Goal: Transaction & Acquisition: Purchase product/service

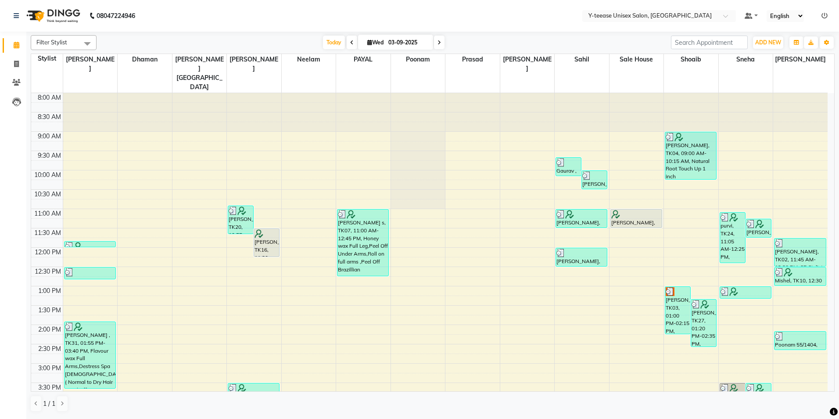
click at [824, 13] on icon at bounding box center [825, 16] width 6 height 6
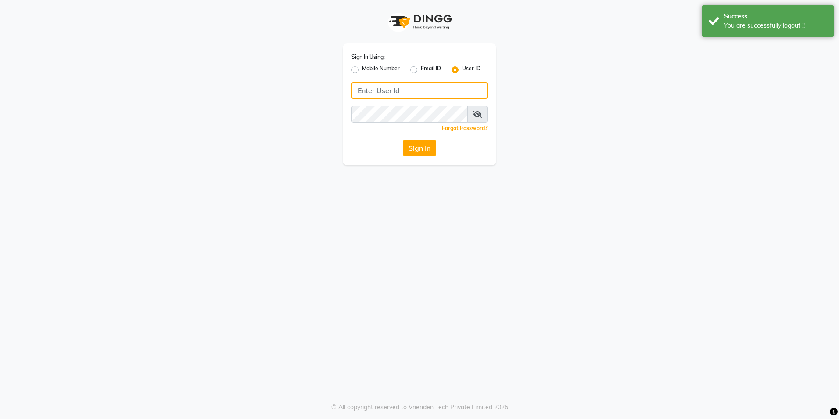
type input "8999679795"
click at [404, 90] on input "8999679795" at bounding box center [420, 90] width 136 height 17
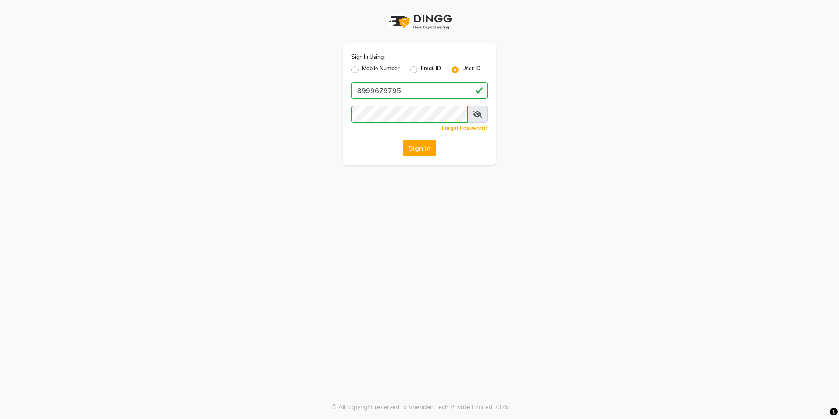
click at [432, 217] on div "Sign In Using: Mobile Number Email ID User ID 8999679795 Remember me Forgot Pas…" at bounding box center [419, 209] width 839 height 419
click at [481, 113] on icon at bounding box center [477, 114] width 9 height 7
click at [427, 148] on button "Sign In" at bounding box center [419, 148] width 33 height 17
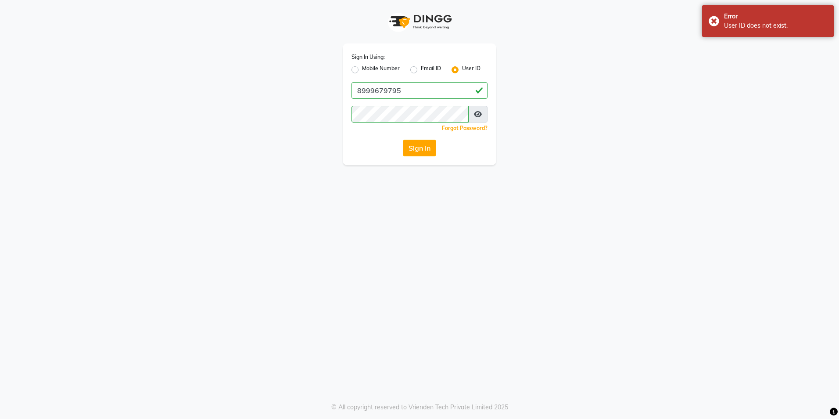
click at [362, 71] on label "Mobile Number" at bounding box center [381, 70] width 38 height 11
click at [362, 70] on input "Mobile Number" at bounding box center [365, 68] width 6 height 6
radio input "true"
radio input "false"
drag, startPoint x: 411, startPoint y: 87, endPoint x: 414, endPoint y: 95, distance: 7.8
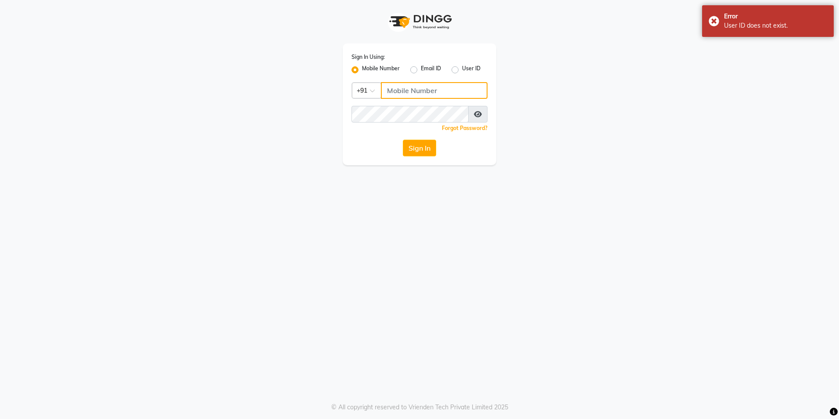
click at [411, 87] on input "Username" at bounding box center [434, 90] width 107 height 17
type input "8999679795"
click at [422, 145] on button "Sign In" at bounding box center [419, 148] width 33 height 17
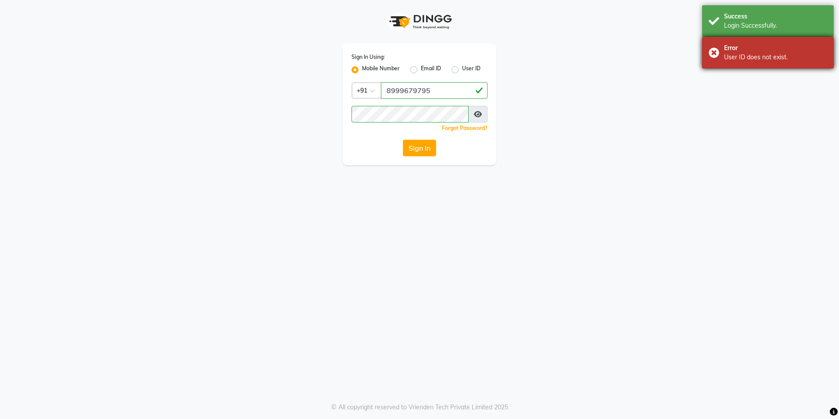
drag, startPoint x: 772, startPoint y: 54, endPoint x: 770, endPoint y: 46, distance: 7.8
click at [771, 53] on div "User ID does not exist." at bounding box center [775, 57] width 103 height 9
click at [767, 29] on div "Login Successfully." at bounding box center [775, 25] width 103 height 9
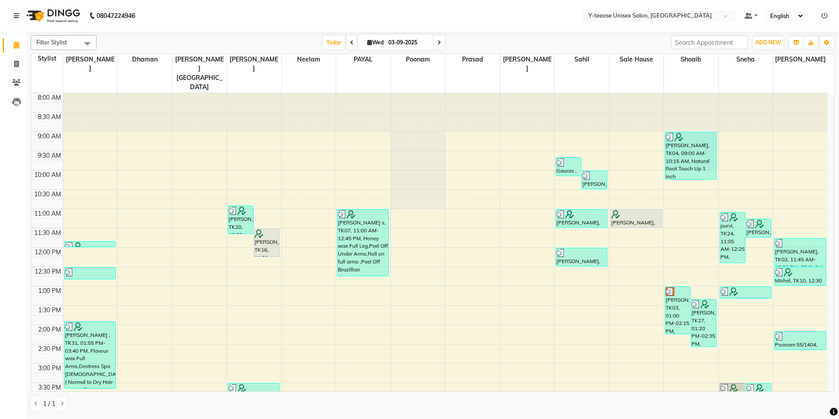
click at [322, 43] on div "[DATE] [DATE]" at bounding box center [383, 42] width 123 height 13
click at [330, 42] on span "Today" at bounding box center [334, 43] width 22 height 14
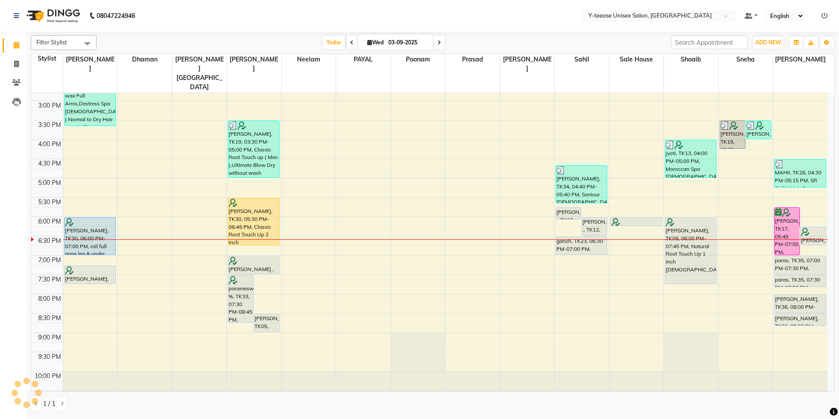
click at [413, 21] on nav "08047224946 Select Location × Y-teease Unisex Salon, Amanora Default Panel My P…" at bounding box center [419, 16] width 839 height 32
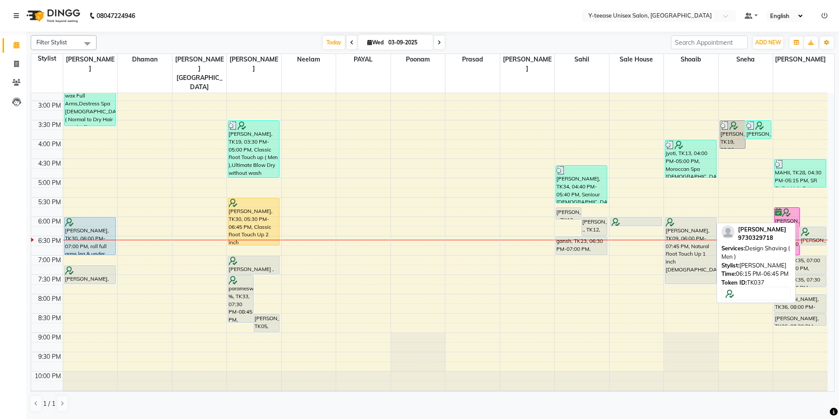
click at [812, 227] on div at bounding box center [813, 231] width 24 height 9
select select "7"
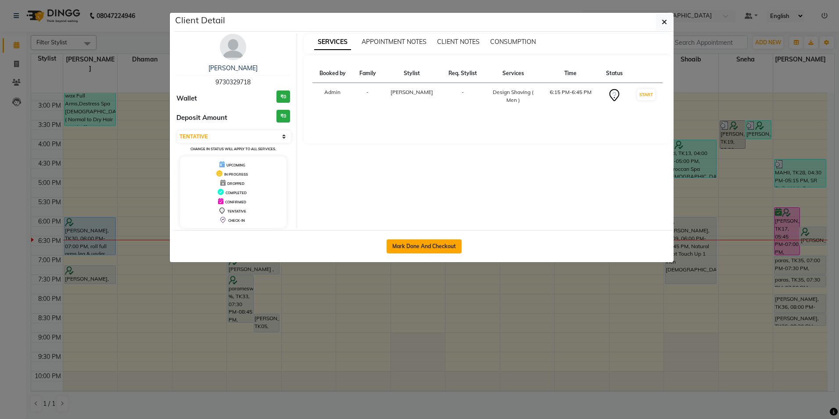
click at [433, 245] on button "Mark Done And Checkout" at bounding box center [424, 246] width 75 height 14
select select "service"
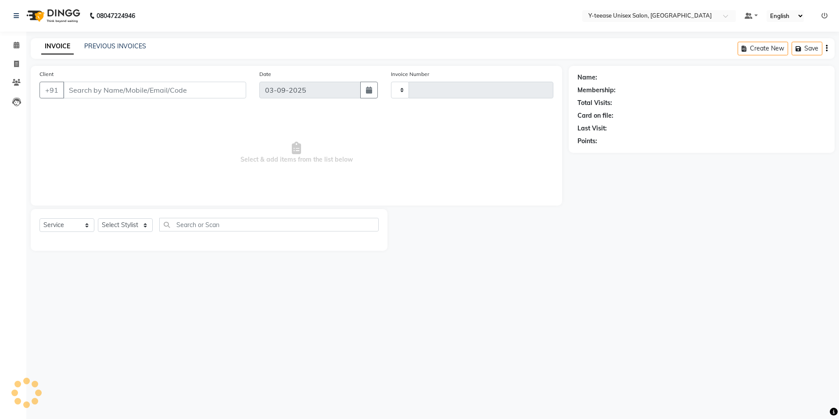
type input "6997"
select select "4"
type input "97******18"
select select "71319"
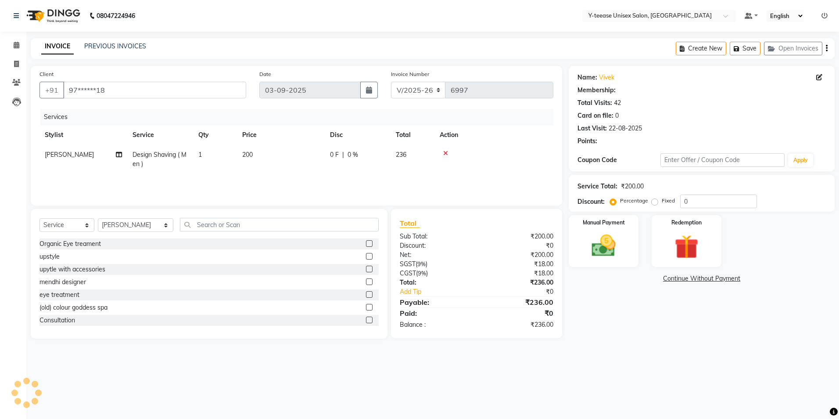
select select "1: Object"
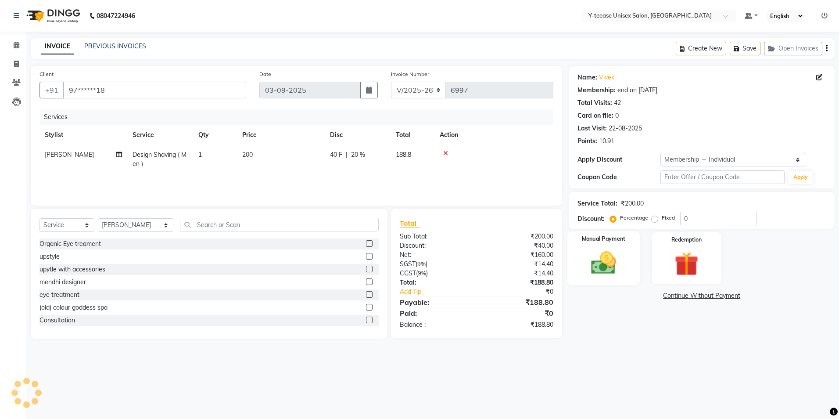
type input "20"
click at [604, 254] on img at bounding box center [603, 262] width 41 height 29
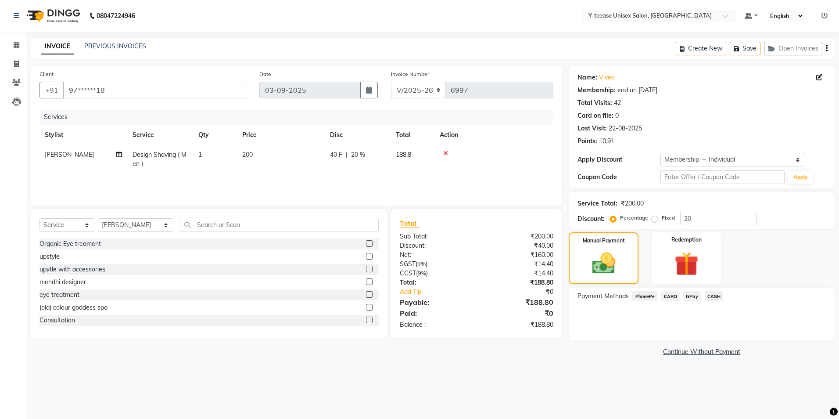
click at [694, 296] on span "GPay" at bounding box center [692, 296] width 18 height 10
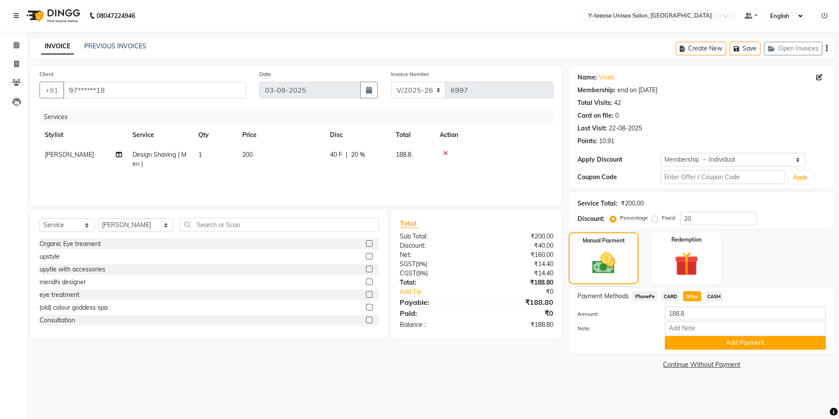
drag, startPoint x: 702, startPoint y: 342, endPoint x: 698, endPoint y: 337, distance: 6.5
click at [701, 342] on button "Add Payment" at bounding box center [745, 343] width 161 height 14
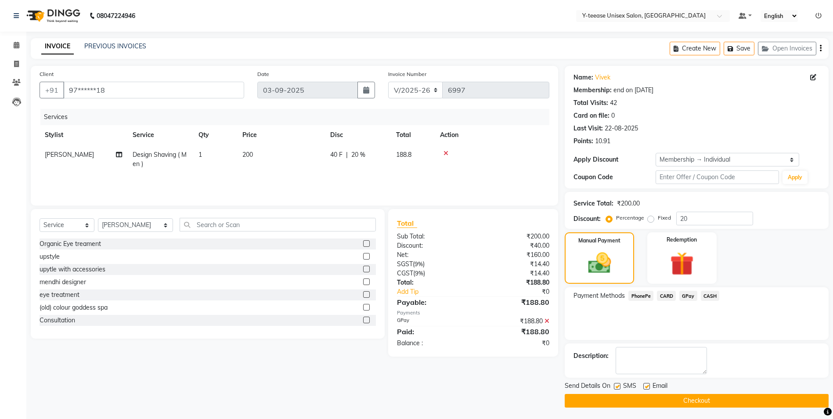
scroll to position [2, 0]
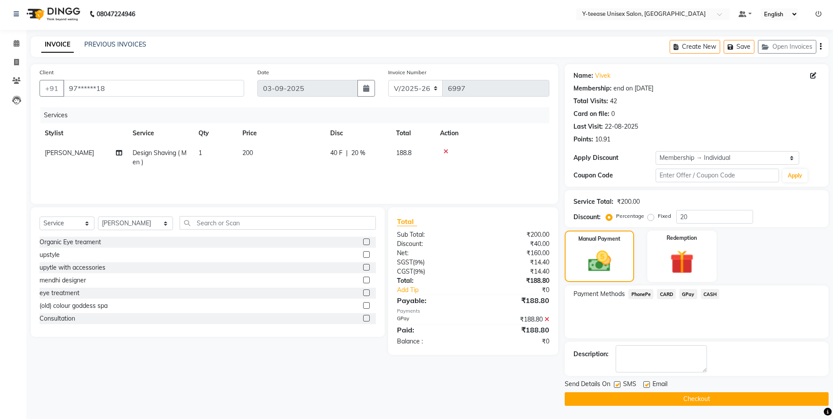
click at [654, 402] on button "Checkout" at bounding box center [697, 399] width 264 height 14
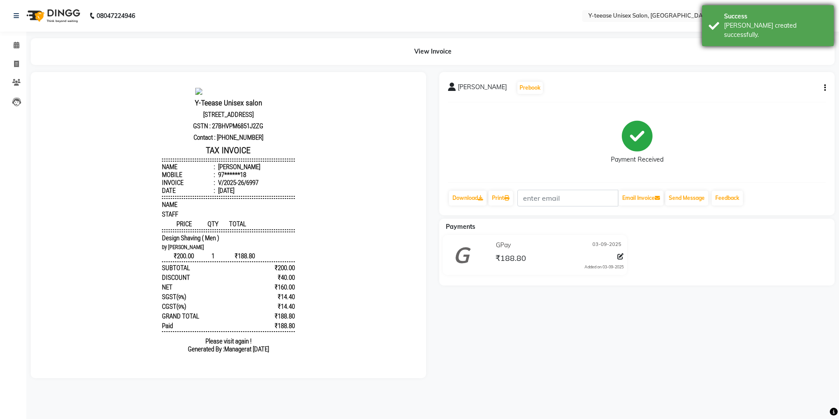
click at [816, 24] on div "[PERSON_NAME] created successfully." at bounding box center [775, 30] width 103 height 18
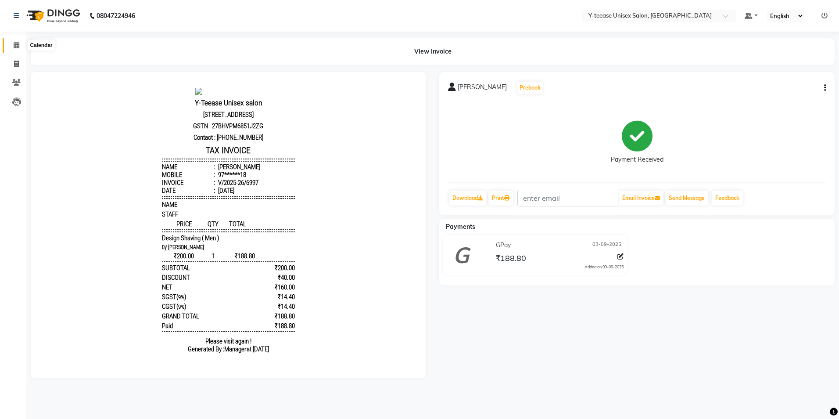
click at [12, 48] on span at bounding box center [16, 45] width 15 height 10
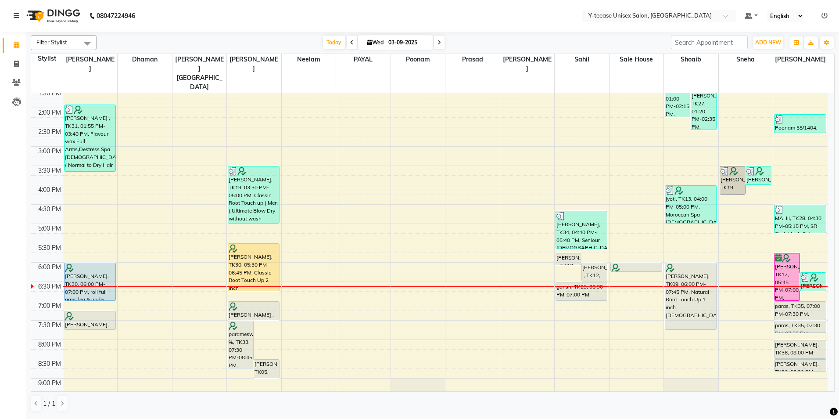
scroll to position [219, 0]
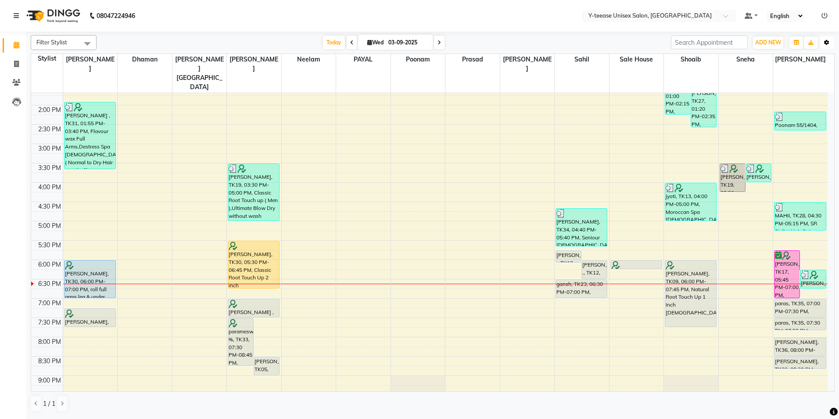
click at [824, 41] on button "Toggle Dropdown" at bounding box center [827, 42] width 14 height 12
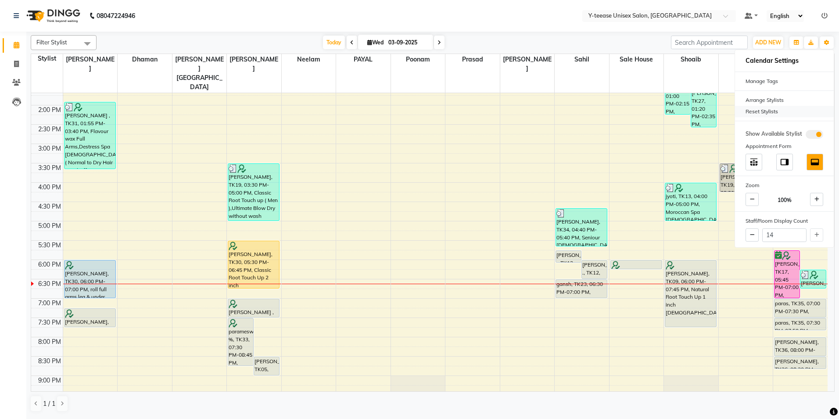
click at [768, 111] on div "Reset Stylists" at bounding box center [784, 111] width 99 height 11
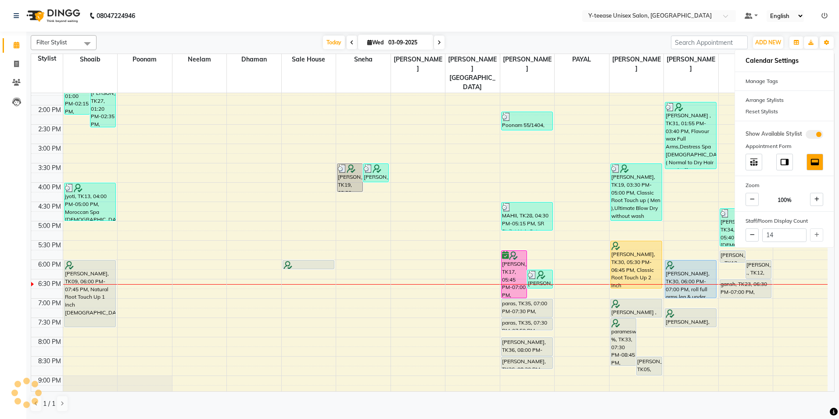
click at [566, 35] on div "Filter Stylist Select All [PERSON_NAME] Dhaman [PERSON_NAME][GEOGRAPHIC_DATA] […" at bounding box center [433, 42] width 804 height 15
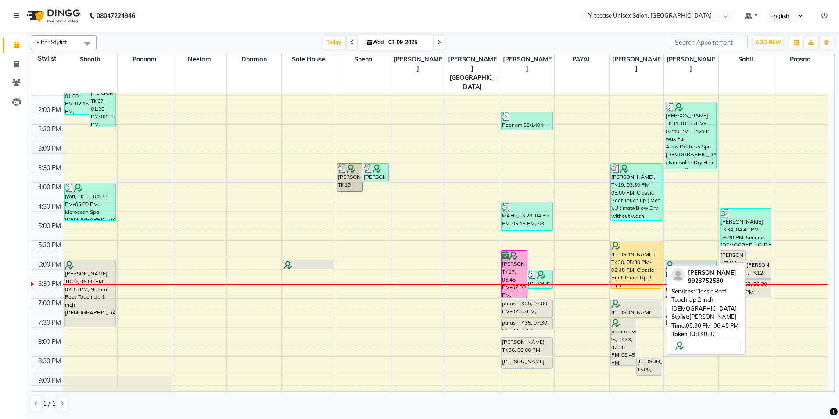
scroll to position [263, 0]
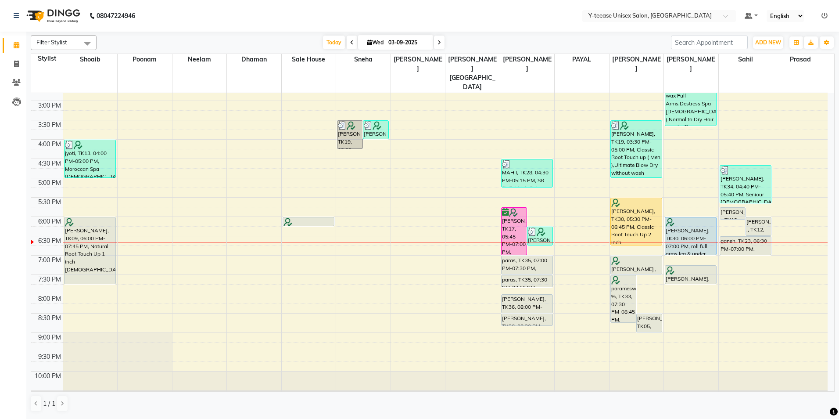
click at [439, 42] on icon at bounding box center [440, 42] width 4 height 5
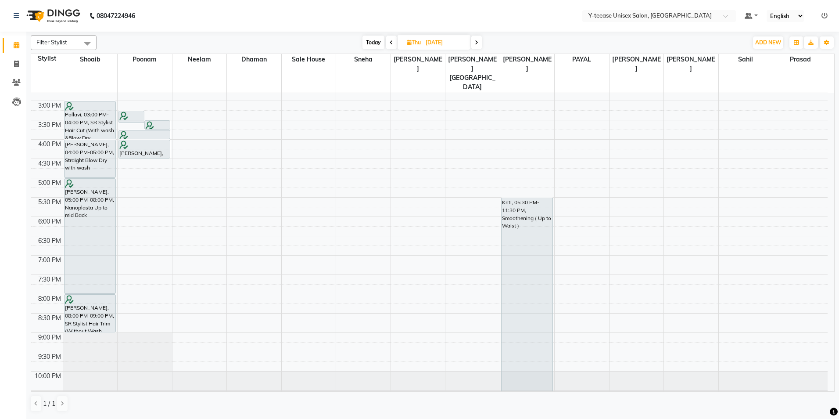
click at [368, 40] on span "Today" at bounding box center [374, 43] width 22 height 14
type input "03-09-2025"
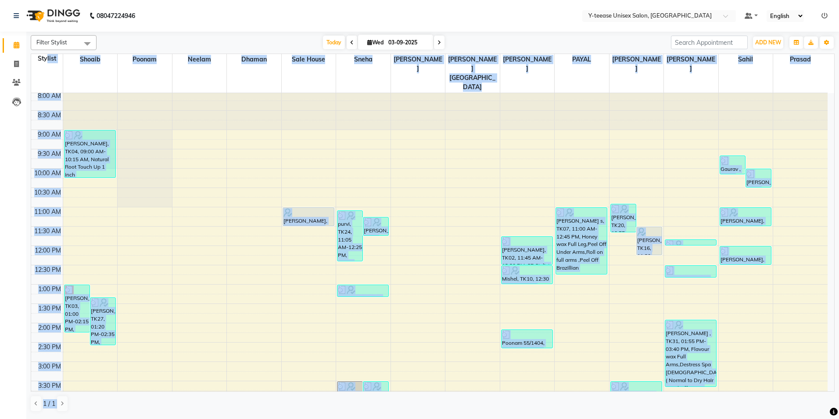
scroll to position [0, 0]
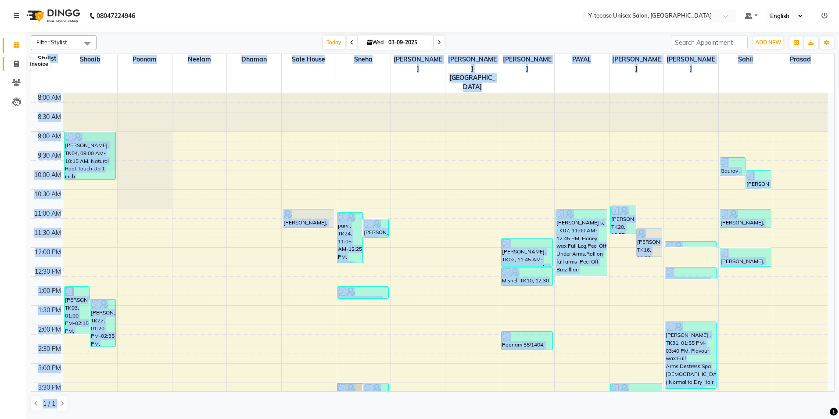
click at [15, 64] on icon at bounding box center [16, 64] width 5 height 7
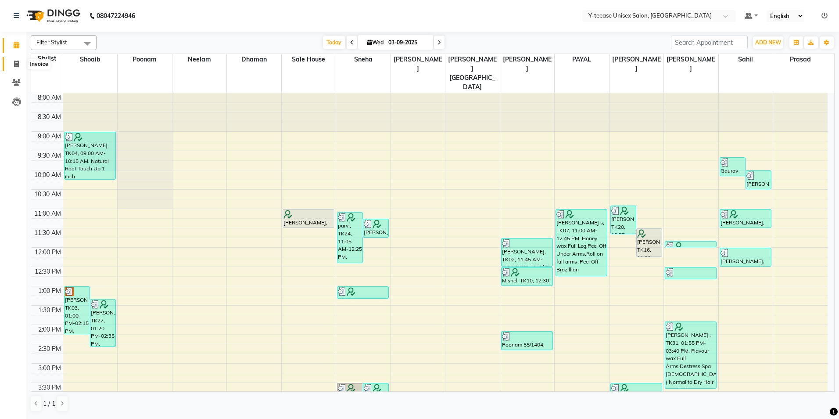
select select "service"
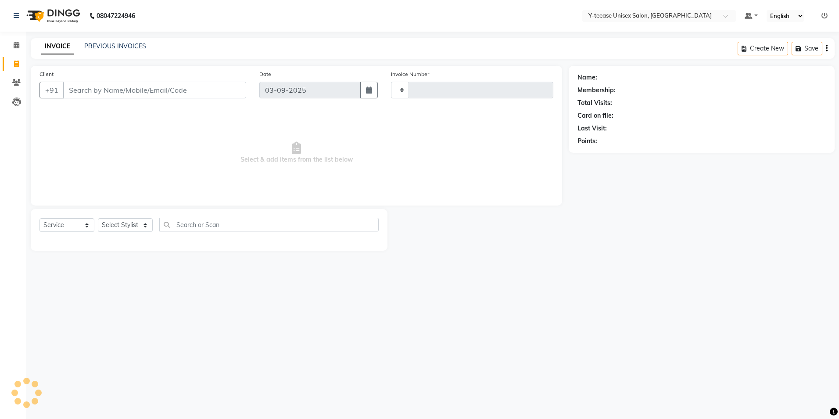
type input "6998"
select select "4"
click at [144, 225] on select "Select Stylist [PERSON_NAME] Dhaman [PERSON_NAME] [PERSON_NAME] nagar Manager M…" at bounding box center [136, 225] width 76 height 14
select select "73210"
click at [98, 218] on select "Select Stylist [PERSON_NAME] Dhaman [PERSON_NAME] [PERSON_NAME] nagar Manager M…" at bounding box center [136, 225] width 76 height 14
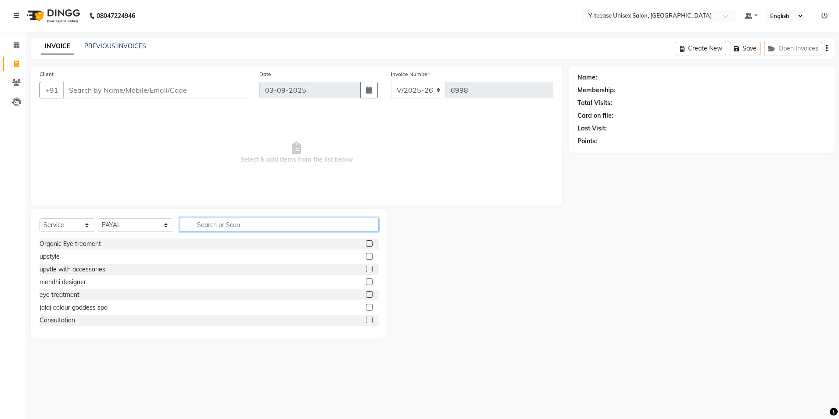
click at [200, 227] on input "text" at bounding box center [279, 225] width 199 height 14
type input "ey"
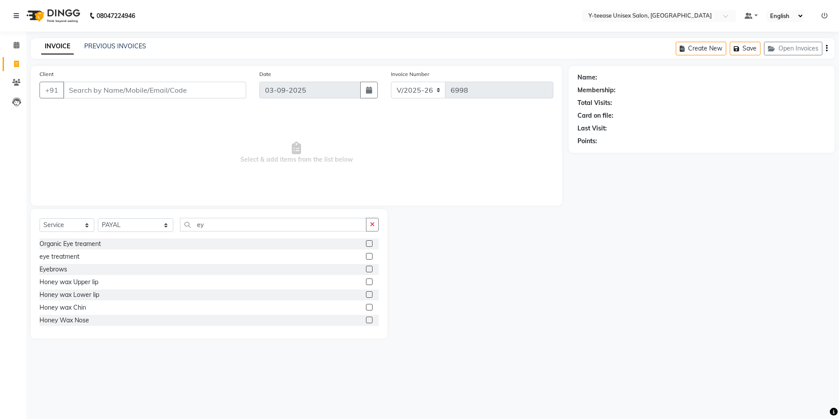
click at [366, 268] on label at bounding box center [369, 269] width 7 height 7
click at [366, 268] on input "checkbox" at bounding box center [369, 269] width 6 height 6
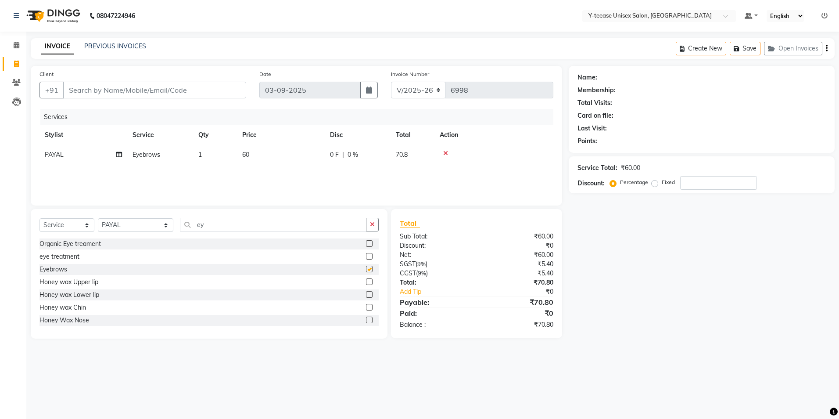
checkbox input "false"
click at [189, 226] on input "ey" at bounding box center [273, 225] width 187 height 14
type input "e"
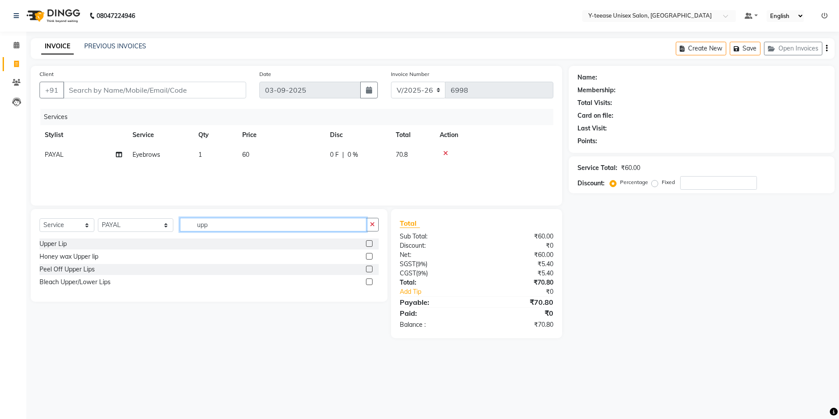
type input "upp"
click at [368, 242] on label at bounding box center [369, 243] width 7 height 7
click at [368, 242] on input "checkbox" at bounding box center [369, 244] width 6 height 6
checkbox input "false"
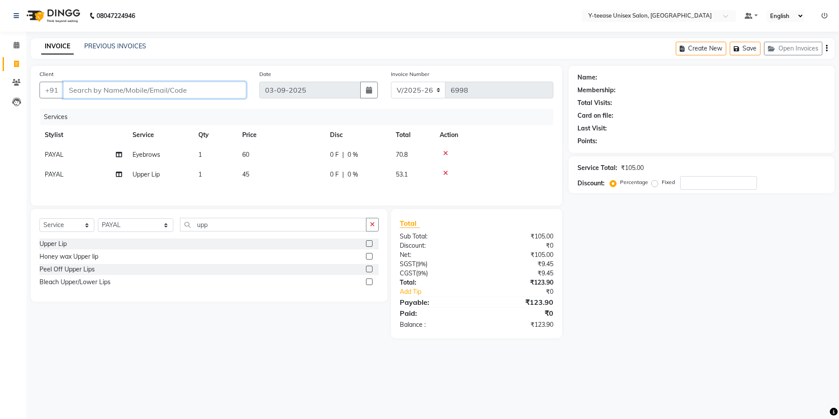
click at [97, 87] on input "Client" at bounding box center [154, 90] width 183 height 17
type input "9"
type input "0"
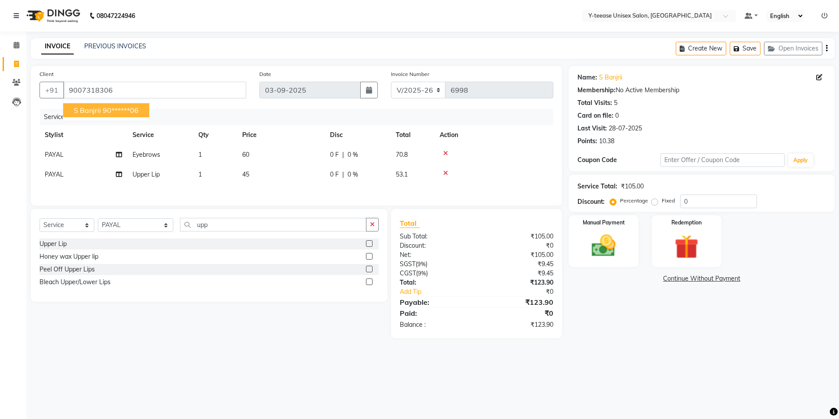
click at [108, 110] on ngb-highlight "90******06" at bounding box center [121, 110] width 36 height 9
type input "90******06"
click at [601, 241] on img at bounding box center [603, 245] width 41 height 29
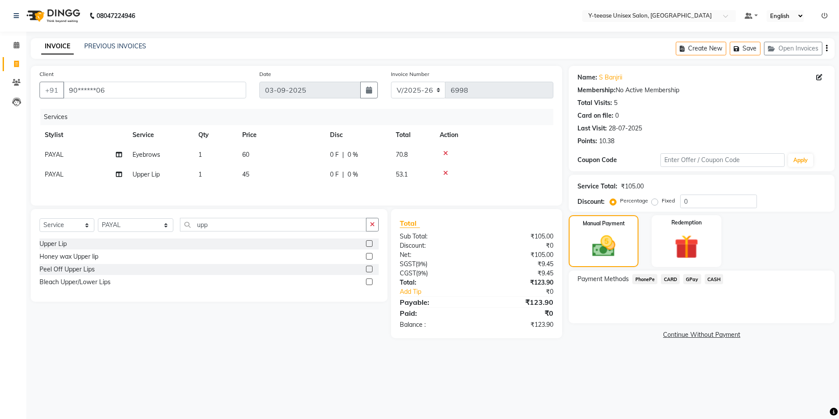
click at [694, 278] on span "GPay" at bounding box center [692, 279] width 18 height 10
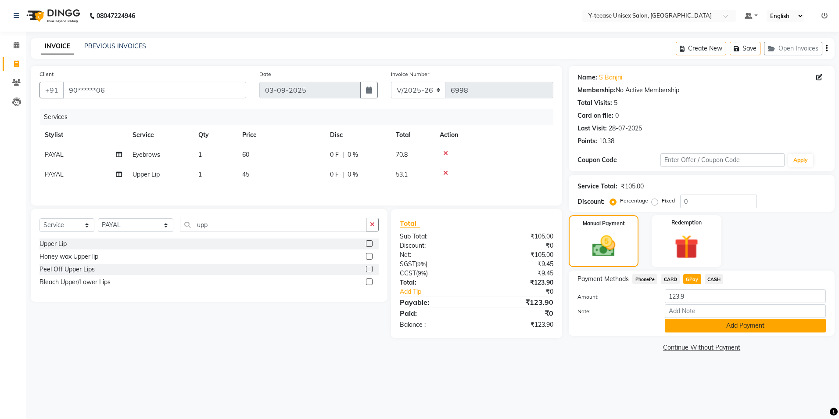
click at [716, 326] on button "Add Payment" at bounding box center [745, 326] width 161 height 14
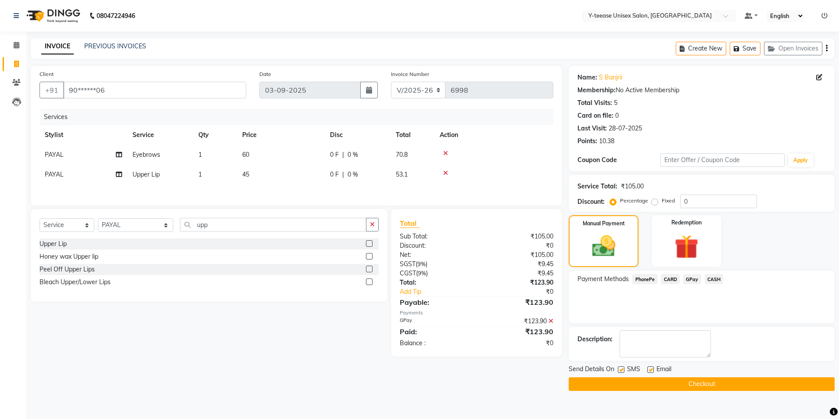
click at [726, 382] on button "Checkout" at bounding box center [702, 384] width 266 height 14
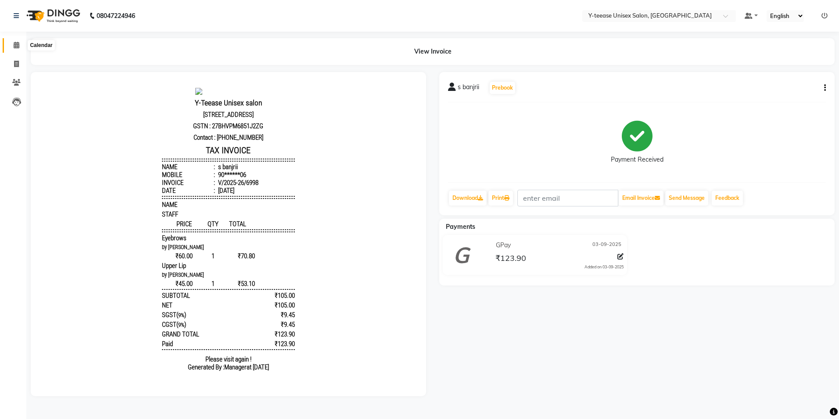
click at [14, 45] on icon at bounding box center [17, 45] width 6 height 7
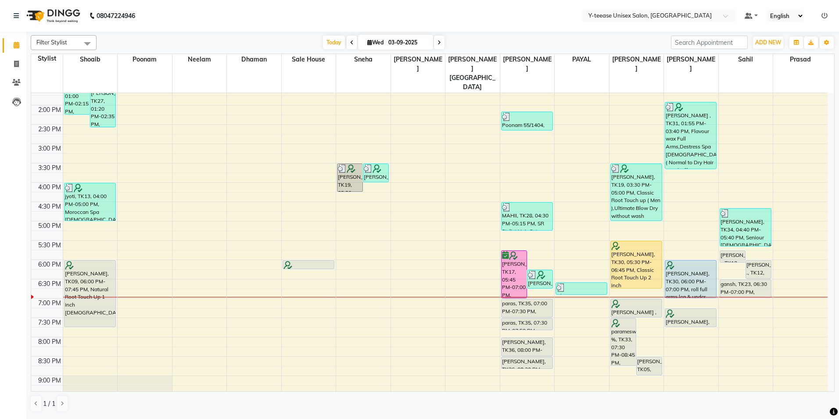
scroll to position [263, 0]
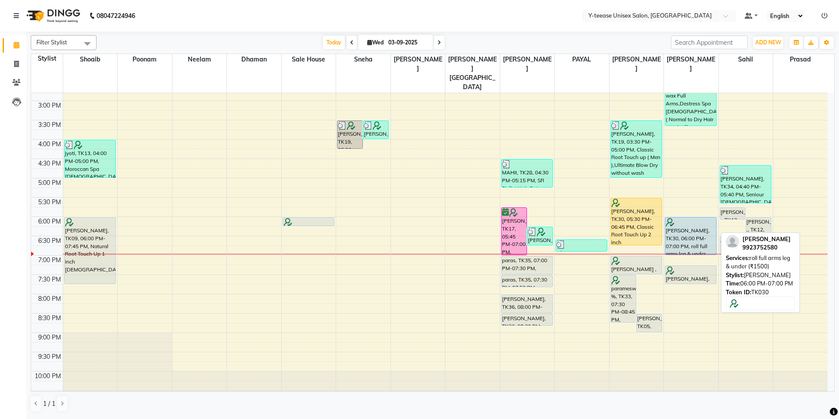
click at [691, 223] on div "[PERSON_NAME], TK30, 06:00 PM-07:00 PM, roll full arms leg & under (₹1500)" at bounding box center [690, 235] width 51 height 37
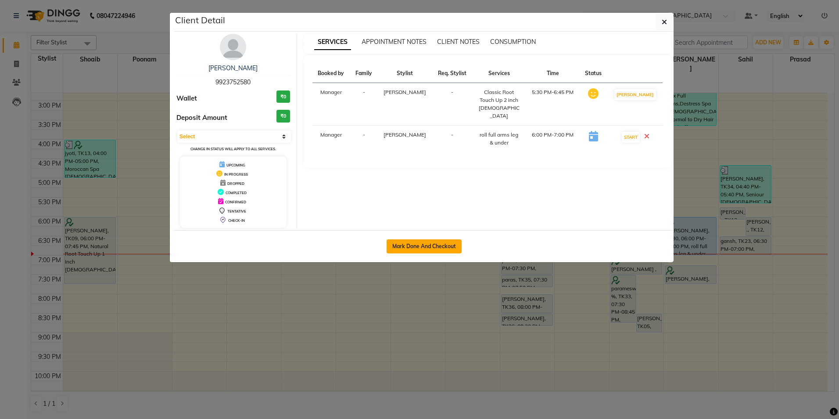
click at [416, 245] on button "Mark Done And Checkout" at bounding box center [424, 246] width 75 height 14
select select "service"
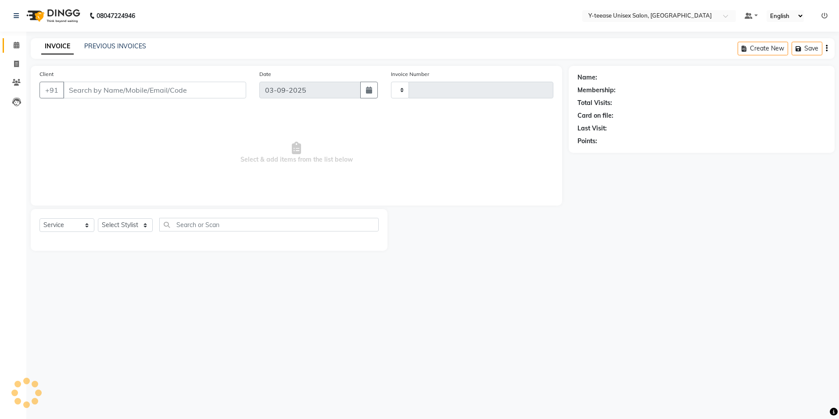
type input "6999"
select select "4"
type input "99******80"
select select "86041"
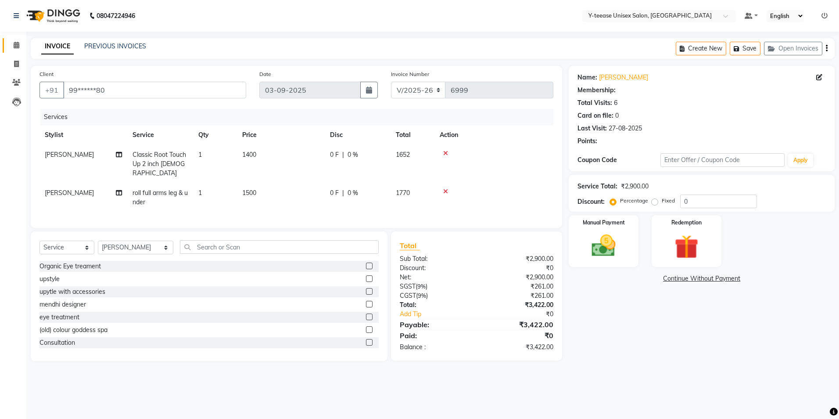
select select "1: Object"
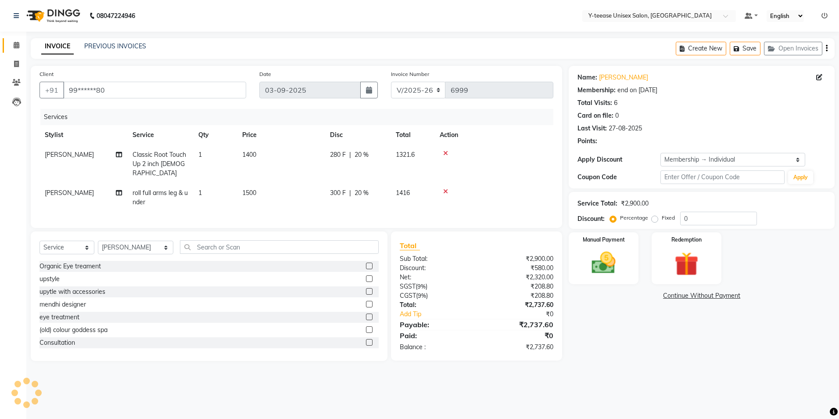
type input "20"
click at [442, 154] on div at bounding box center [494, 153] width 108 height 6
click at [446, 151] on icon at bounding box center [445, 153] width 5 height 6
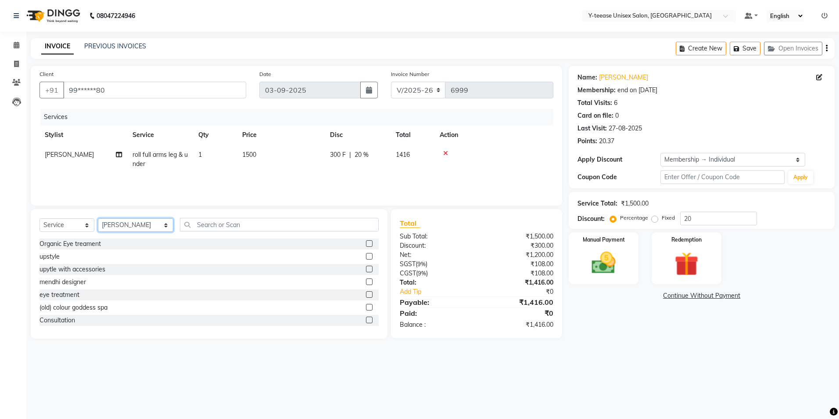
click at [137, 228] on select "Select Stylist [PERSON_NAME] Dhaman [PERSON_NAME] [PERSON_NAME] nagar Manager M…" at bounding box center [136, 225] width 76 height 14
select select "81457"
click at [98, 218] on select "Select Stylist [PERSON_NAME] Dhaman [PERSON_NAME] [PERSON_NAME] nagar Manager M…" at bounding box center [136, 225] width 76 height 14
click at [201, 222] on input "text" at bounding box center [279, 225] width 199 height 14
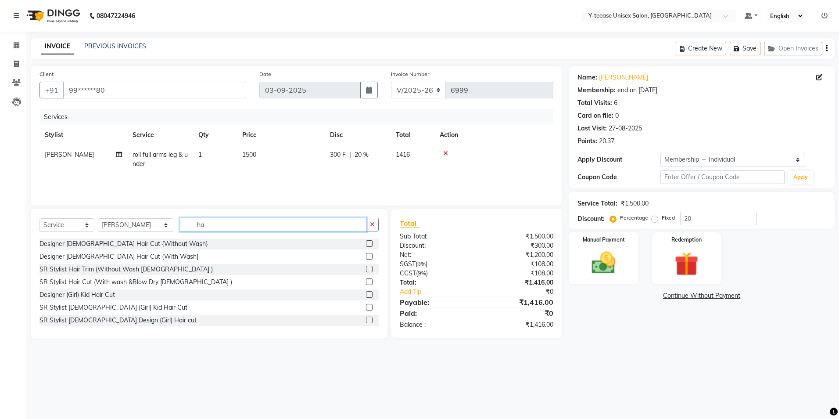
type input "h"
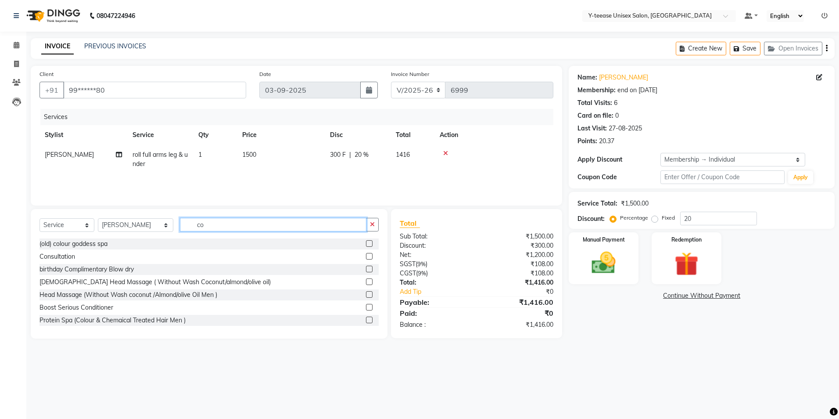
type input "c"
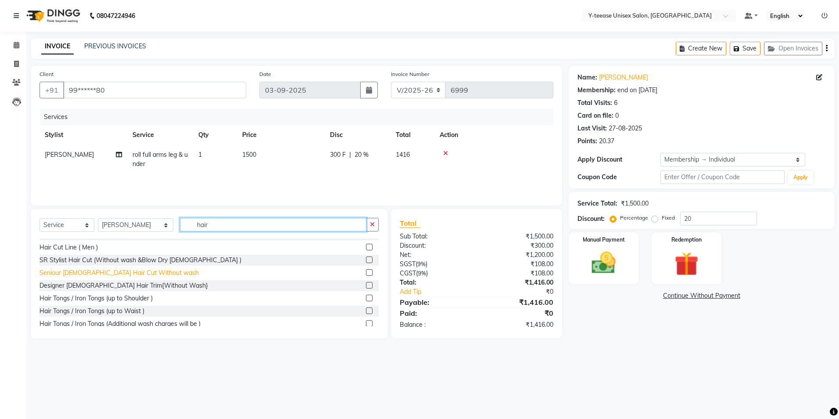
scroll to position [132, 0]
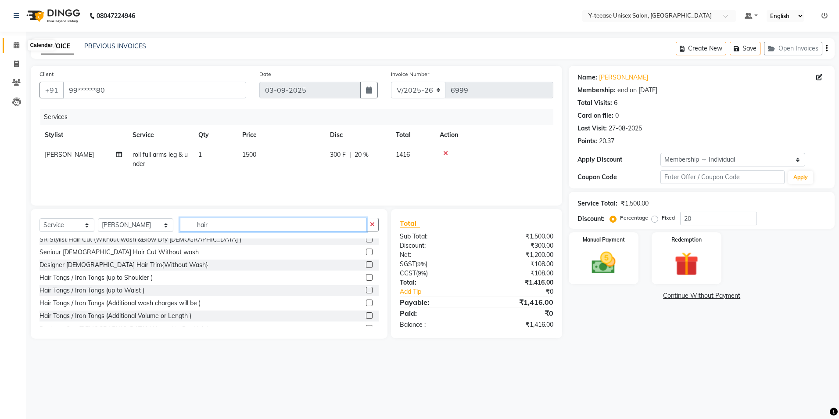
type input "hair"
click at [15, 44] on icon at bounding box center [17, 45] width 6 height 7
click at [15, 47] on icon at bounding box center [17, 45] width 6 height 7
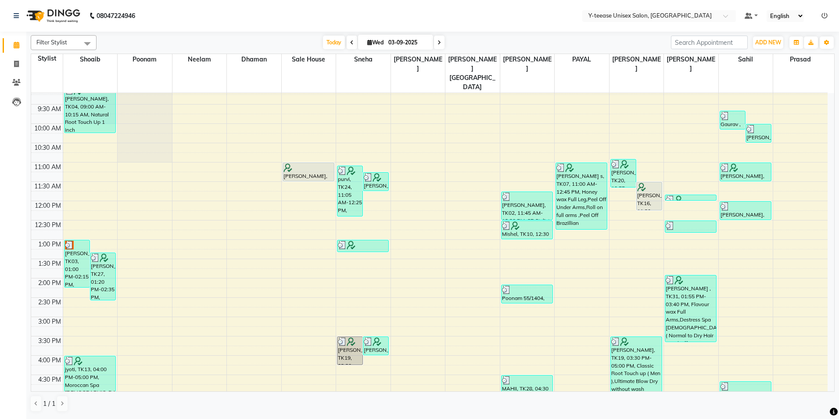
scroll to position [263, 0]
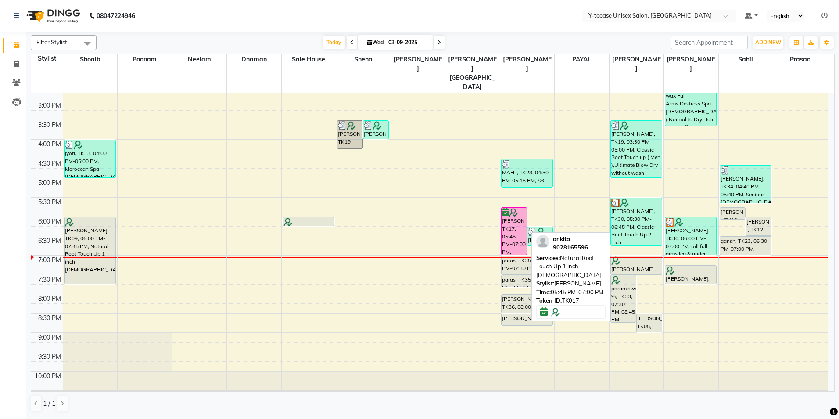
click at [507, 208] on div "[PERSON_NAME], TK17, 05:45 PM-07:00 PM, Natural Root Touch Up 1 inch [DEMOGRAPH…" at bounding box center [514, 231] width 25 height 47
select select "6"
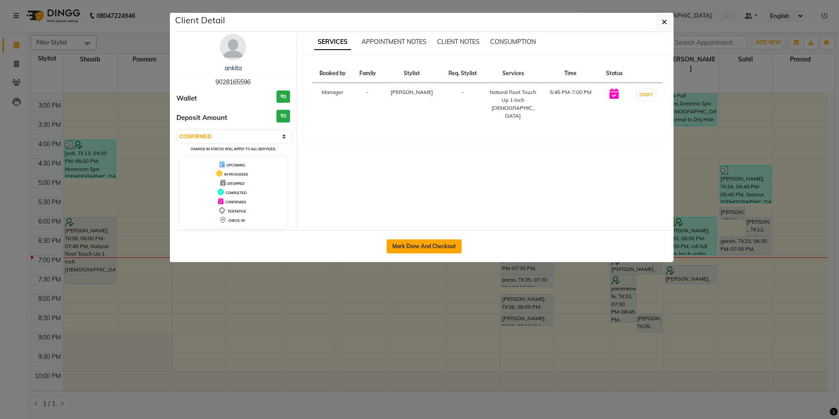
click at [392, 243] on button "Mark Done And Checkout" at bounding box center [424, 246] width 75 height 14
select select "service"
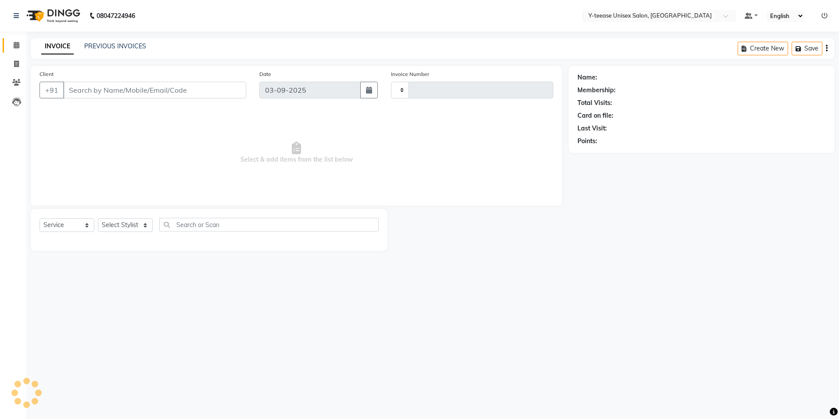
type input "6999"
select select "4"
type input "90******96"
select select "71319"
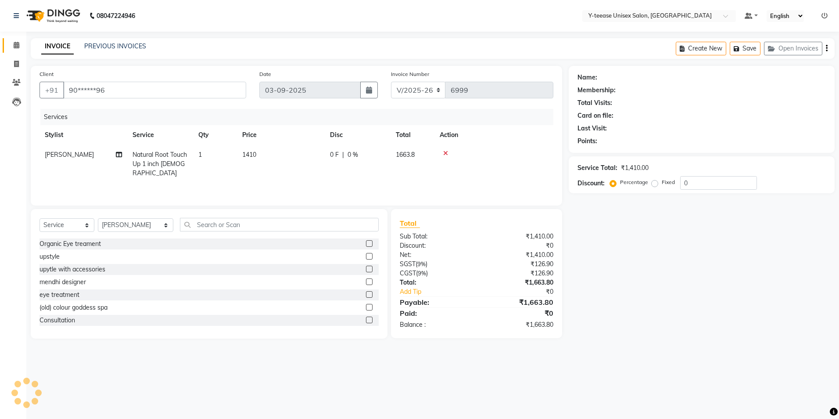
select select "1: Object"
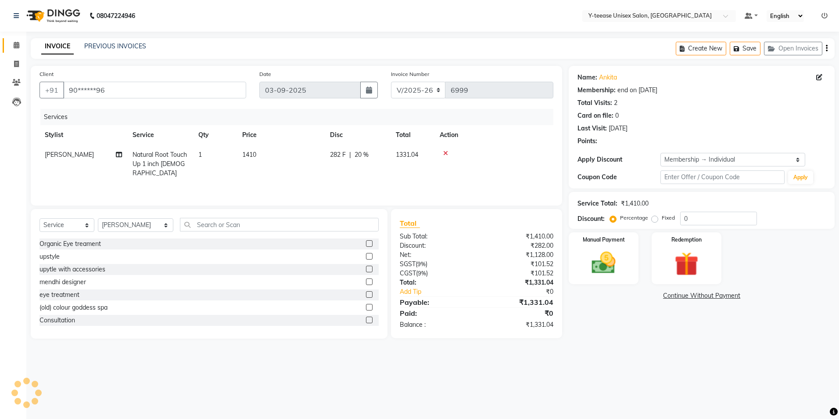
type input "20"
click at [445, 151] on icon at bounding box center [445, 153] width 5 height 6
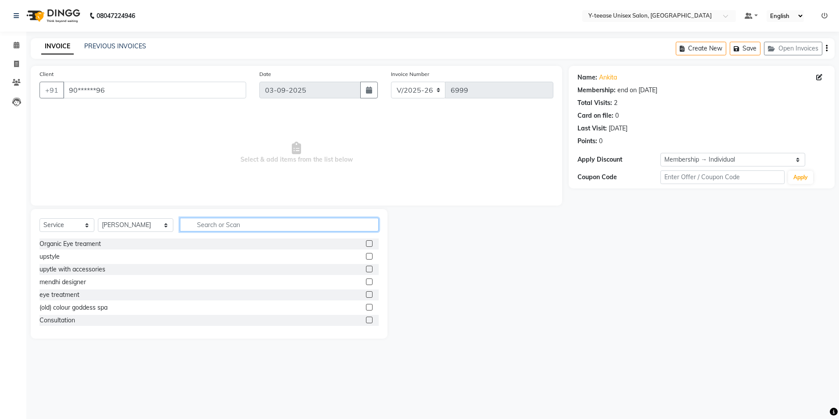
click at [211, 225] on input "text" at bounding box center [279, 225] width 199 height 14
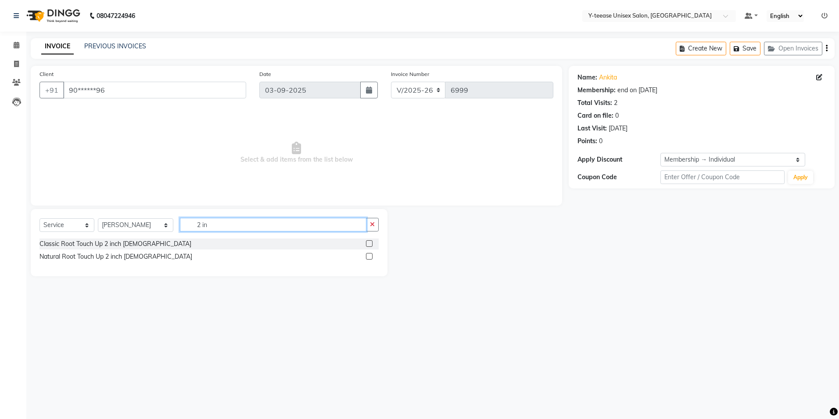
type input "2 in"
click at [370, 241] on label at bounding box center [369, 243] width 7 height 7
click at [370, 241] on input "checkbox" at bounding box center [369, 244] width 6 height 6
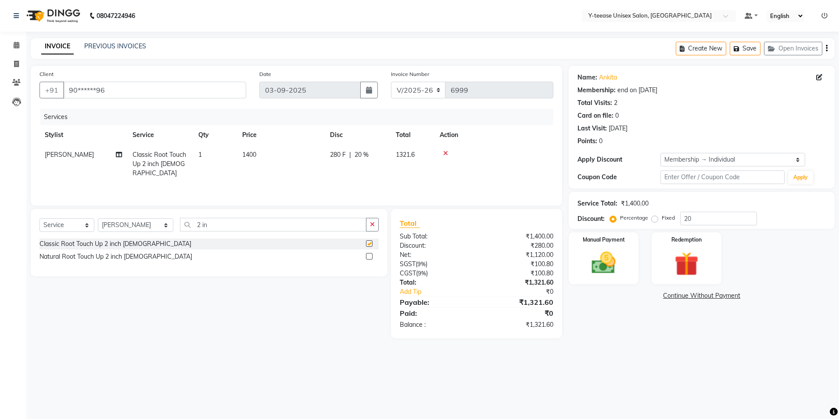
checkbox input "false"
click at [367, 254] on label at bounding box center [369, 256] width 7 height 7
click at [367, 254] on input "checkbox" at bounding box center [369, 257] width 6 height 6
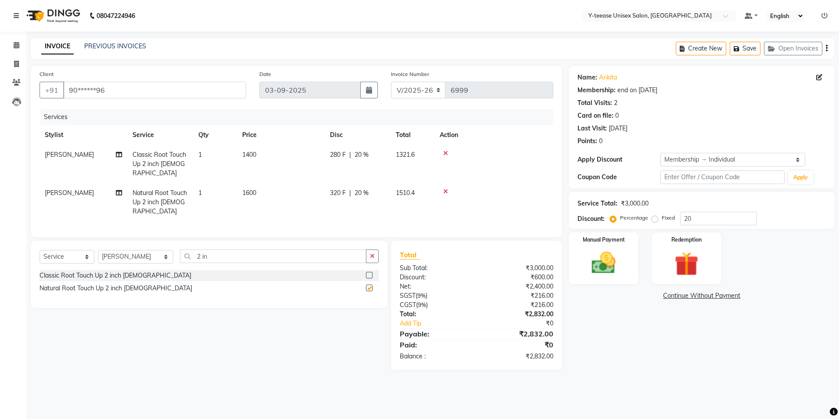
checkbox input "false"
click at [446, 154] on icon at bounding box center [445, 153] width 5 height 6
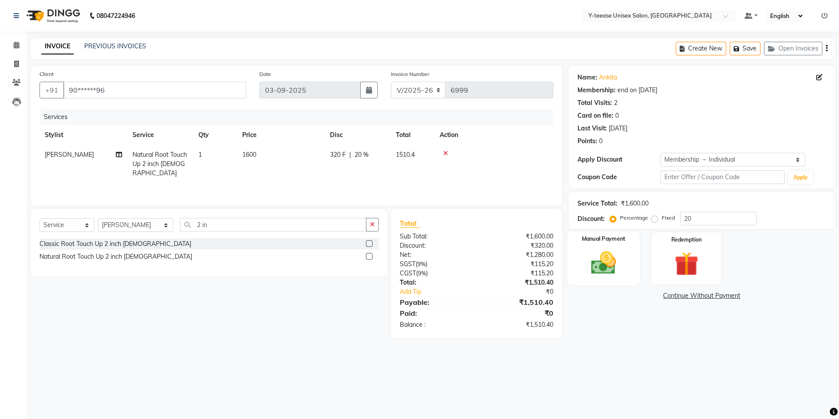
click at [608, 247] on div "Manual Payment" at bounding box center [604, 258] width 72 height 54
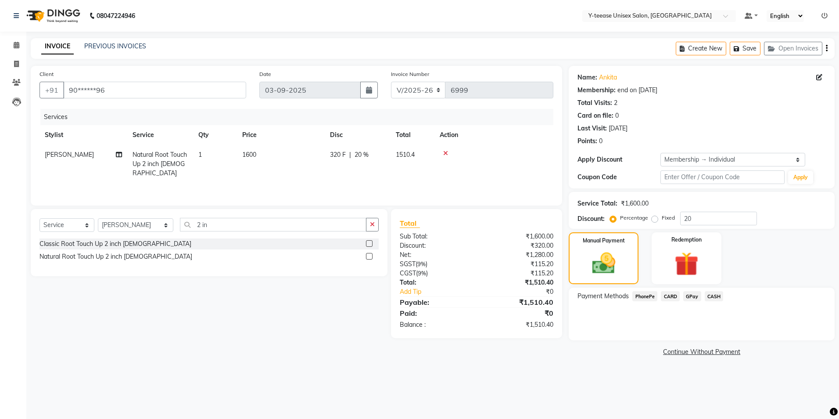
click at [697, 298] on span "GPay" at bounding box center [692, 296] width 18 height 10
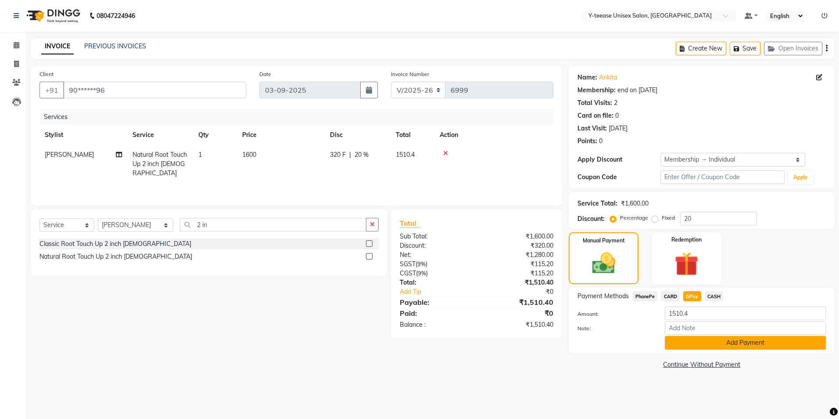
click at [723, 345] on button "Add Payment" at bounding box center [745, 343] width 161 height 14
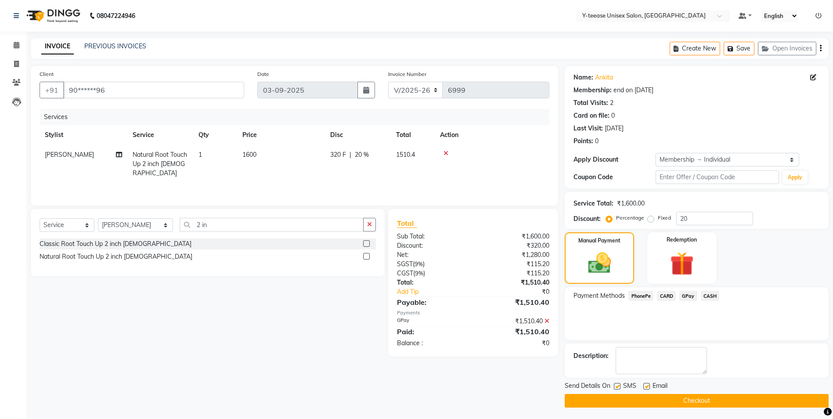
click at [692, 397] on button "Checkout" at bounding box center [697, 401] width 264 height 14
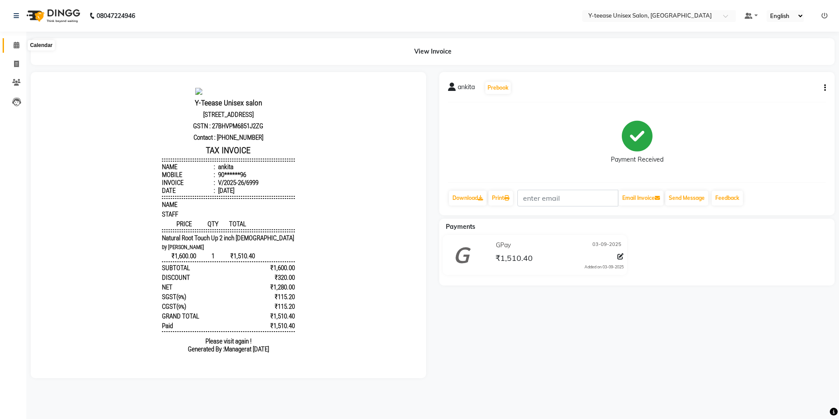
click at [16, 49] on span at bounding box center [16, 45] width 15 height 10
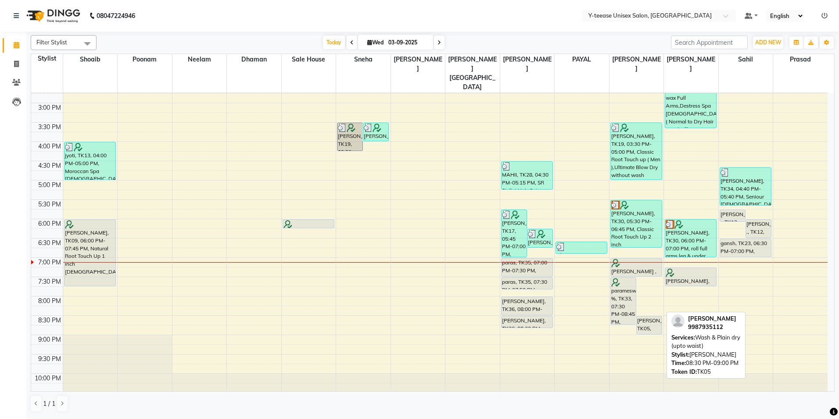
scroll to position [263, 0]
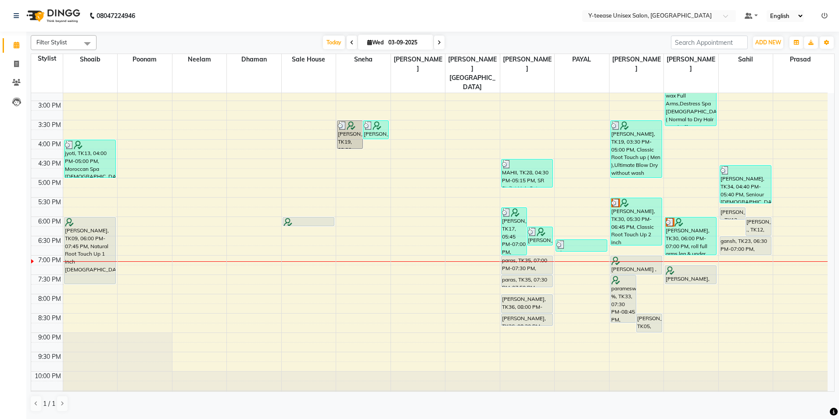
click at [439, 43] on icon at bounding box center [440, 42] width 4 height 5
type input "[DATE]"
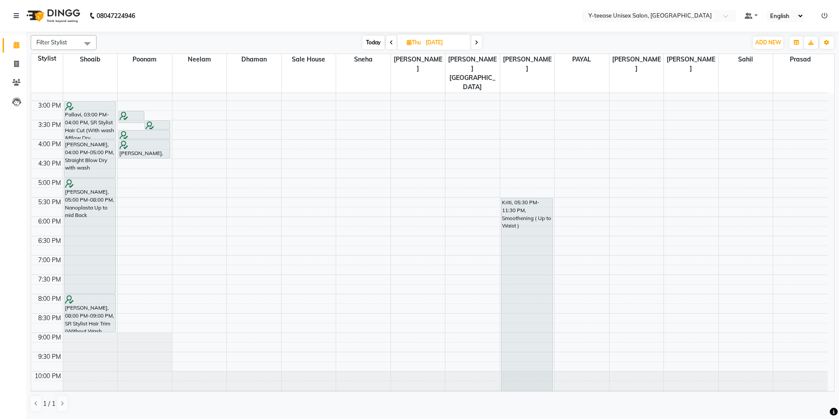
click at [153, 223] on div "8:00 AM 8:30 AM 9:00 AM 9:30 AM 10:00 AM 10:30 AM 11:00 AM 11:30 AM 12:00 PM 12…" at bounding box center [429, 120] width 797 height 579
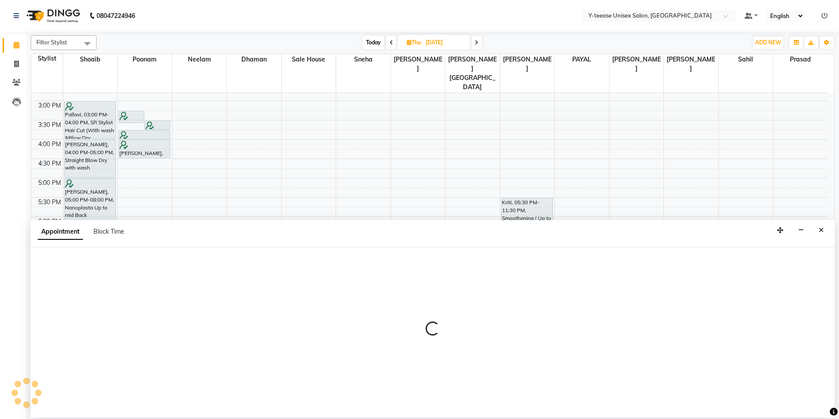
select select "57"
select select "1110"
select select "tentative"
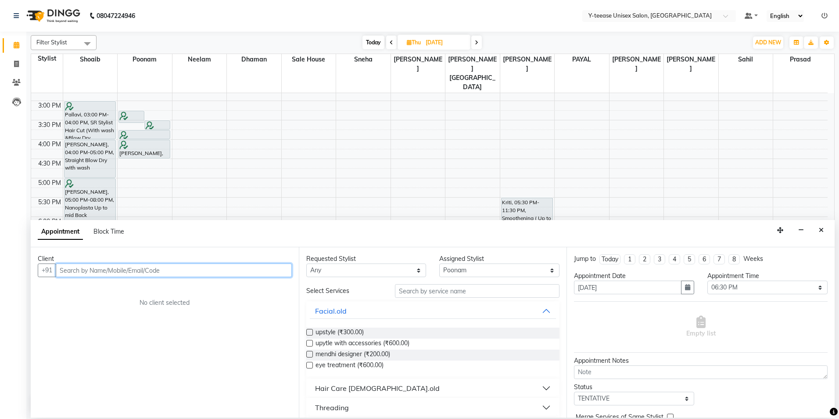
click at [273, 270] on input "text" at bounding box center [174, 270] width 236 height 14
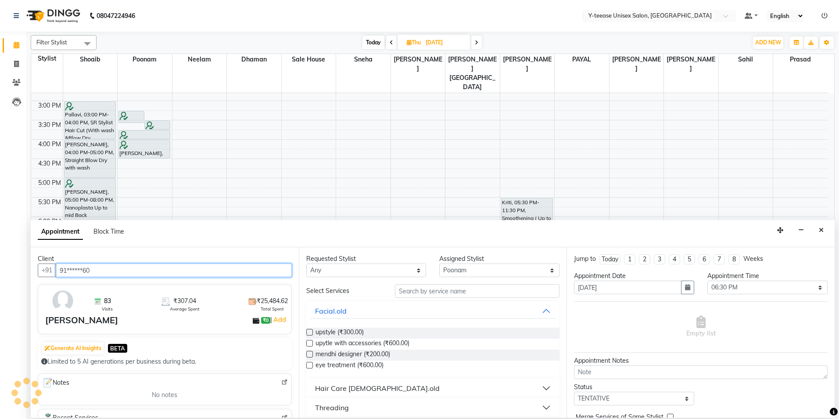
type input "91******60"
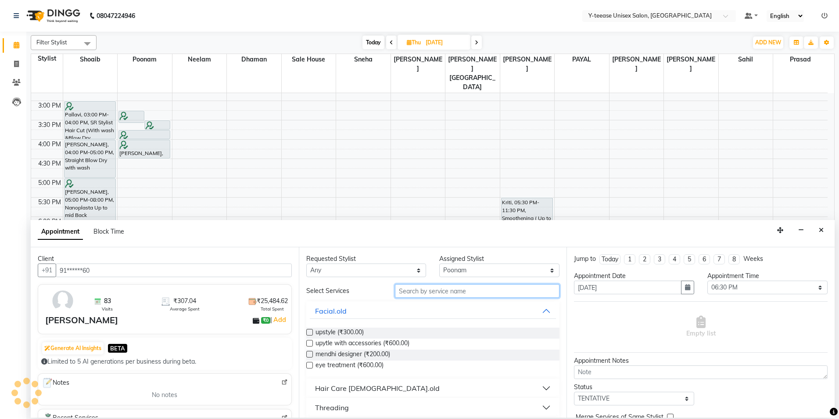
click at [491, 290] on input "text" at bounding box center [477, 291] width 165 height 14
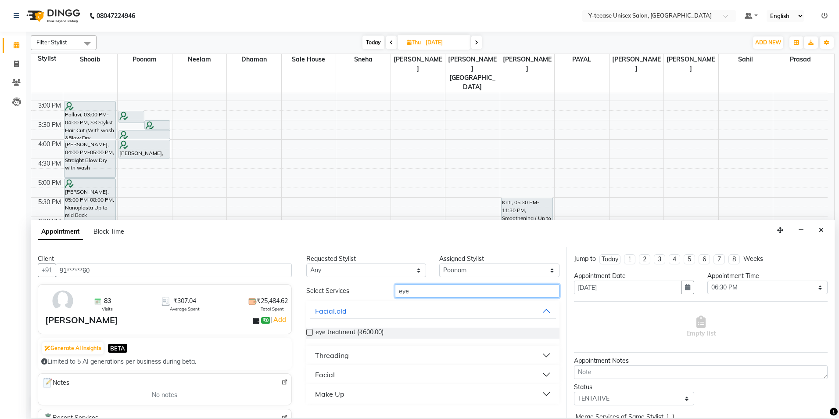
type input "eye"
click at [337, 359] on div "Threading" at bounding box center [332, 355] width 34 height 11
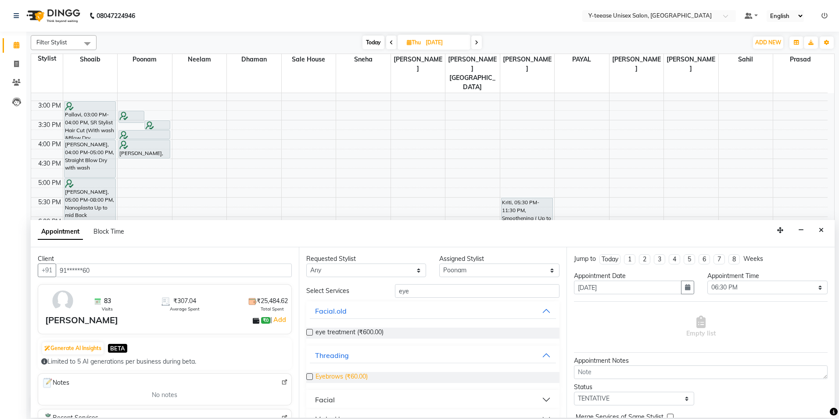
click at [338, 373] on span "Eyebrows (₹60.00)" at bounding box center [342, 377] width 52 height 11
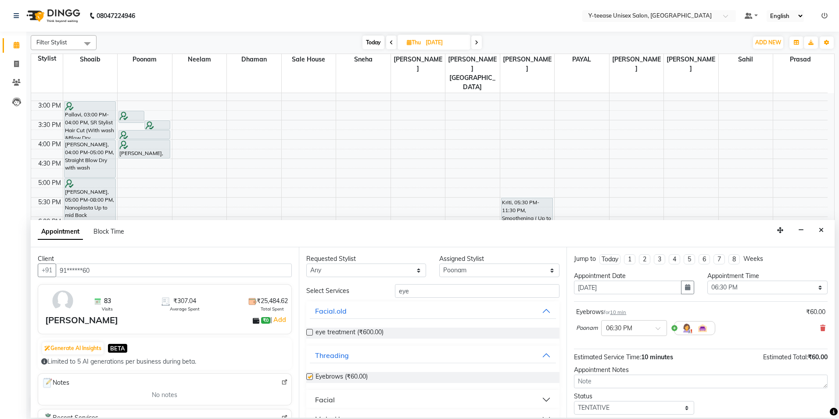
checkbox input "false"
click at [437, 300] on div "Select Services eye Facial.old eye treatment (₹600.00) Threading Eyebrows (₹60.…" at bounding box center [433, 356] width 254 height 144
click at [435, 295] on input "eye" at bounding box center [477, 291] width 165 height 14
click at [434, 295] on input "eye" at bounding box center [477, 291] width 165 height 14
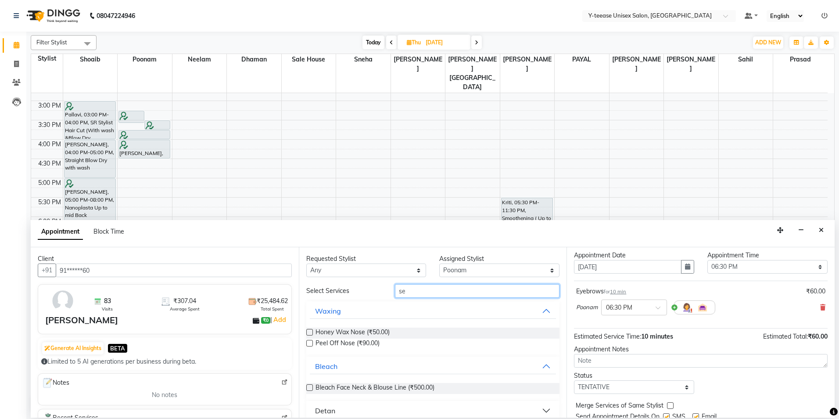
type input "s"
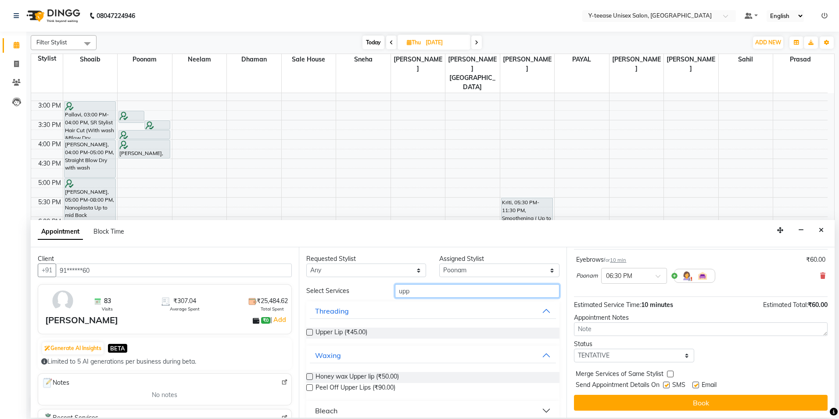
type input "upp"
click at [308, 334] on label at bounding box center [309, 332] width 7 height 7
click at [308, 334] on input "checkbox" at bounding box center [309, 333] width 6 height 6
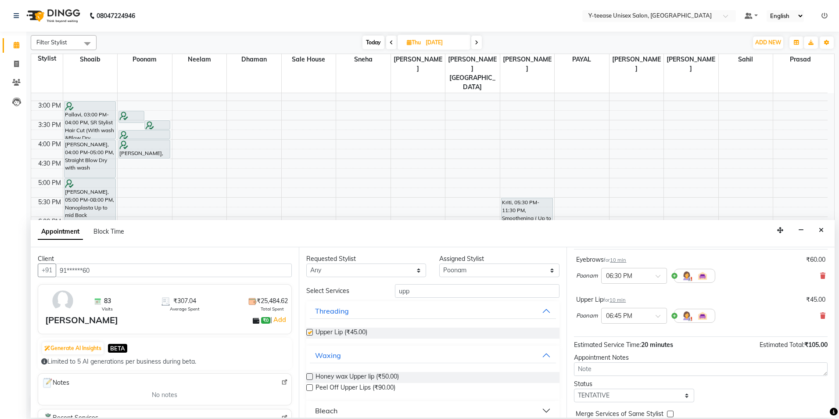
checkbox input "false"
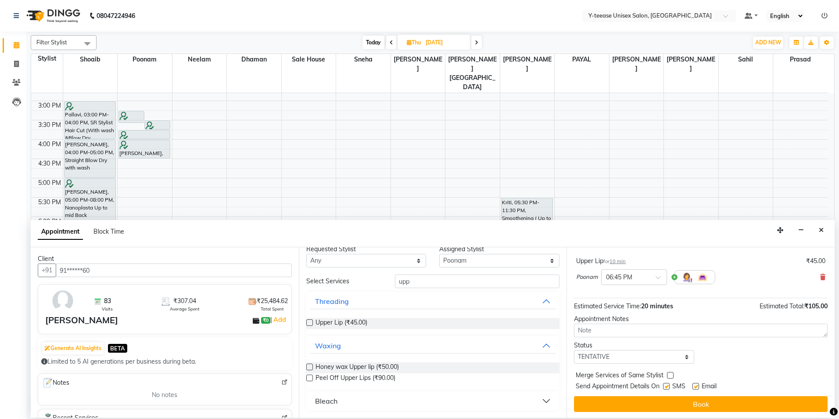
scroll to position [92, 0]
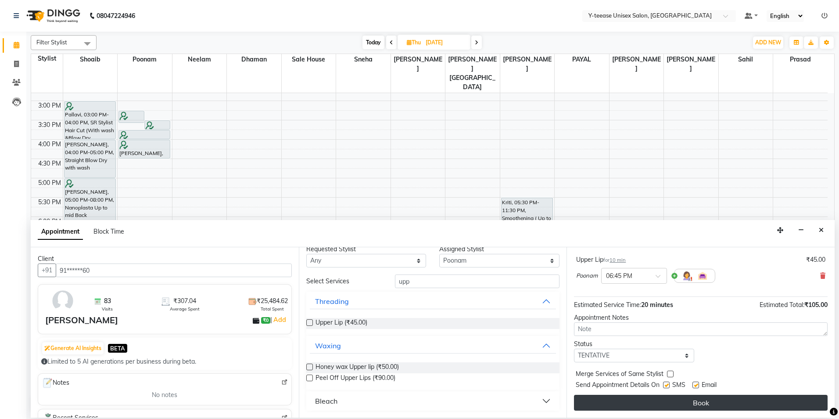
click at [757, 398] on button "Book" at bounding box center [701, 403] width 254 height 16
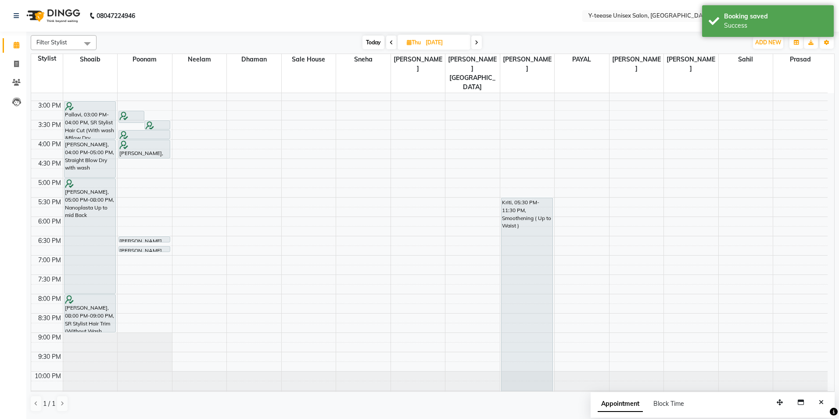
scroll to position [43, 0]
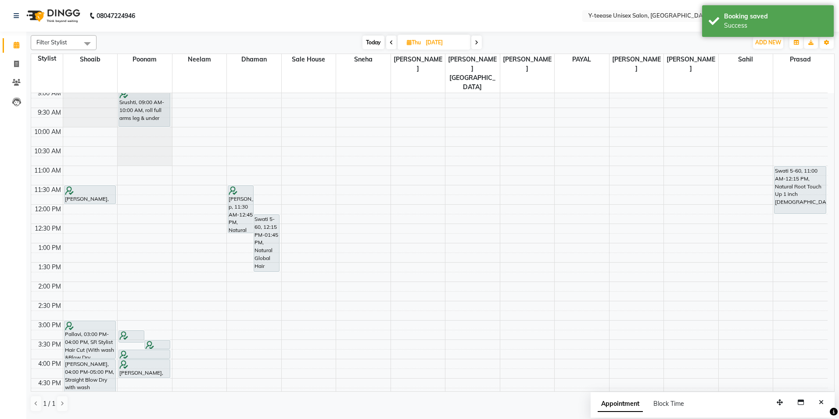
click at [391, 43] on icon at bounding box center [392, 42] width 4 height 5
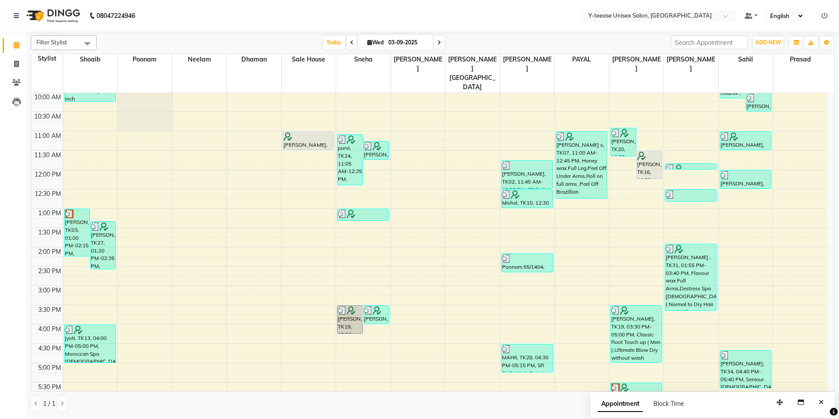
scroll to position [88, 0]
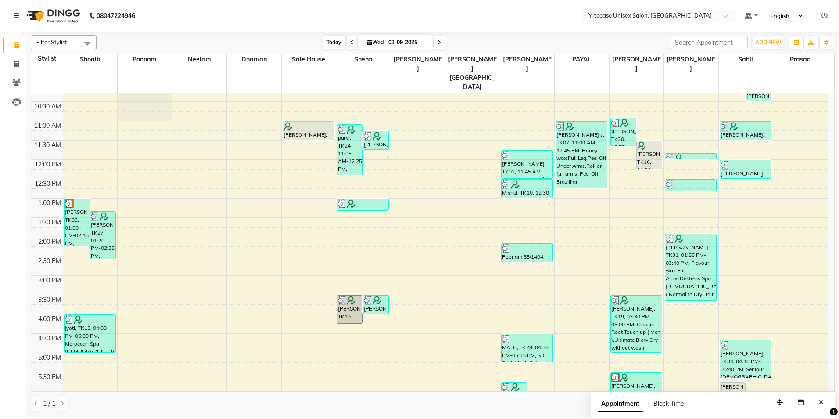
click at [336, 49] on span "Today" at bounding box center [334, 43] width 22 height 14
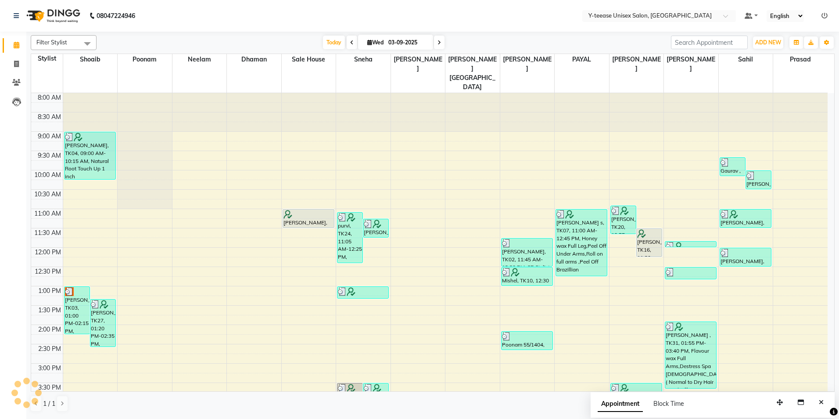
scroll to position [263, 0]
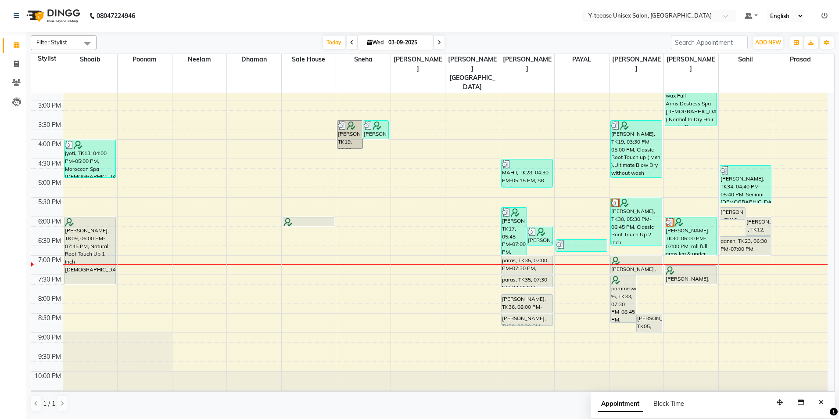
click at [446, 43] on div "[DATE] [DATE]" at bounding box center [384, 42] width 566 height 13
click at [440, 42] on span at bounding box center [439, 43] width 11 height 14
type input "[DATE]"
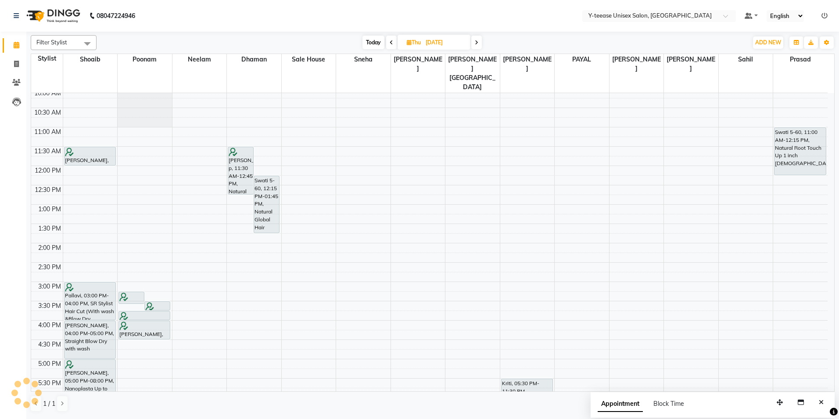
scroll to position [0, 0]
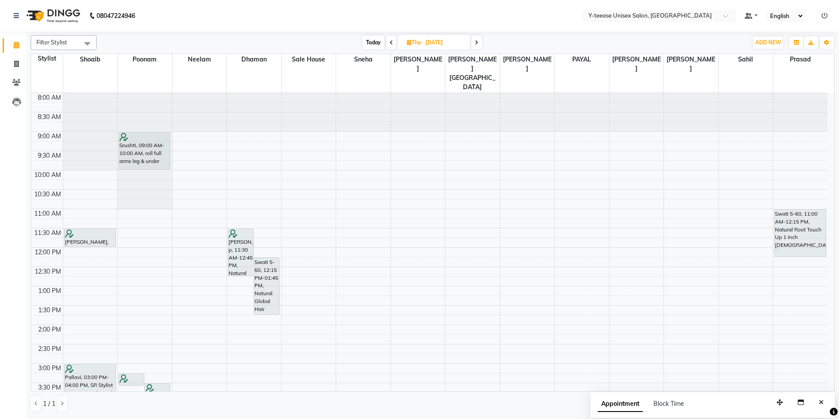
click at [738, 175] on div "8:00 AM 8:30 AM 9:00 AM 9:30 AM 10:00 AM 10:30 AM 11:00 AM 11:30 AM 12:00 PM 12…" at bounding box center [429, 382] width 797 height 579
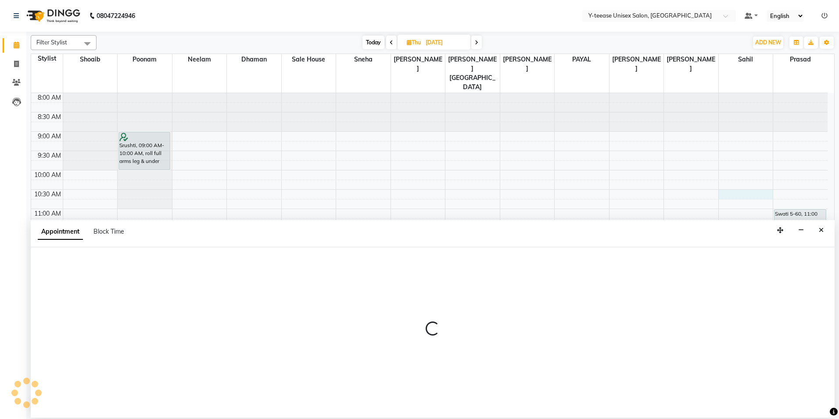
select select "88015"
select select "tentative"
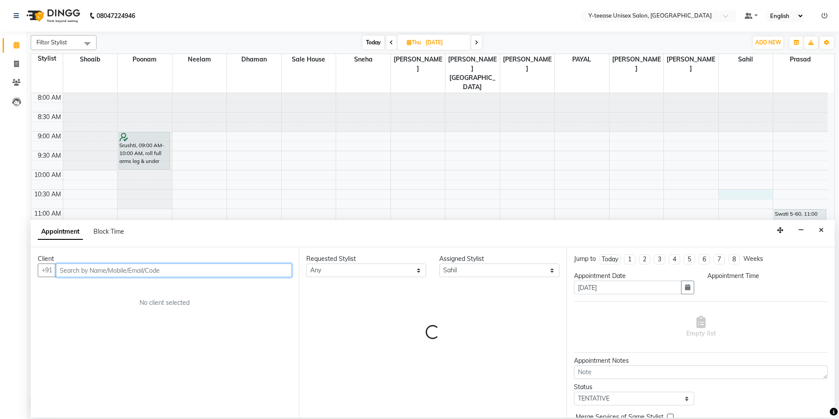
select select "630"
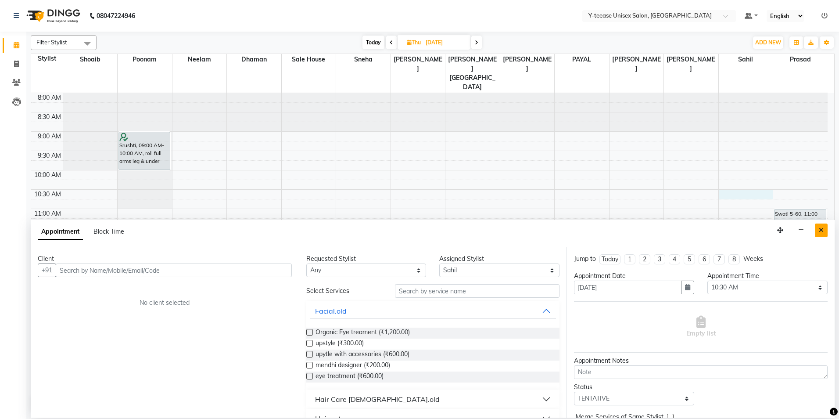
click at [824, 230] on icon "Close" at bounding box center [821, 230] width 5 height 6
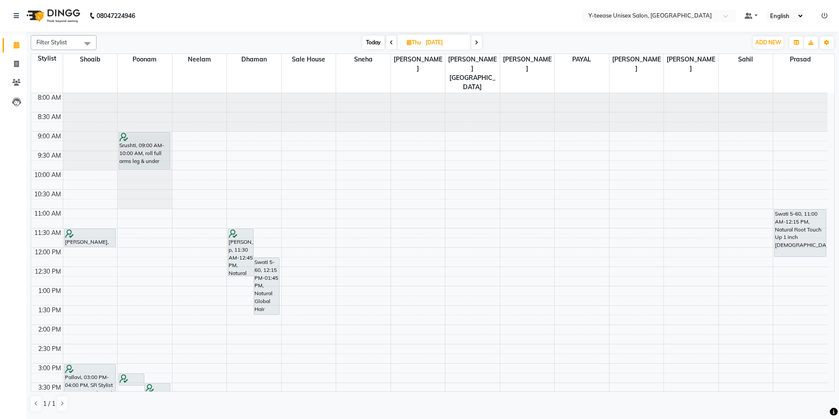
click at [364, 39] on span "Today" at bounding box center [374, 43] width 22 height 14
type input "03-09-2025"
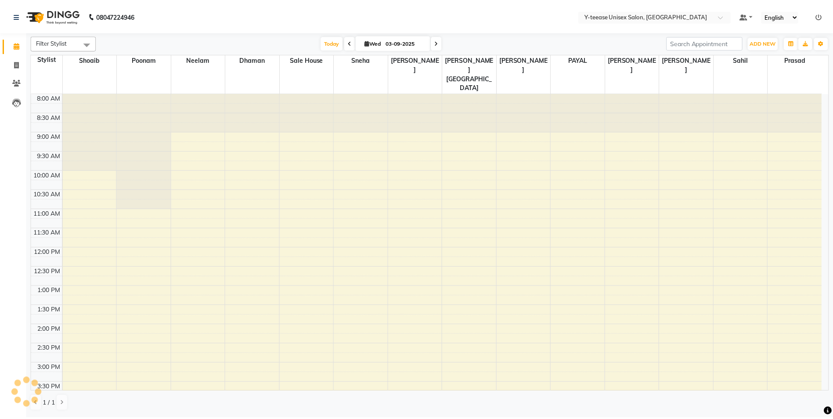
scroll to position [263, 0]
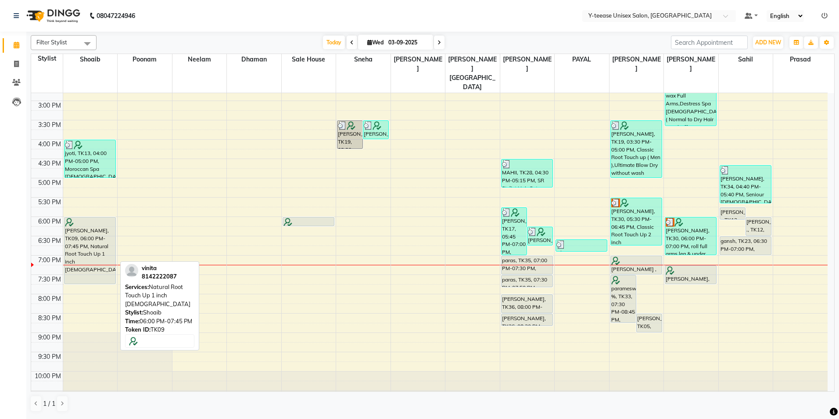
click at [81, 217] on div "[PERSON_NAME], TK09, 06:00 PM-07:45 PM, Natural Root Touch Up 1 inch [DEMOGRAPH…" at bounding box center [90, 250] width 51 height 66
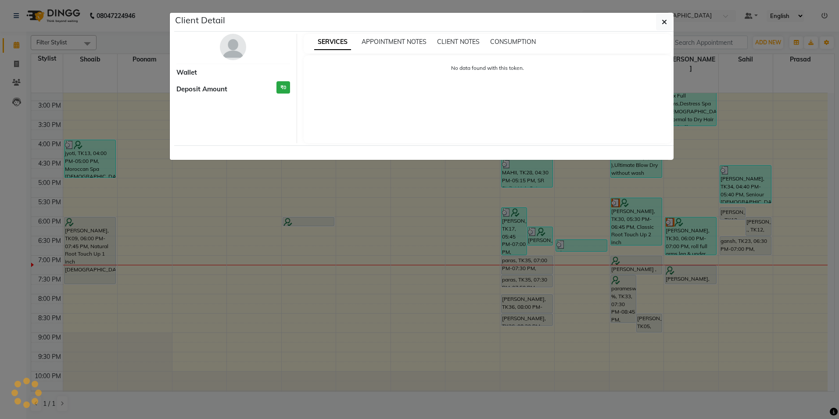
select select "7"
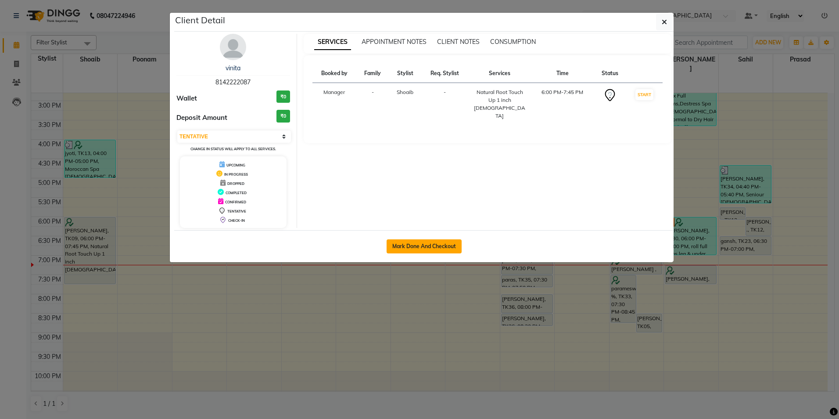
click at [415, 243] on button "Mark Done And Checkout" at bounding box center [424, 246] width 75 height 14
select select "service"
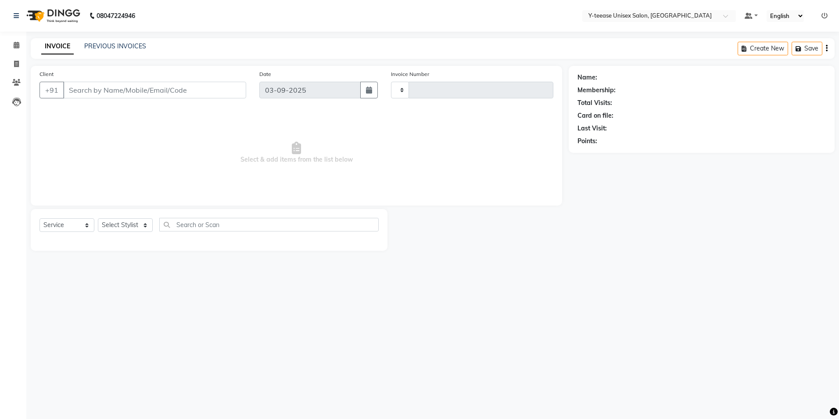
type input "7000"
select select "4"
select select "3"
type input "81******87"
select select "56"
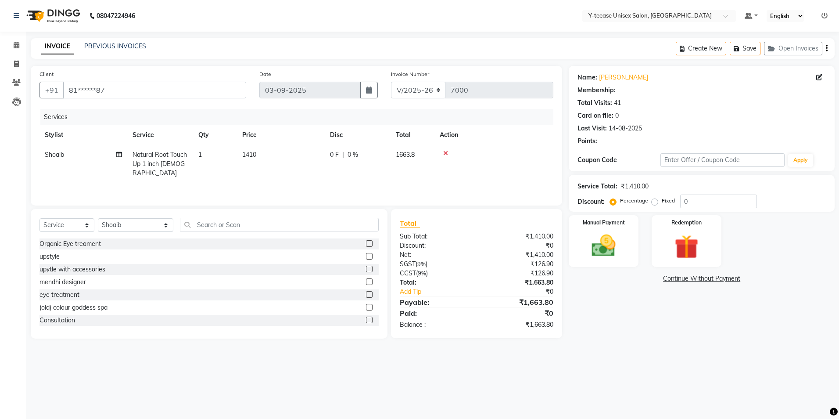
type input "20"
select select "1: Object"
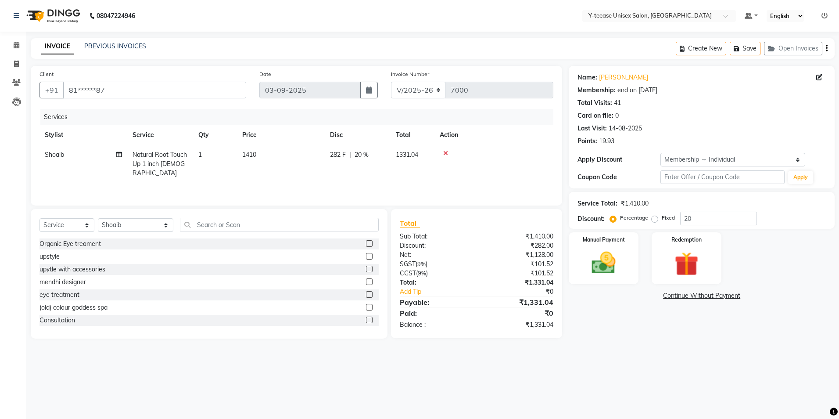
click at [165, 163] on span "Natural Root Touch Up 1 inch [DEMOGRAPHIC_DATA]" at bounding box center [160, 164] width 54 height 26
select select "56"
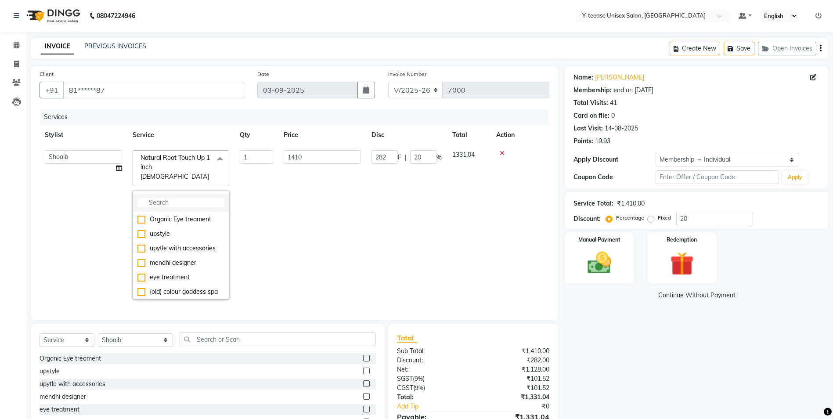
click at [168, 198] on input "multiselect-search" at bounding box center [180, 202] width 87 height 9
type input "root"
click at [187, 215] on div "root touch up ola plex" at bounding box center [180, 219] width 87 height 9
checkbox input "true"
checkbox input "false"
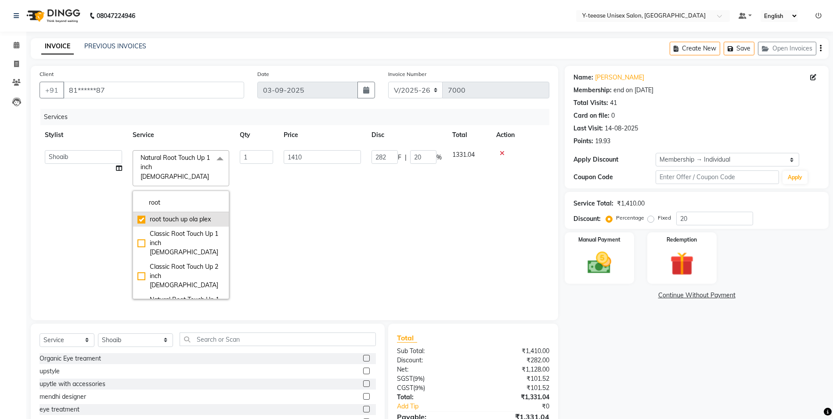
type input "500"
type input "100"
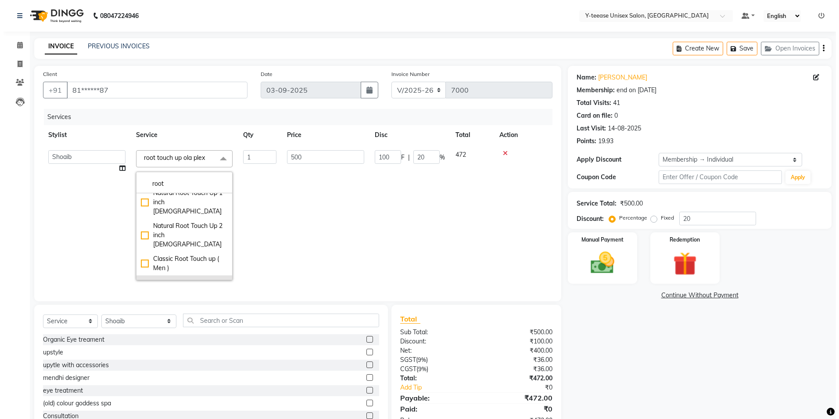
scroll to position [94, 0]
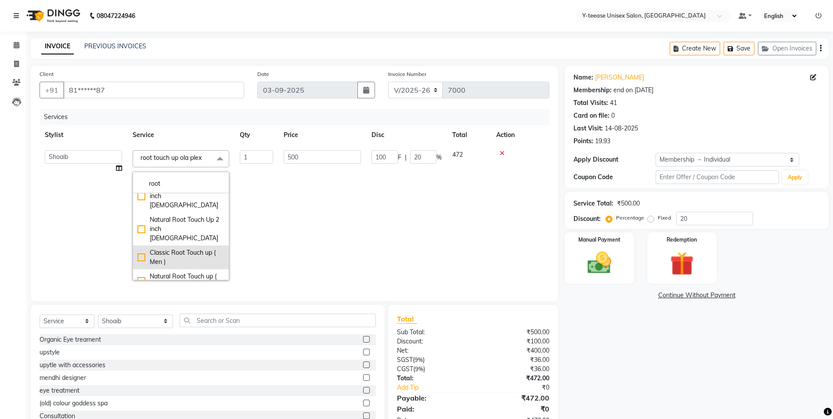
click at [177, 248] on div "Classic Root Touch up ( Men )" at bounding box center [180, 257] width 87 height 18
checkbox input "false"
checkbox input "true"
type input "660"
type input "132"
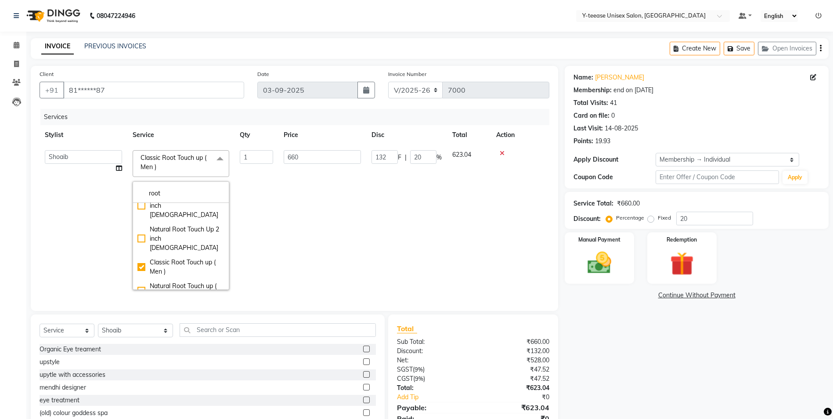
click at [314, 213] on td "660" at bounding box center [322, 220] width 88 height 150
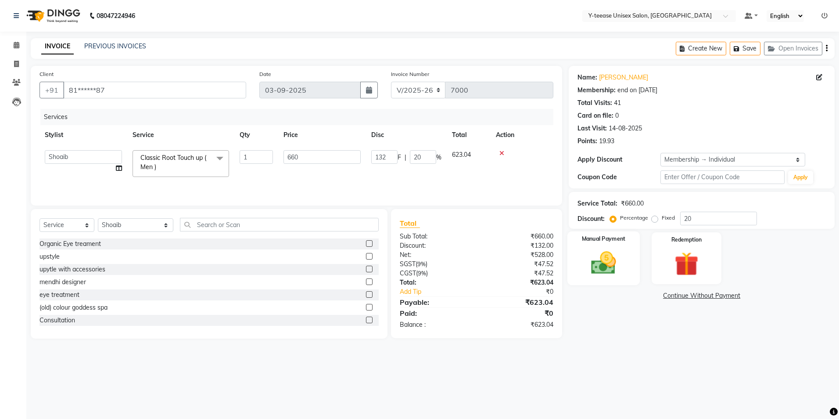
drag, startPoint x: 607, startPoint y: 275, endPoint x: 601, endPoint y: 273, distance: 6.8
click at [601, 273] on img at bounding box center [603, 262] width 41 height 29
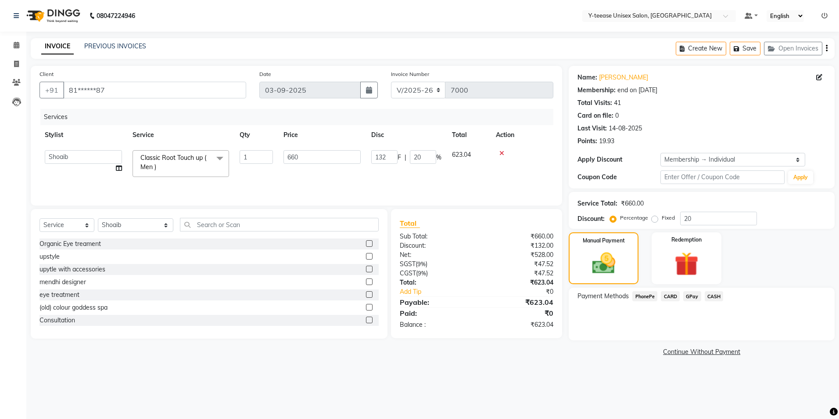
click at [690, 295] on span "GPay" at bounding box center [692, 296] width 18 height 10
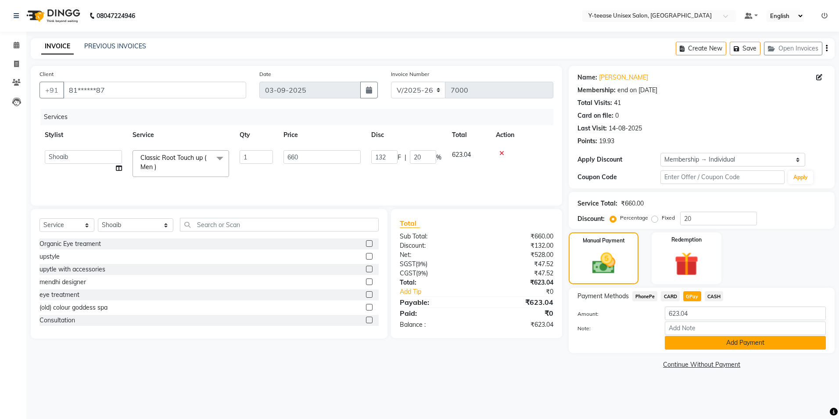
click at [725, 342] on button "Add Payment" at bounding box center [745, 343] width 161 height 14
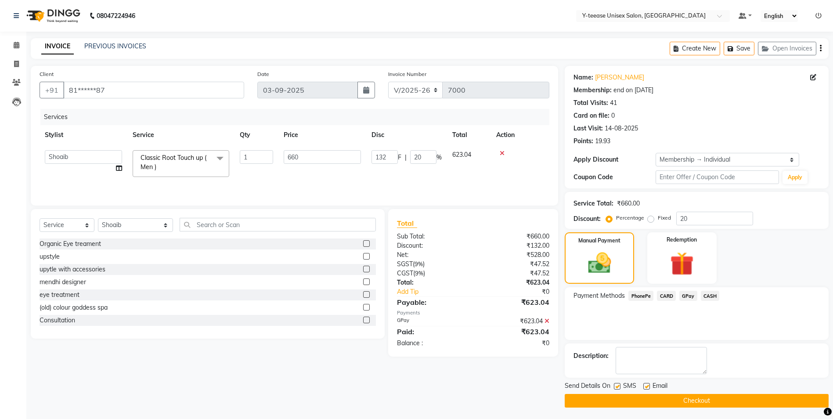
click at [726, 403] on button "Checkout" at bounding box center [697, 401] width 264 height 14
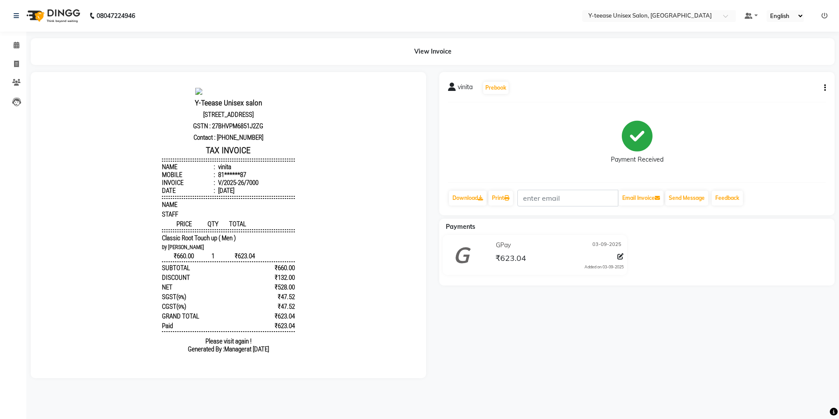
drag, startPoint x: 370, startPoint y: 263, endPoint x: 363, endPoint y: 263, distance: 7.0
click at [363, 263] on body "Y-Teease Unisex salon [STREET_ADDRESS] GSTN : 27BHVPM6851J2ZG Contact : [PHONE_…" at bounding box center [228, 222] width 371 height 277
click at [17, 48] on icon at bounding box center [17, 45] width 6 height 7
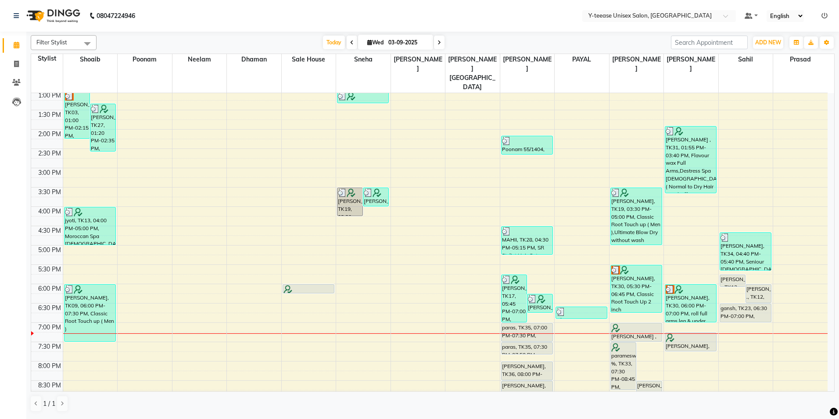
scroll to position [263, 0]
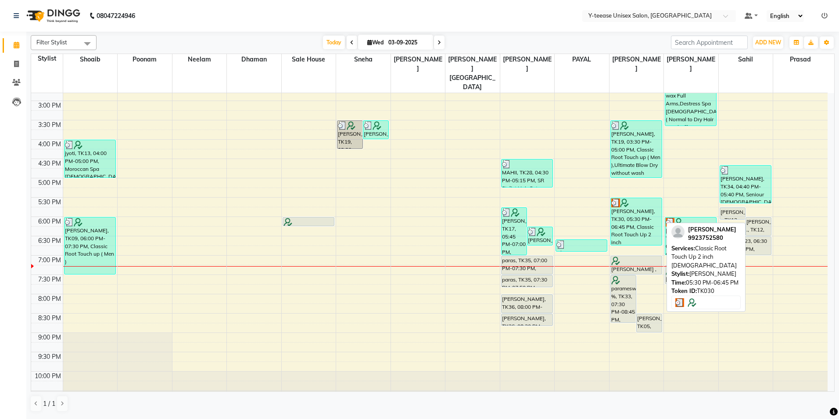
click at [635, 198] on div "[PERSON_NAME], TK30, 05:30 PM-06:45 PM, Classic Root Touch Up 2 inch [DEMOGRAPH…" at bounding box center [636, 221] width 51 height 47
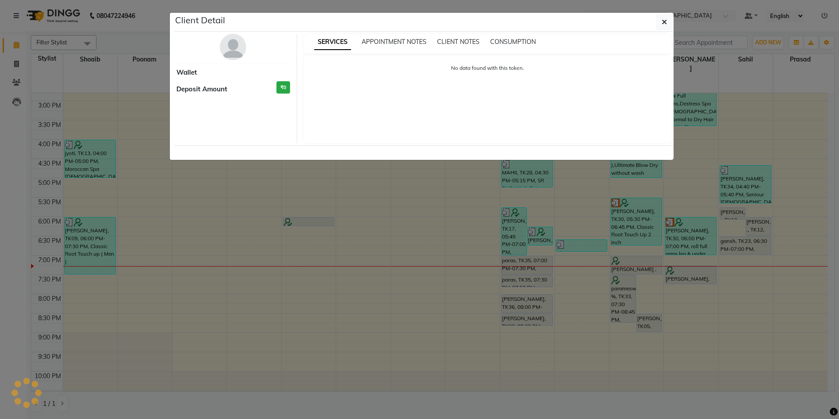
select select "3"
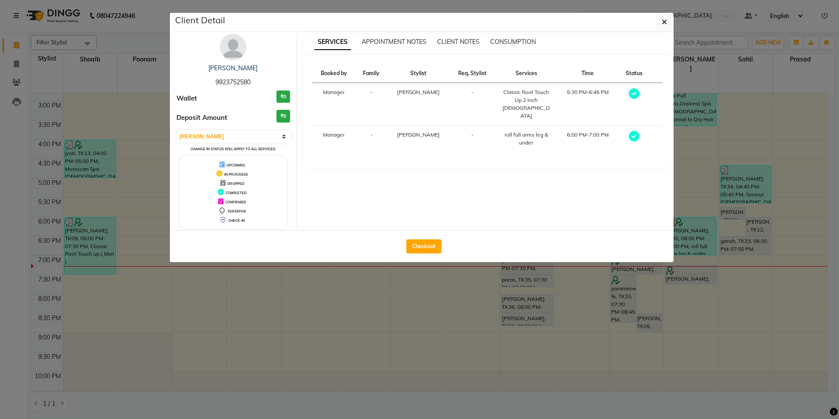
click at [646, 291] on ngb-modal-window "Client Detail [PERSON_NAME] 9923752580 Wallet ₹0 Deposit Amount ₹0 Select MARK …" at bounding box center [419, 209] width 839 height 419
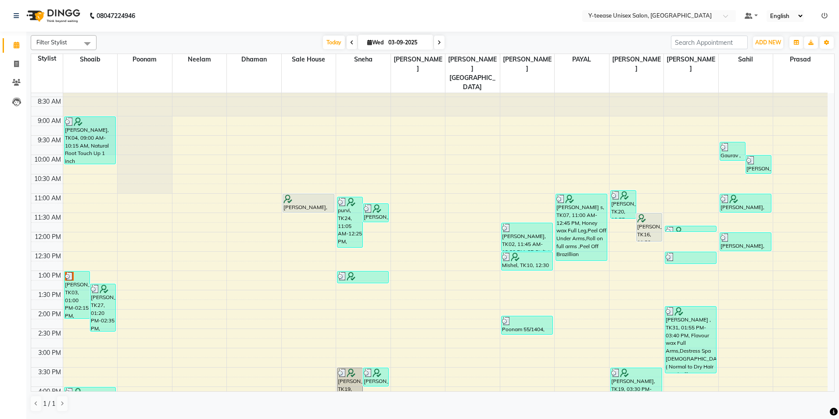
scroll to position [0, 0]
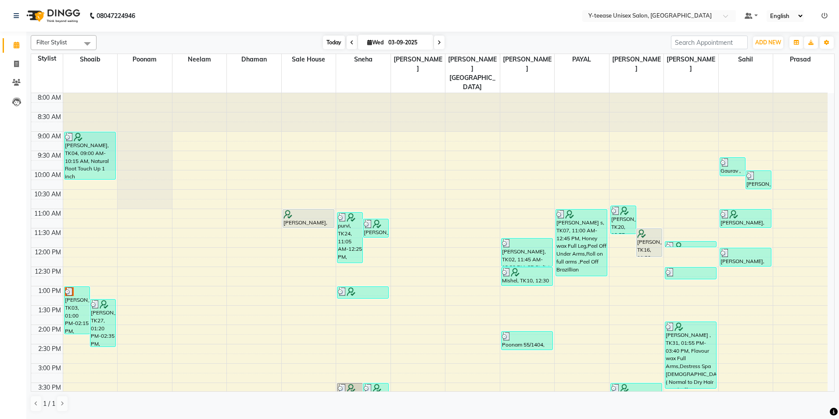
click at [340, 44] on span "Today" at bounding box center [334, 43] width 22 height 14
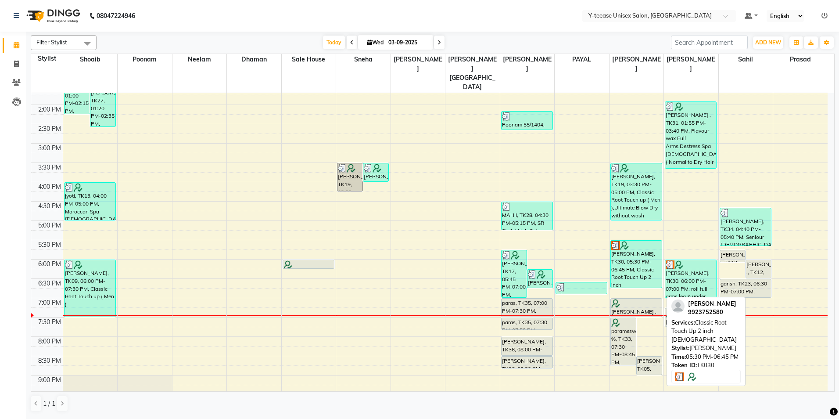
scroll to position [263, 0]
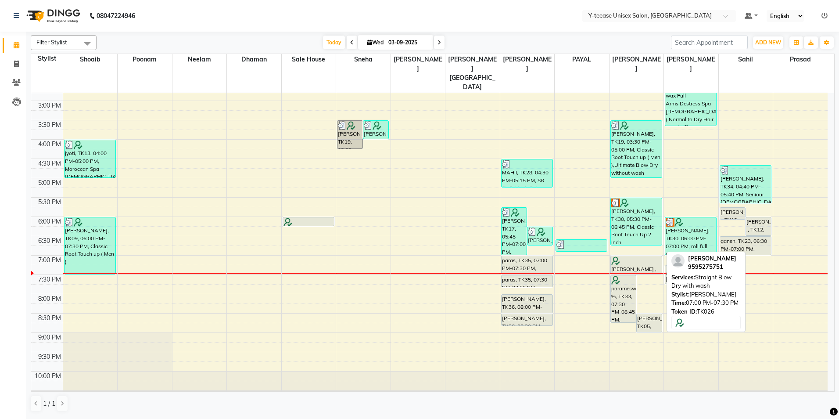
click at [621, 256] on div "[PERSON_NAME] , TK26, 07:00 PM-07:30 PM, Straight Blow Dry with wash" at bounding box center [636, 265] width 51 height 18
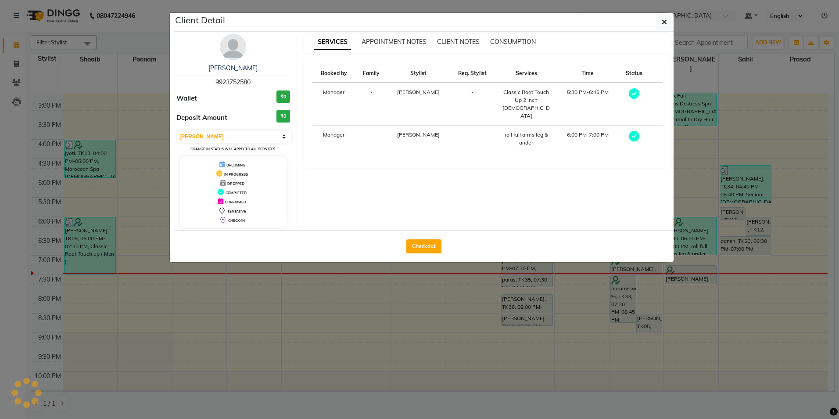
select select "7"
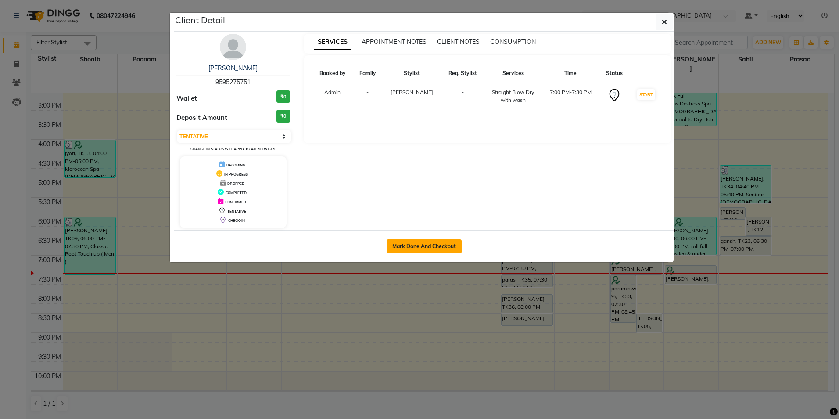
click at [447, 249] on button "Mark Done And Checkout" at bounding box center [424, 246] width 75 height 14
select select "service"
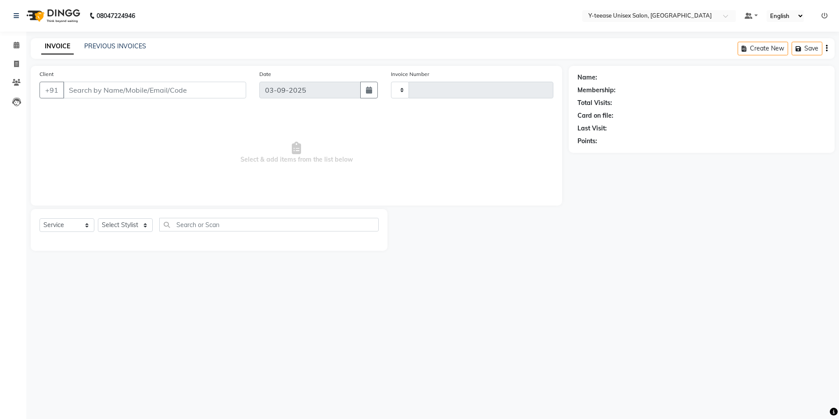
type input "7001"
select select "4"
type input "95******51"
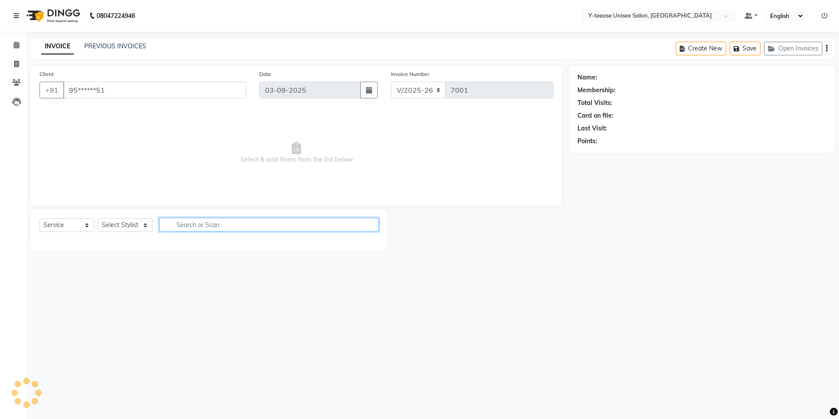
select select "81457"
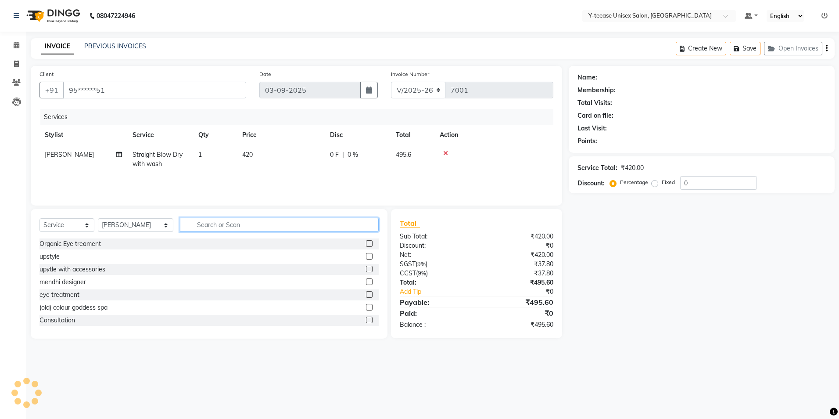
click at [235, 227] on input "text" at bounding box center [279, 225] width 199 height 14
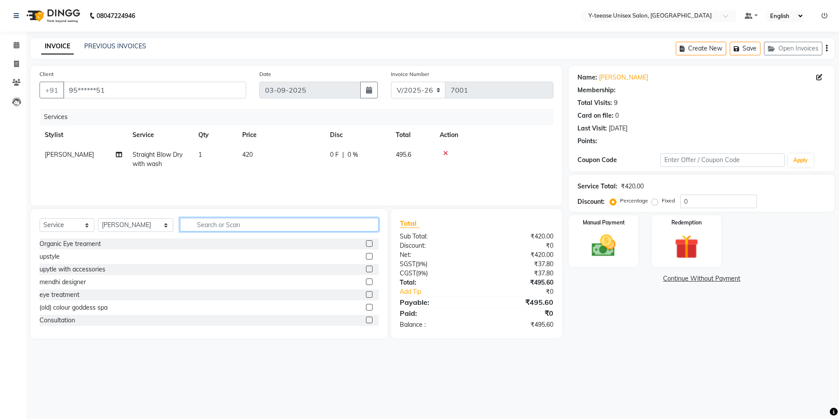
select select "1: Object"
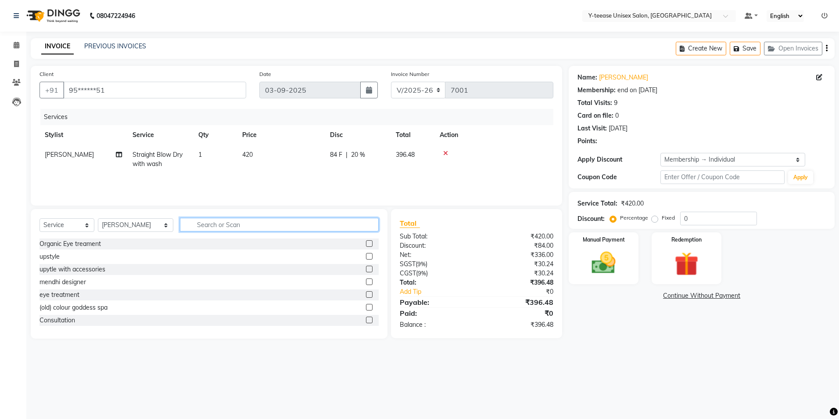
type input "20"
type input "ul"
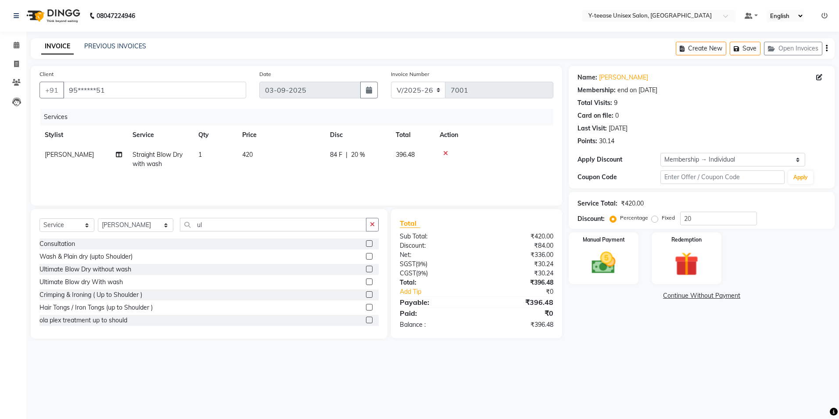
click at [366, 282] on label at bounding box center [369, 281] width 7 height 7
click at [366, 282] on input "checkbox" at bounding box center [369, 282] width 6 height 6
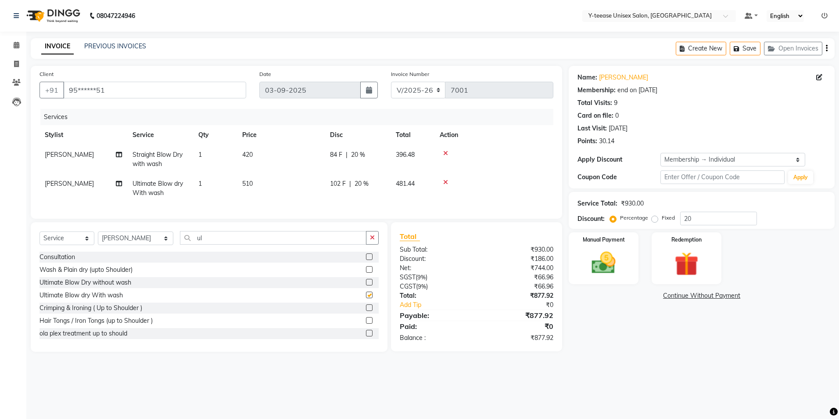
checkbox input "false"
click at [446, 151] on icon at bounding box center [445, 153] width 5 height 6
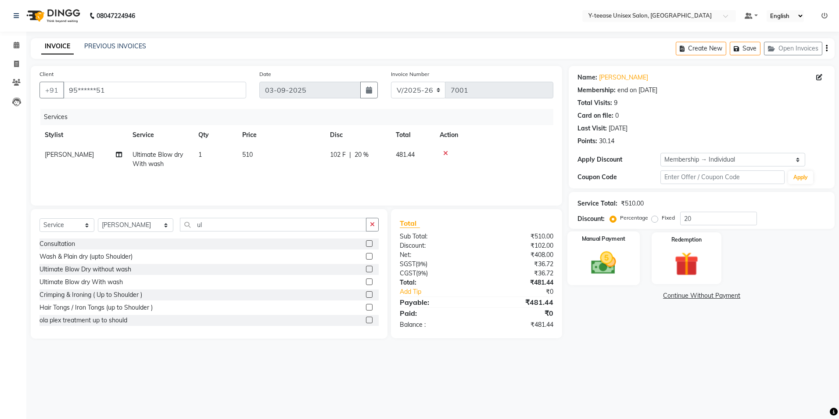
click at [616, 253] on img at bounding box center [603, 262] width 41 height 29
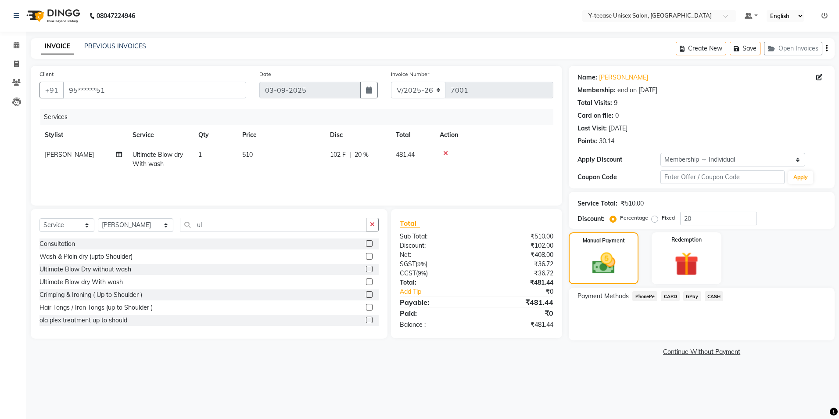
click at [694, 295] on span "GPay" at bounding box center [692, 296] width 18 height 10
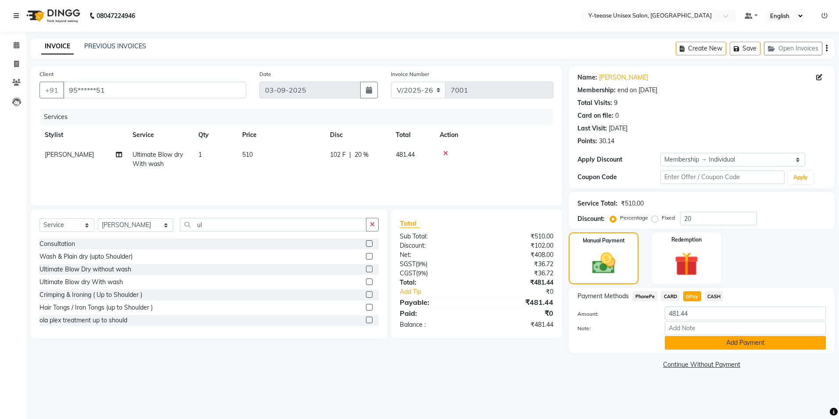
click at [714, 347] on button "Add Payment" at bounding box center [745, 343] width 161 height 14
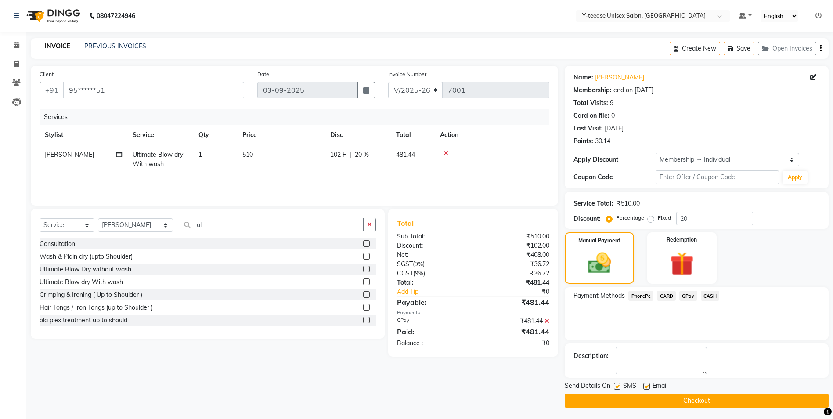
click at [691, 401] on button "Checkout" at bounding box center [697, 401] width 264 height 14
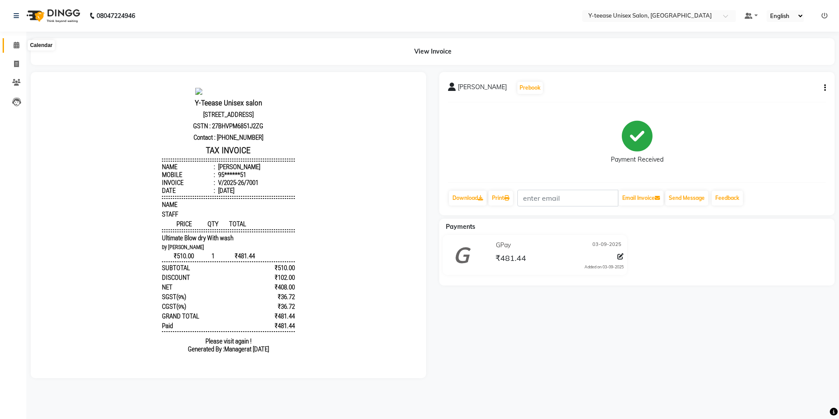
click at [20, 47] on span at bounding box center [16, 45] width 15 height 10
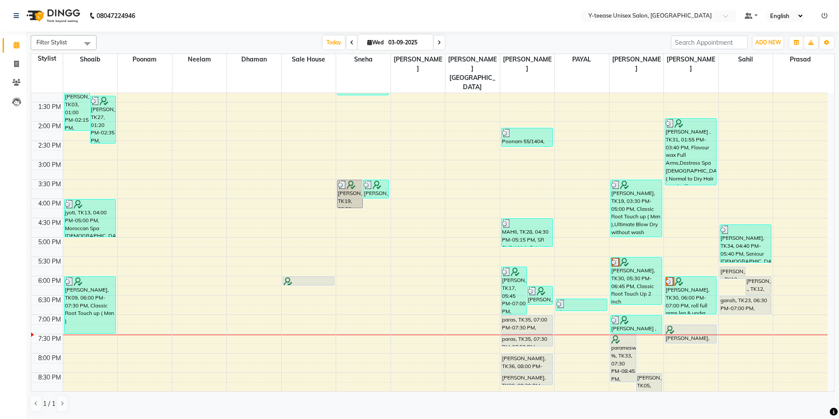
scroll to position [219, 0]
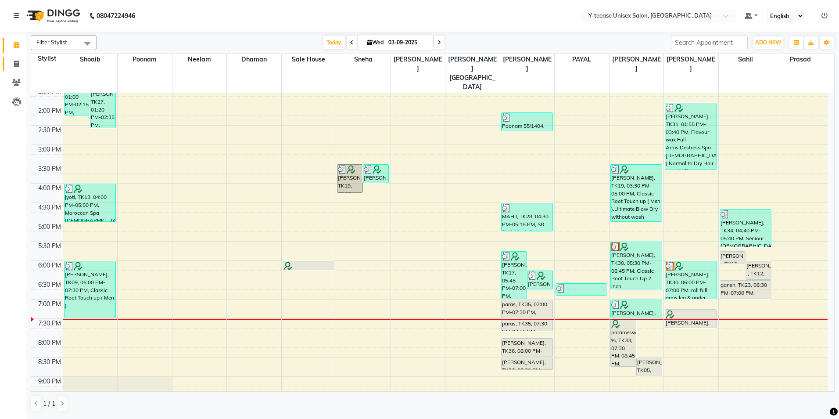
drag, startPoint x: 15, startPoint y: 69, endPoint x: 20, endPoint y: 66, distance: 6.1
click at [16, 68] on link "Invoice" at bounding box center [13, 64] width 21 height 14
select select "service"
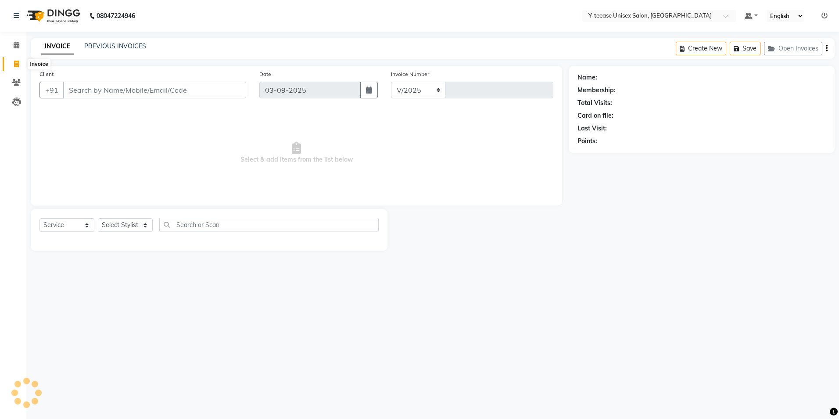
select select "4"
type input "7002"
click at [137, 221] on select "Select Stylist [PERSON_NAME] Dhaman [PERSON_NAME] [PERSON_NAME] nagar Manager M…" at bounding box center [136, 225] width 76 height 14
select select "73210"
click at [98, 218] on select "Select Stylist [PERSON_NAME] Dhaman [PERSON_NAME] [PERSON_NAME] nagar Manager M…" at bounding box center [136, 225] width 76 height 14
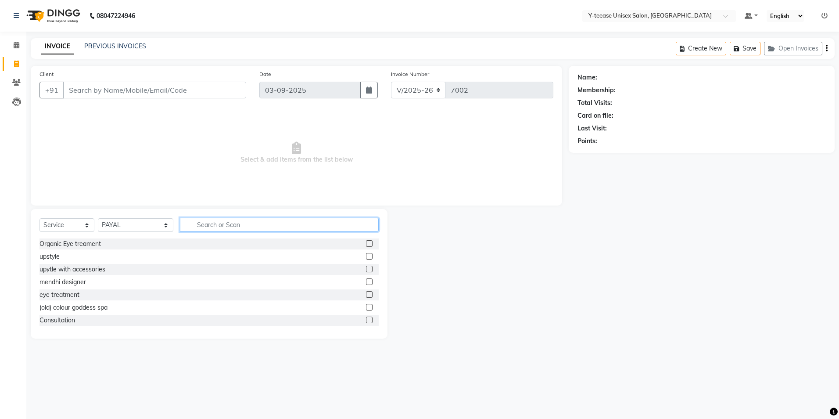
click at [223, 224] on input "text" at bounding box center [279, 225] width 199 height 14
type input "ult"
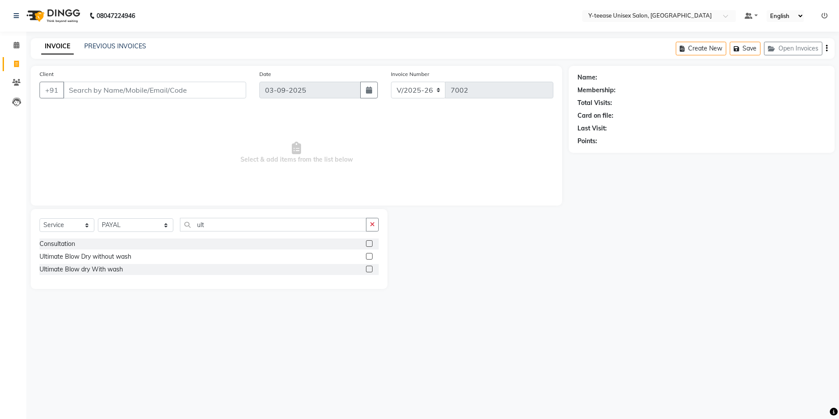
click at [370, 267] on label at bounding box center [369, 269] width 7 height 7
click at [370, 267] on input "checkbox" at bounding box center [369, 269] width 6 height 6
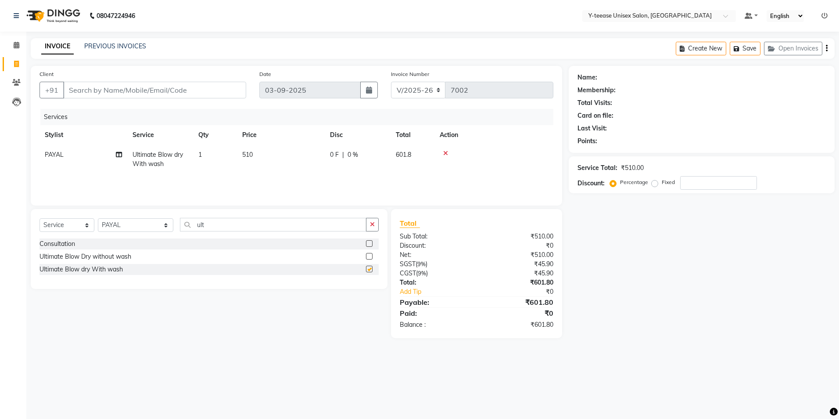
checkbox input "false"
drag, startPoint x: 709, startPoint y: 185, endPoint x: 700, endPoint y: 185, distance: 9.2
click at [706, 183] on input "number" at bounding box center [718, 183] width 77 height 14
type input "2"
click at [15, 45] on icon at bounding box center [17, 45] width 6 height 7
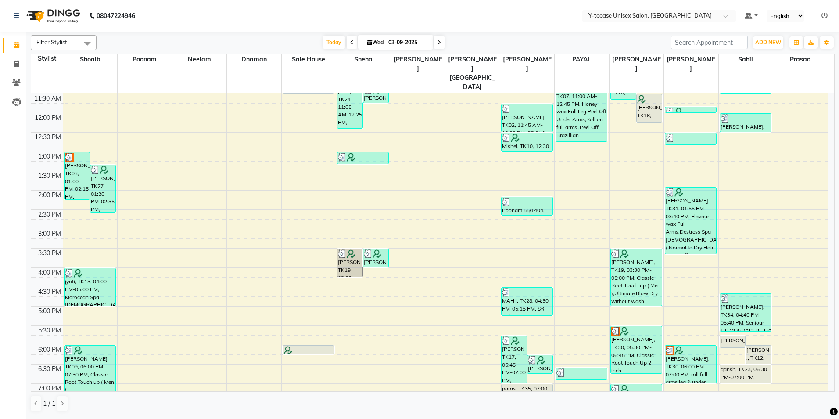
scroll to position [131, 0]
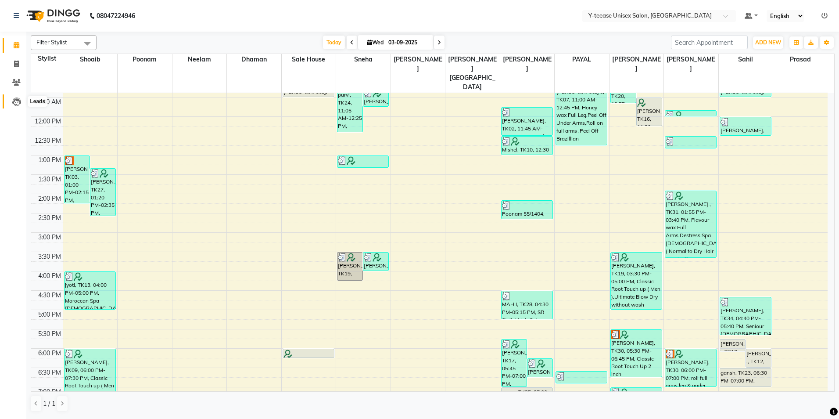
click at [17, 99] on icon at bounding box center [16, 101] width 9 height 9
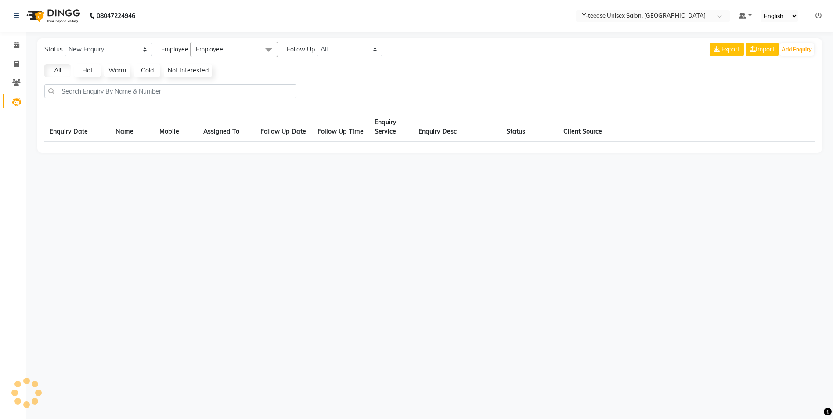
select select "10"
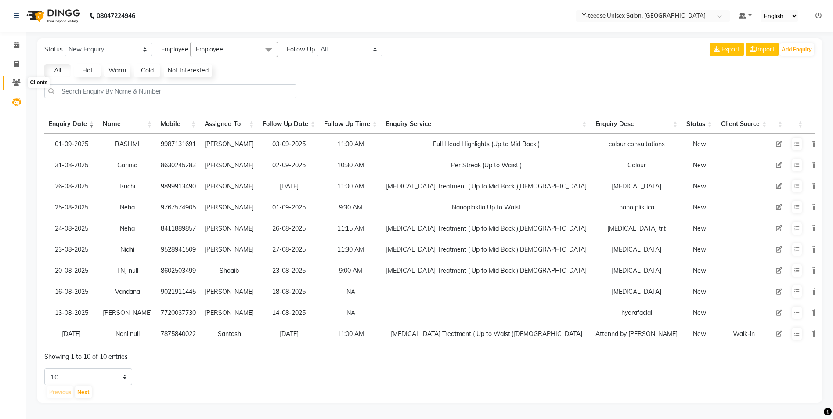
click at [18, 84] on icon at bounding box center [16, 82] width 8 height 7
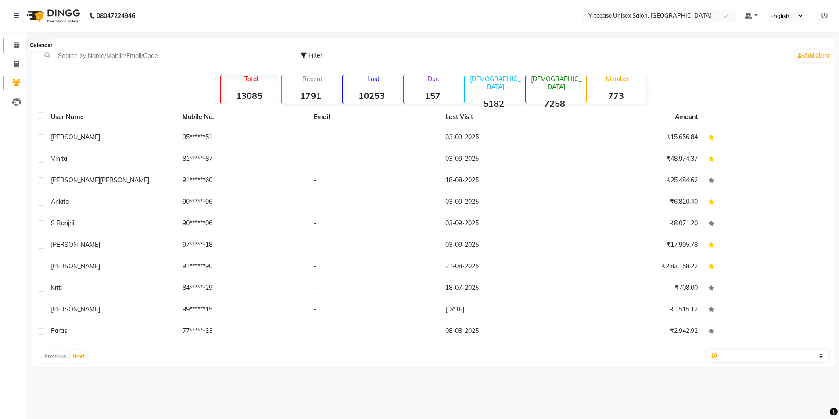
click at [17, 46] on icon at bounding box center [17, 45] width 6 height 7
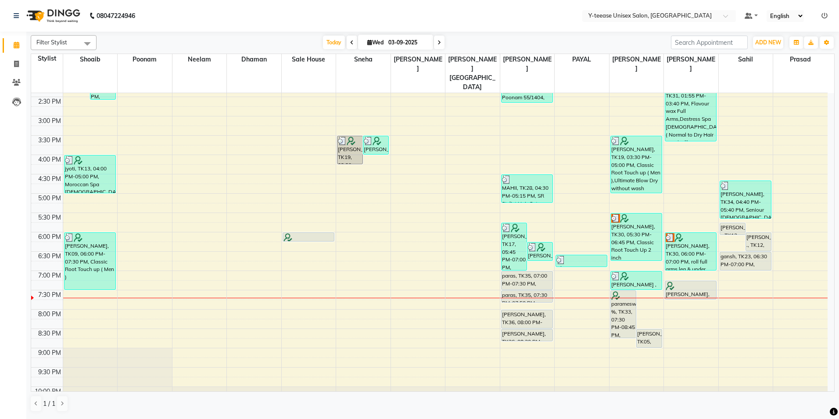
scroll to position [263, 0]
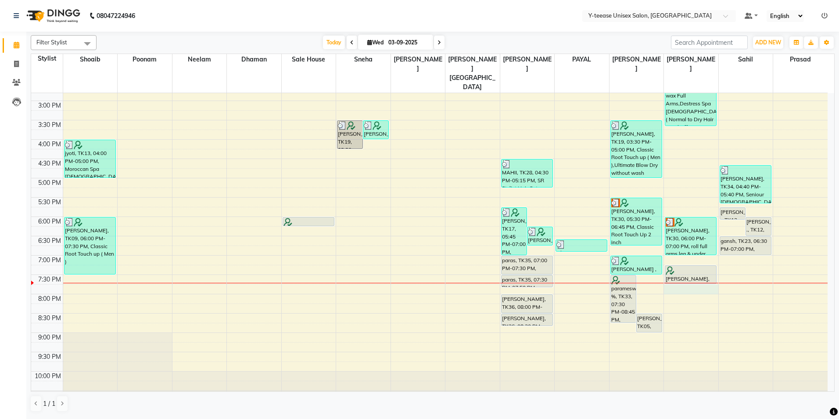
click at [691, 271] on div "8:00 AM 8:30 AM 9:00 AM 9:30 AM 10:00 AM 10:30 AM 11:00 AM 11:30 AM 12:00 PM 12…" at bounding box center [429, 120] width 797 height 579
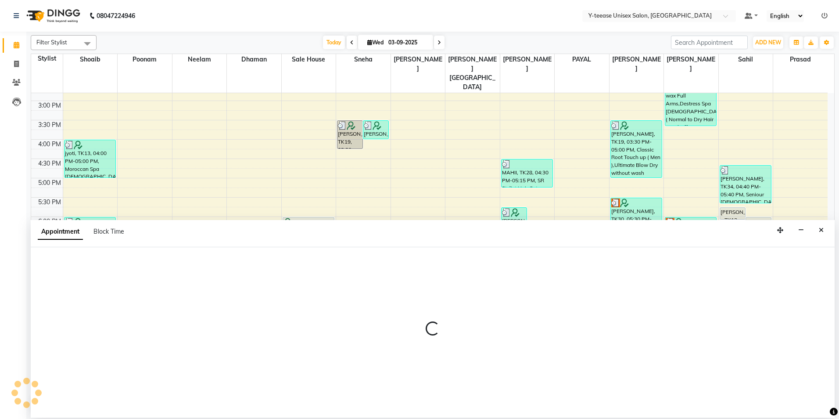
select select "86041"
select select "1185"
select select "tentative"
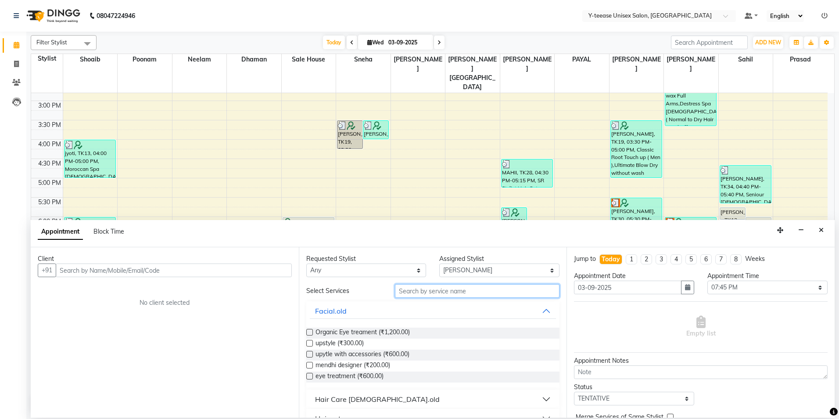
click at [425, 287] on input "text" at bounding box center [477, 291] width 165 height 14
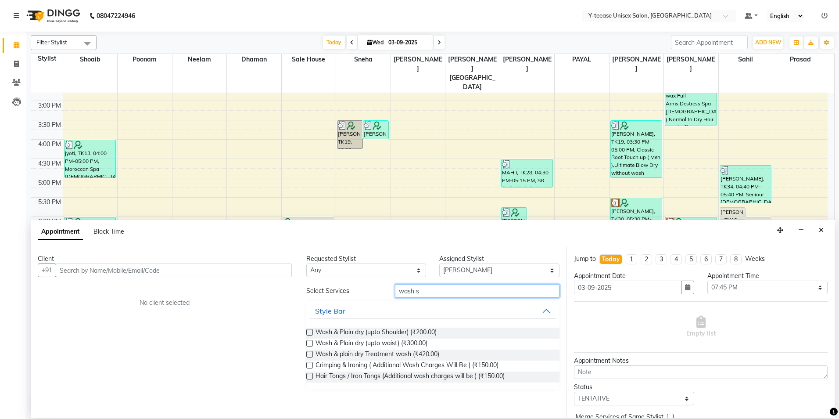
type input "wash s"
click at [308, 342] on label at bounding box center [309, 343] width 7 height 7
click at [308, 342] on input "checkbox" at bounding box center [309, 344] width 6 height 6
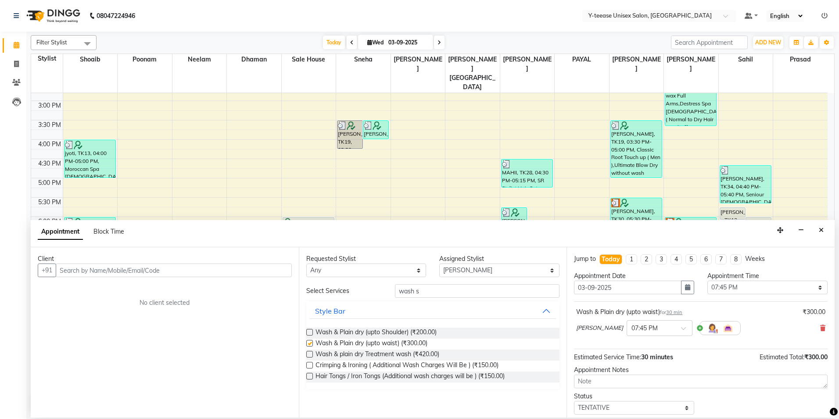
checkbox input "false"
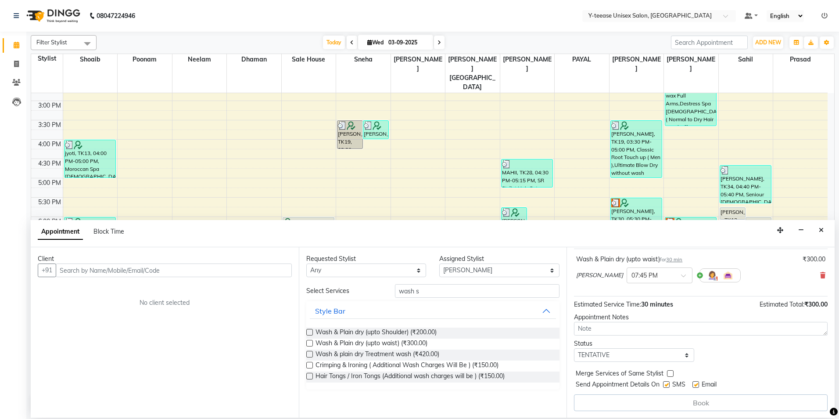
scroll to position [53, 0]
click at [272, 271] on input "text" at bounding box center [174, 270] width 236 height 14
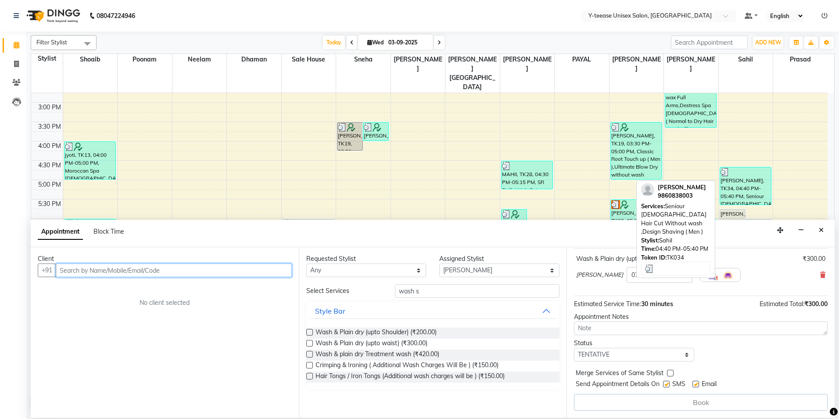
scroll to position [263, 0]
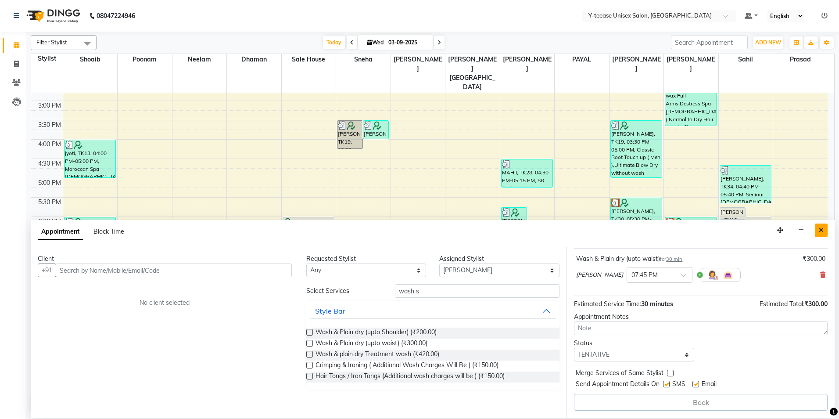
click at [824, 228] on icon "Close" at bounding box center [821, 230] width 5 height 6
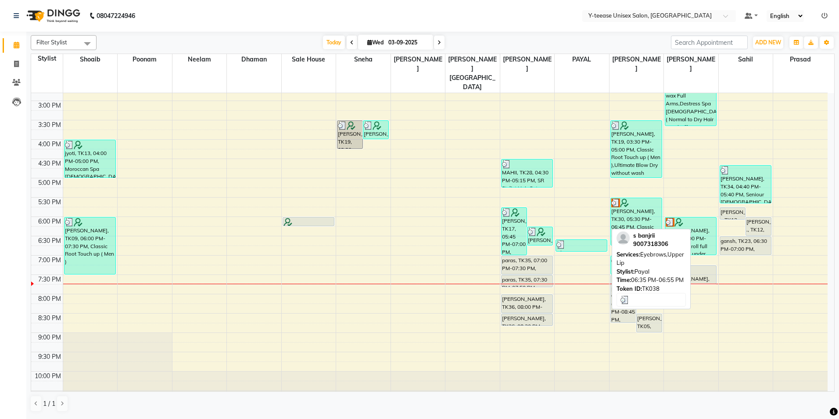
click at [599, 240] on div at bounding box center [582, 244] width 50 height 9
select select "3"
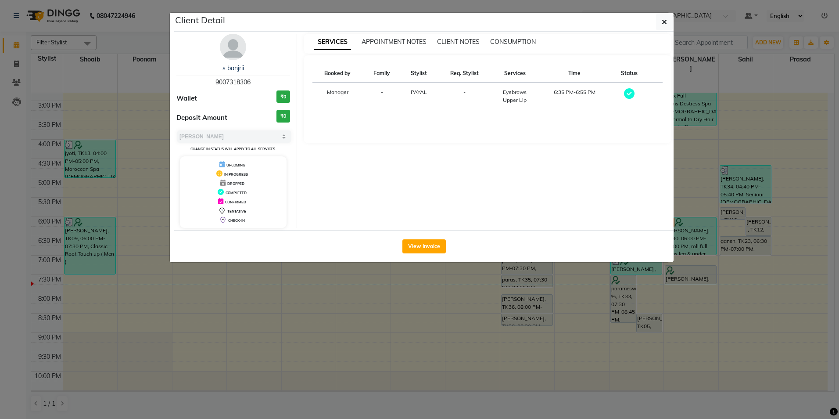
drag, startPoint x: 221, startPoint y: 82, endPoint x: 245, endPoint y: 84, distance: 24.7
click at [253, 86] on div "s banjrii 9007318306" at bounding box center [233, 75] width 114 height 23
click at [245, 84] on span "9007318306" at bounding box center [233, 82] width 35 height 8
drag, startPoint x: 212, startPoint y: 82, endPoint x: 259, endPoint y: 83, distance: 46.5
click at [259, 83] on div "s banjrii 9007318306" at bounding box center [233, 75] width 114 height 23
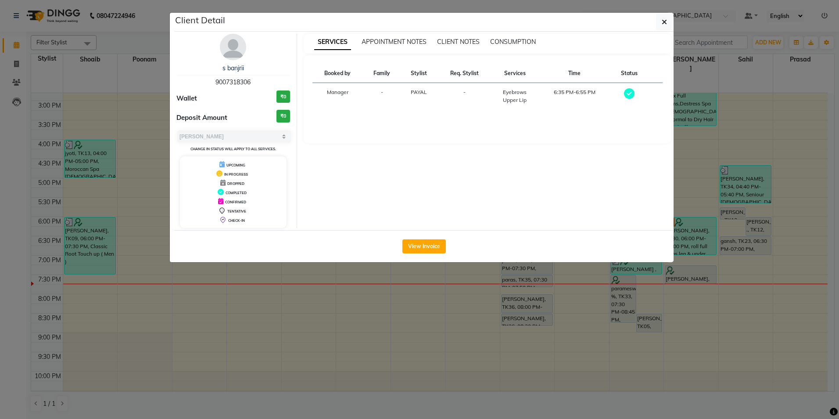
copy span "9007318306"
drag, startPoint x: 758, startPoint y: 207, endPoint x: 773, endPoint y: 207, distance: 14.5
click at [759, 207] on ngb-modal-window "Client Detail s banjrii 9007318306 Wallet ₹0 Deposit Amount ₹0 Select MARK DONE…" at bounding box center [419, 209] width 839 height 419
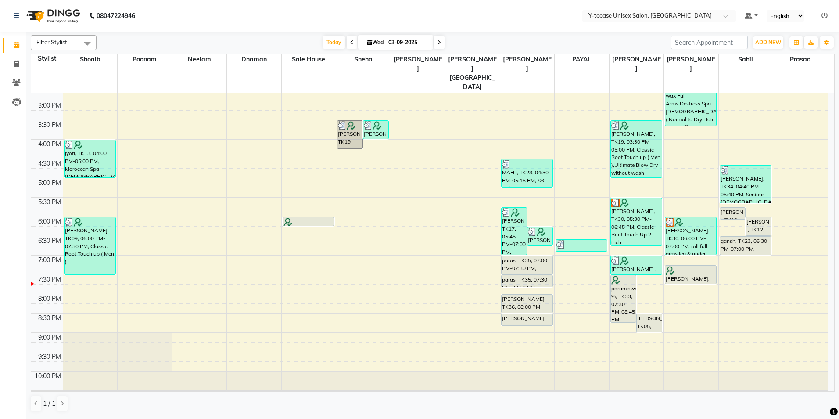
click at [790, 272] on div "8:00 AM 8:30 AM 9:00 AM 9:30 AM 10:00 AM 10:30 AM 11:00 AM 11:30 AM 12:00 PM 12…" at bounding box center [429, 120] width 797 height 579
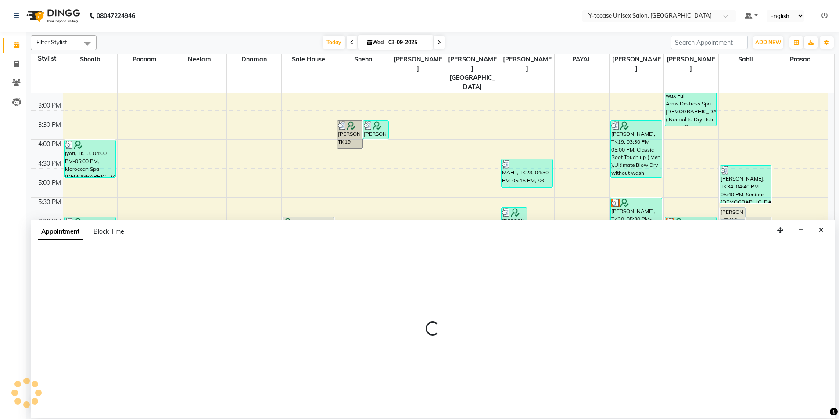
select select "88412"
select select "tentative"
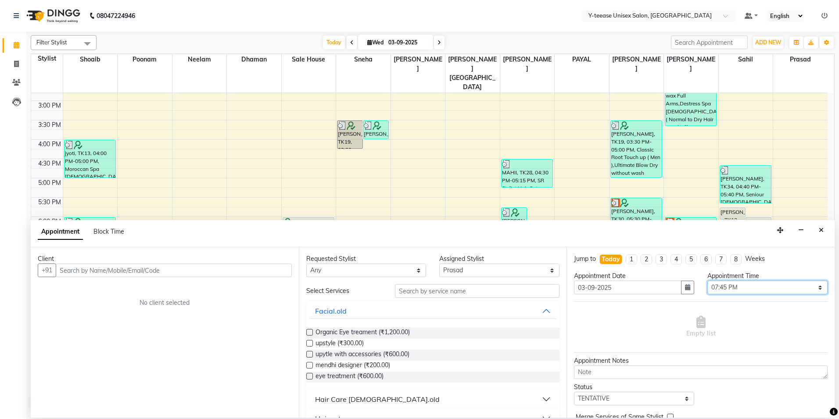
click at [741, 289] on select "Select 09:00 AM 09:15 AM 09:30 AM 09:45 AM 10:00 AM 10:15 AM 10:30 AM 10:45 AM …" at bounding box center [768, 288] width 120 height 14
select select "1200"
click at [708, 281] on select "Select 09:00 AM 09:15 AM 09:30 AM 09:45 AM 10:00 AM 10:15 AM 10:30 AM 10:45 AM …" at bounding box center [768, 288] width 120 height 14
click at [252, 272] on input "text" at bounding box center [174, 270] width 236 height 14
paste input "9007318306"
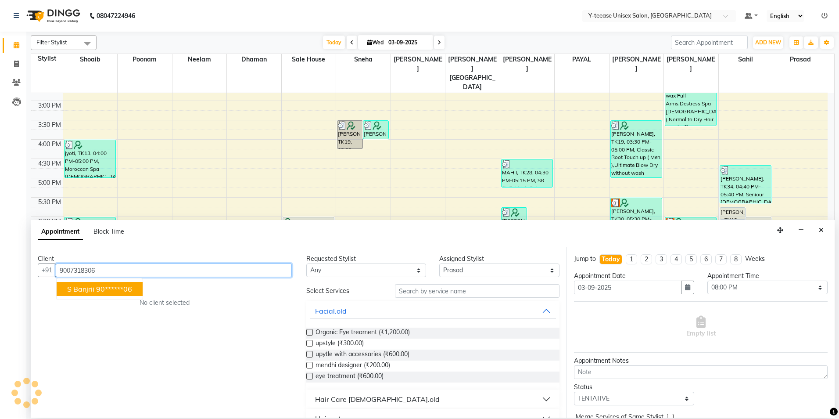
type input "9007318306"
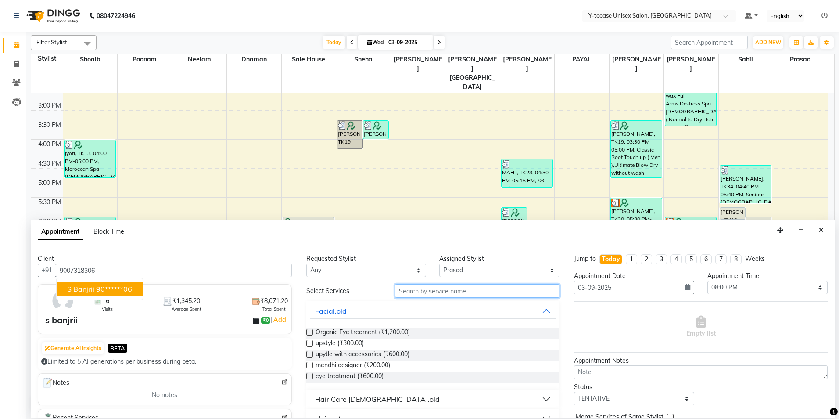
click at [477, 289] on input "text" at bounding box center [477, 291] width 165 height 14
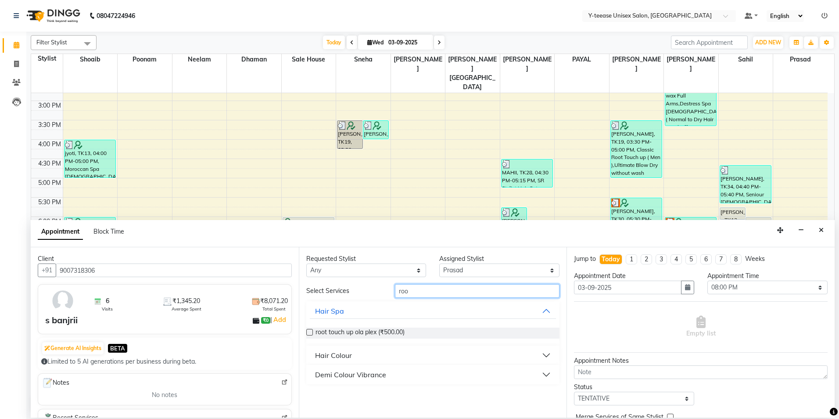
type input "roo"
click at [432, 355] on button "Hair Colour" at bounding box center [433, 355] width 247 height 16
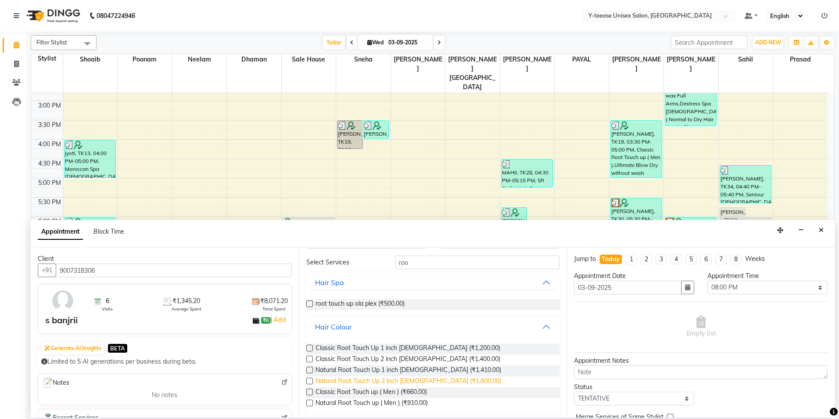
scroll to position [44, 0]
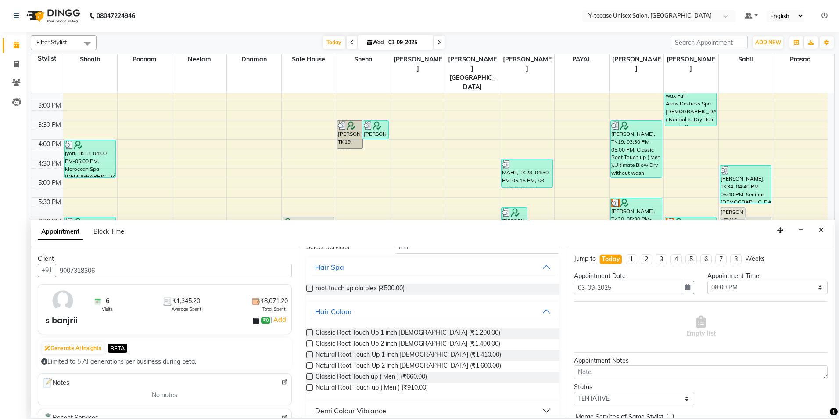
click at [309, 387] on label at bounding box center [309, 387] width 7 height 7
click at [309, 387] on input "checkbox" at bounding box center [309, 388] width 6 height 6
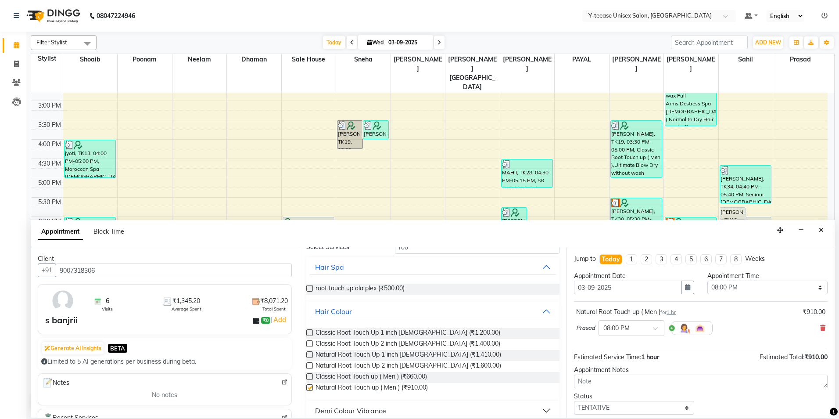
checkbox input "false"
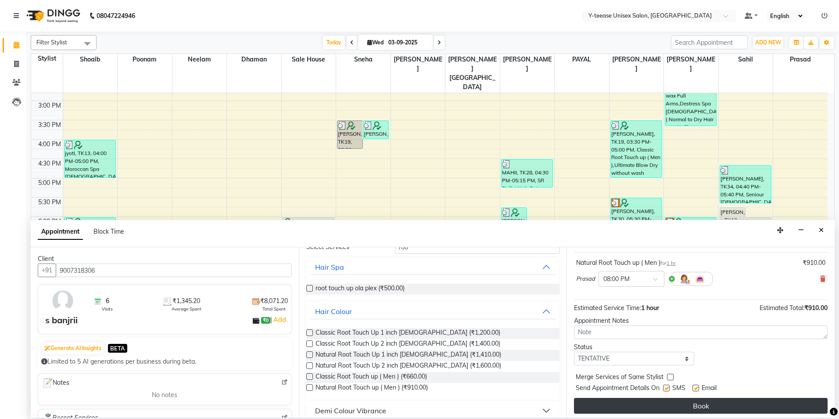
scroll to position [52, 0]
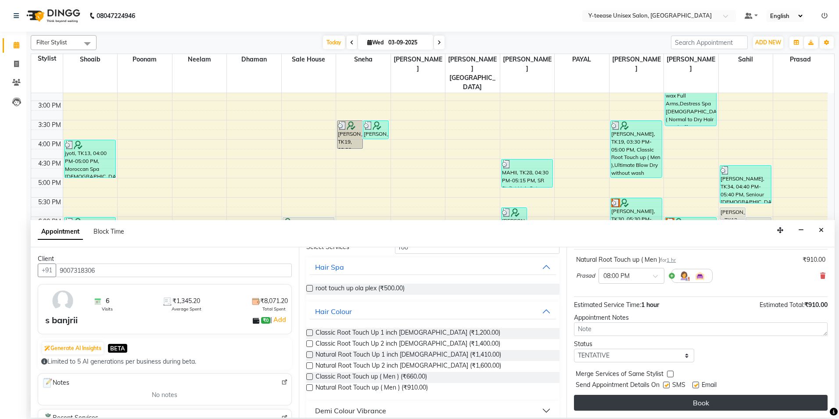
click at [696, 401] on button "Book" at bounding box center [701, 403] width 254 height 16
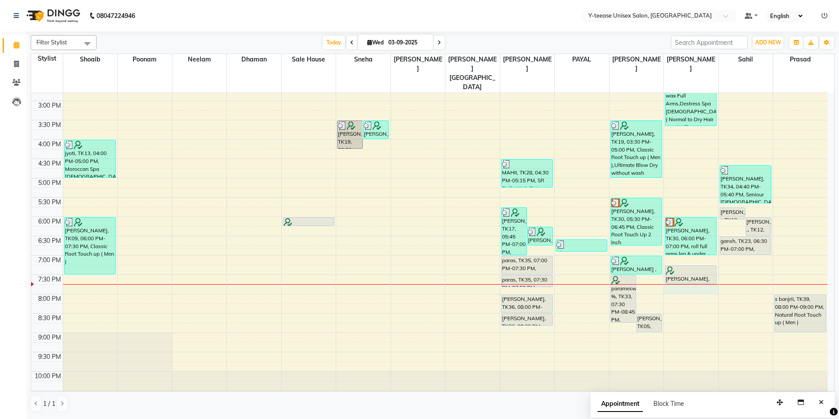
click at [694, 273] on div "8:00 AM 8:30 AM 9:00 AM 9:30 AM 10:00 AM 10:30 AM 11:00 AM 11:30 AM 12:00 PM 12…" at bounding box center [429, 120] width 797 height 579
select select "86041"
select select "1185"
select select "tentative"
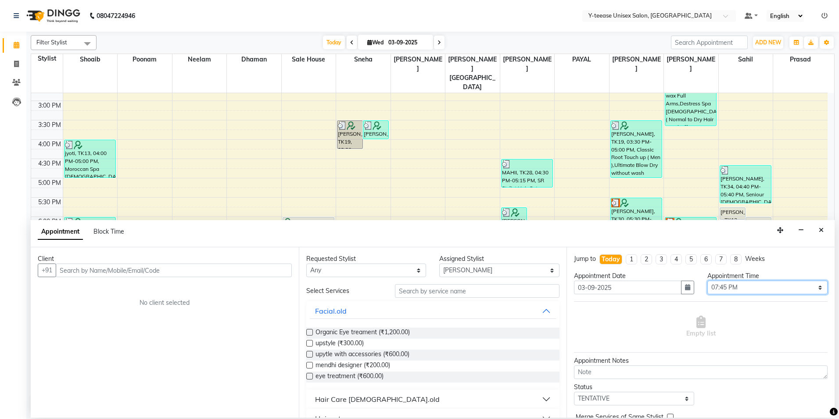
click at [737, 284] on select "Select 09:00 AM 09:15 AM 09:30 AM 09:45 AM 10:00 AM 10:15 AM 10:30 AM 10:45 AM …" at bounding box center [768, 288] width 120 height 14
select select "1215"
click at [708, 281] on select "Select 09:00 AM 09:15 AM 09:30 AM 09:45 AM 10:00 AM 10:15 AM 10:30 AM 10:45 AM …" at bounding box center [768, 288] width 120 height 14
click at [422, 290] on input "text" at bounding box center [477, 291] width 165 height 14
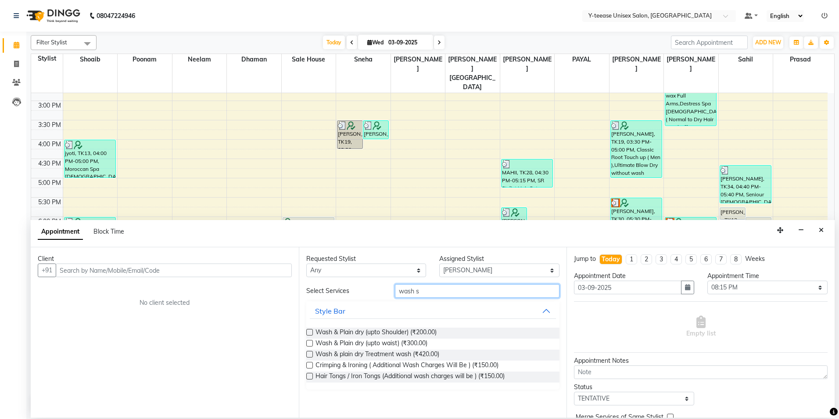
type input "wash s"
click at [309, 342] on label at bounding box center [309, 343] width 7 height 7
click at [309, 342] on input "checkbox" at bounding box center [309, 344] width 6 height 6
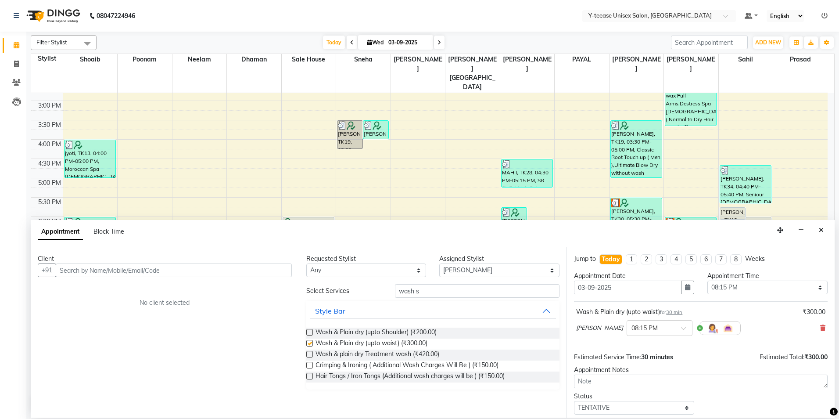
checkbox input "false"
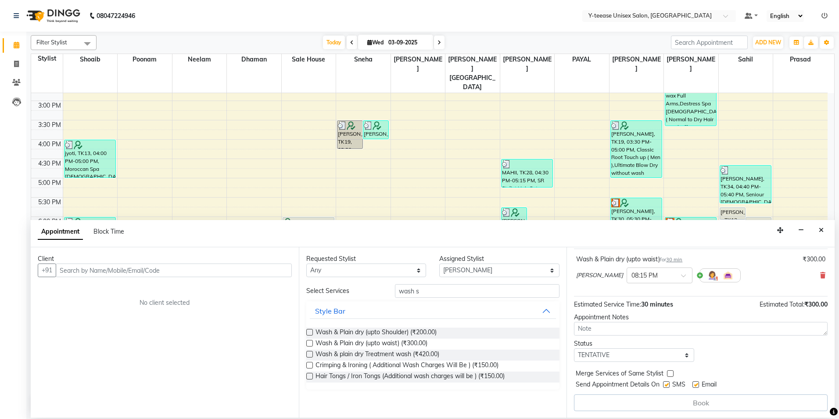
scroll to position [53, 0]
click at [236, 272] on input "text" at bounding box center [174, 270] width 236 height 14
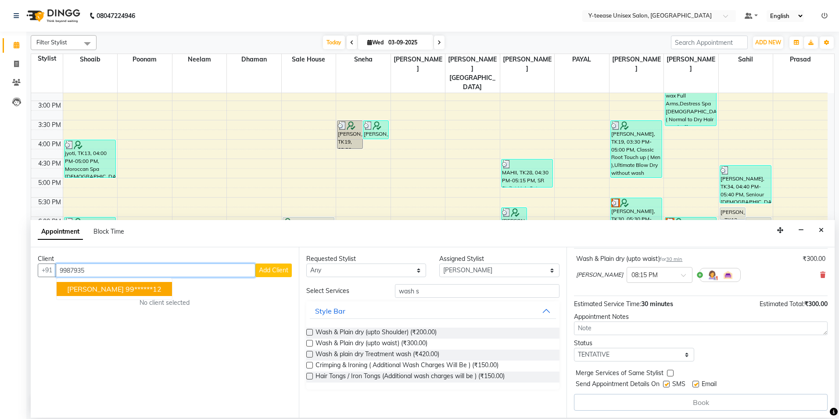
click at [126, 290] on ngb-highlight "99******12" at bounding box center [144, 288] width 36 height 9
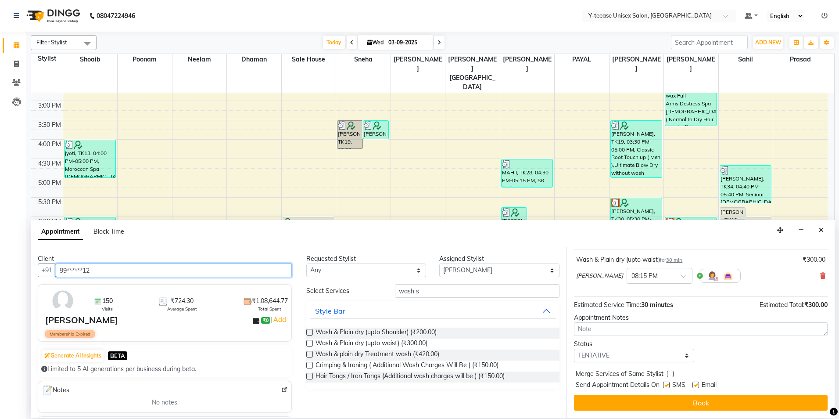
scroll to position [52, 0]
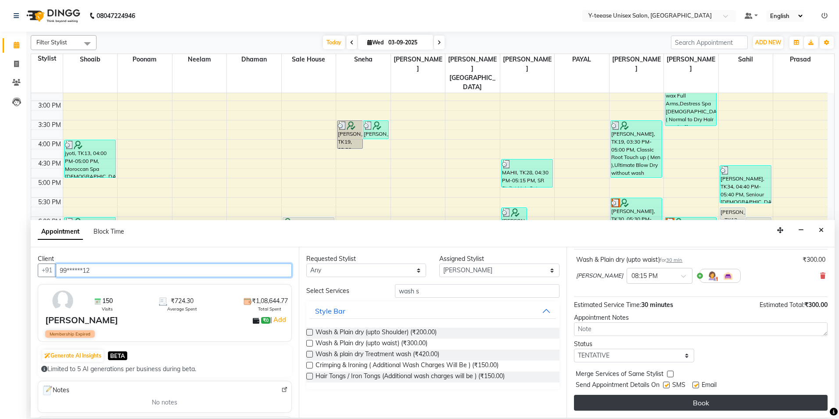
type input "99******12"
click at [683, 402] on button "Book" at bounding box center [701, 403] width 254 height 16
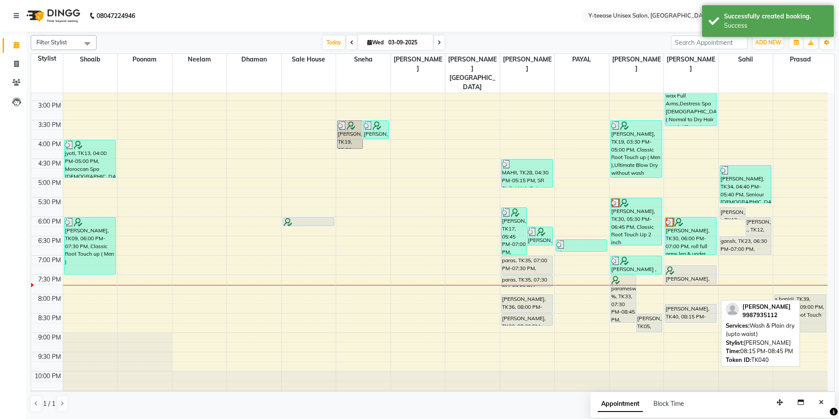
click at [689, 304] on div "[PERSON_NAME], TK40, 08:15 PM-08:45 PM, Wash & Plain dry (upto waist)" at bounding box center [690, 313] width 51 height 18
select select "7"
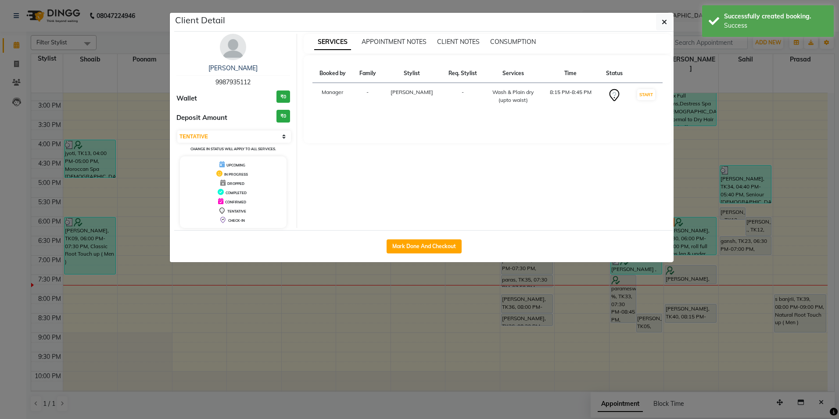
click at [480, 297] on ngb-modal-window "Client Detail [PERSON_NAME] 9987935112 Wallet ₹0 Deposit Amount ₹0 Select IN SE…" at bounding box center [419, 209] width 839 height 419
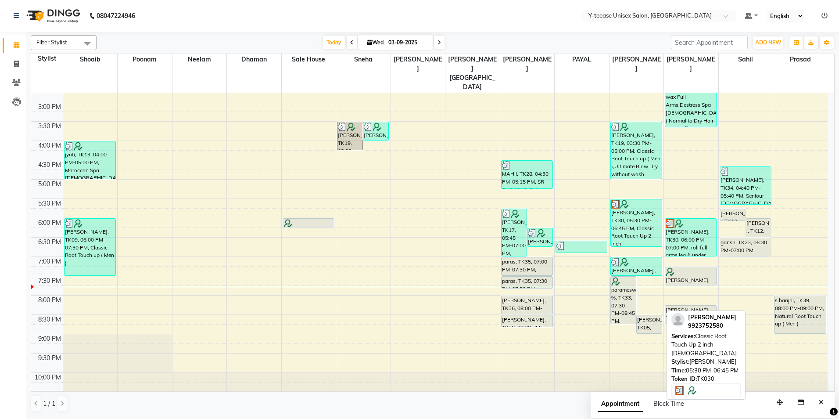
scroll to position [263, 0]
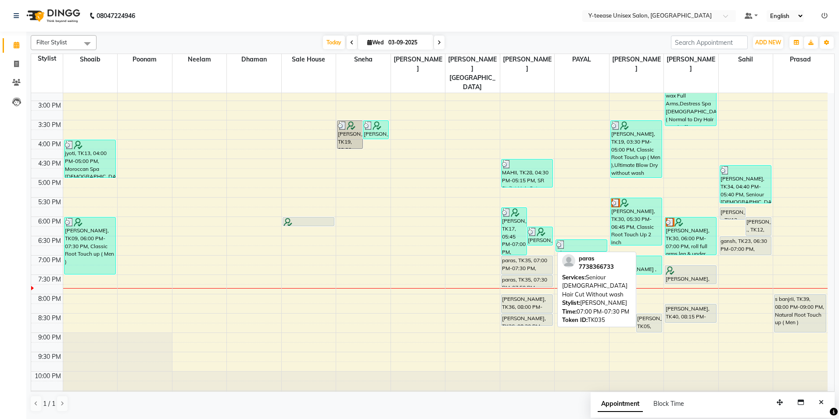
click at [529, 252] on div "[PERSON_NAME], TK17, 05:45 PM-07:00 PM, Natural Root Touch Up 2 inch [DEMOGRAPH…" at bounding box center [527, 120] width 54 height 579
click at [524, 256] on div "paras, TK35, 07:00 PM-07:30 PM, Seniour [DEMOGRAPHIC_DATA] Hair Cut Without wash" at bounding box center [527, 265] width 51 height 18
select select "7"
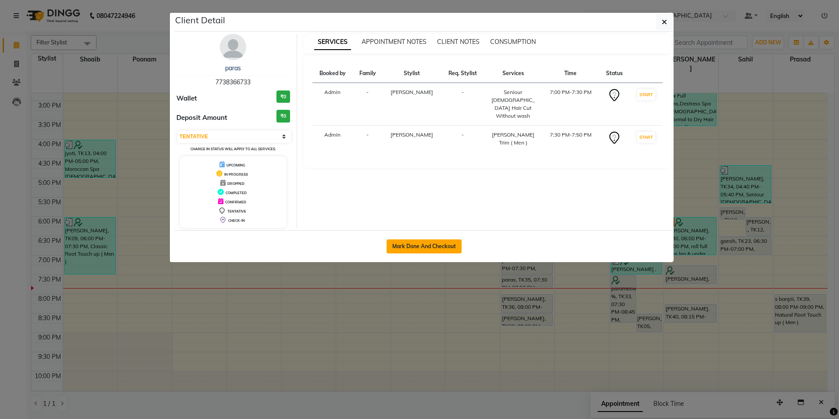
click at [448, 249] on button "Mark Done And Checkout" at bounding box center [424, 246] width 75 height 14
select select "service"
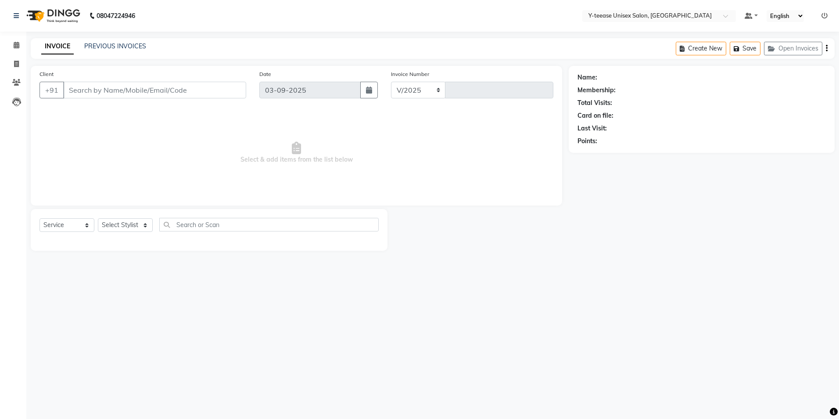
select select "4"
type input "7002"
type input "77******33"
select select "71319"
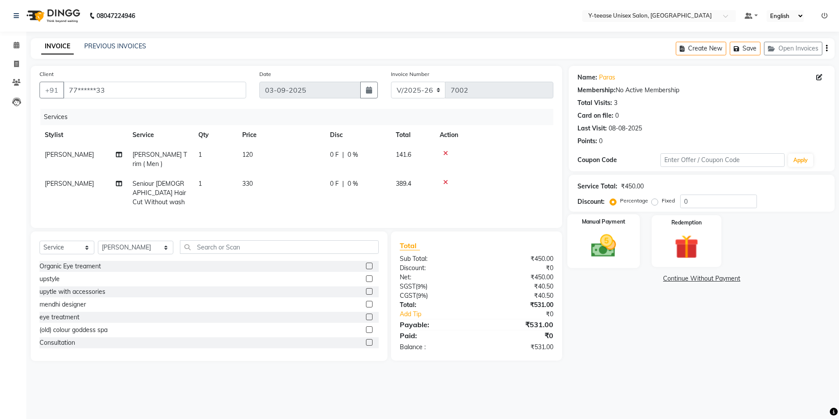
click at [590, 256] on img at bounding box center [603, 245] width 41 height 29
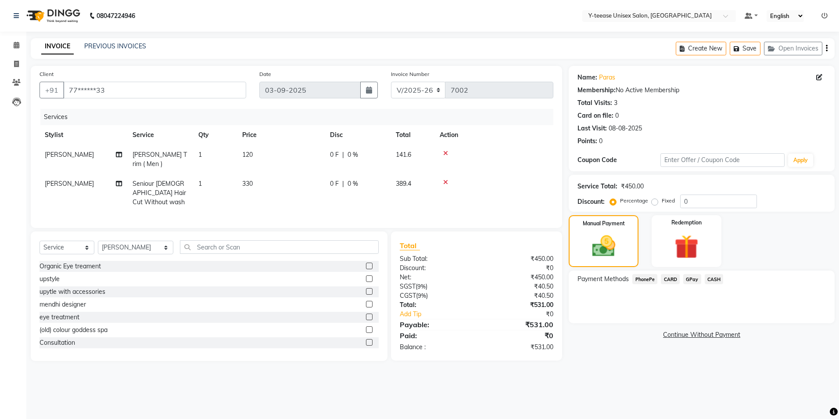
click at [698, 281] on span "GPay" at bounding box center [692, 279] width 18 height 10
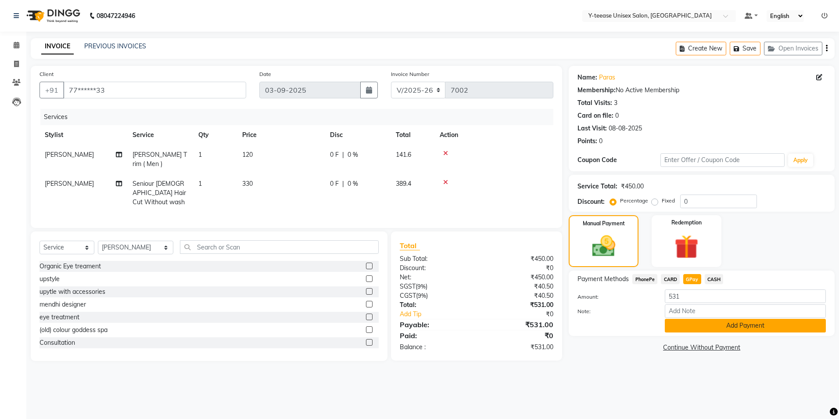
click at [705, 325] on button "Add Payment" at bounding box center [745, 326] width 161 height 14
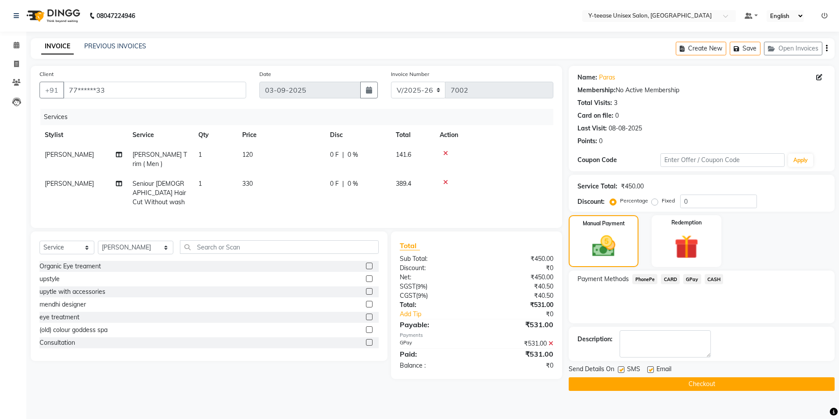
click at [705, 381] on button "Checkout" at bounding box center [702, 384] width 266 height 14
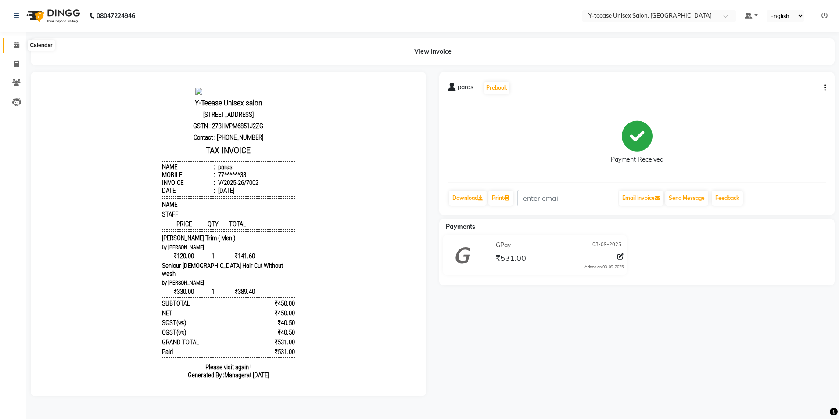
click at [19, 43] on icon at bounding box center [17, 45] width 6 height 7
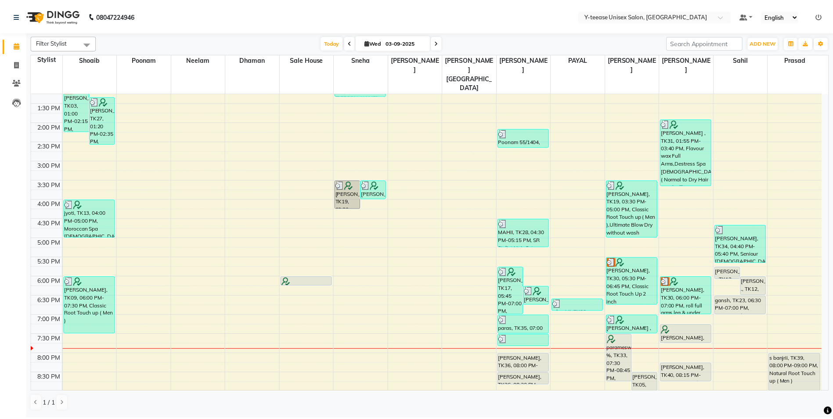
scroll to position [263, 0]
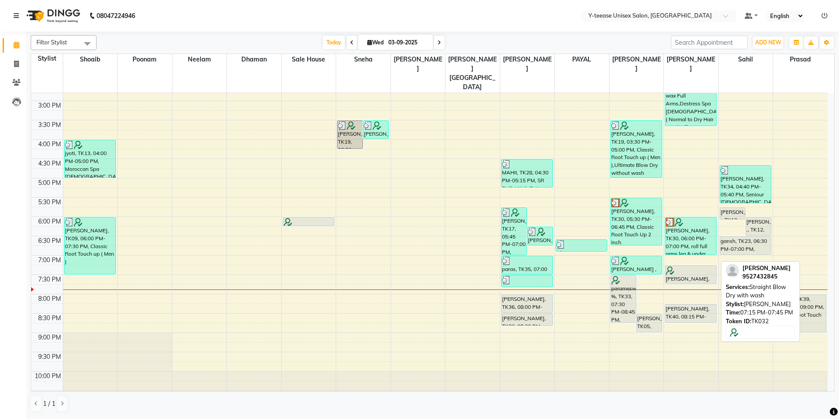
click at [671, 266] on div "[PERSON_NAME], TK32, 07:15 PM-07:45 PM, Straight Blow Dry with wash" at bounding box center [690, 275] width 51 height 18
select select "7"
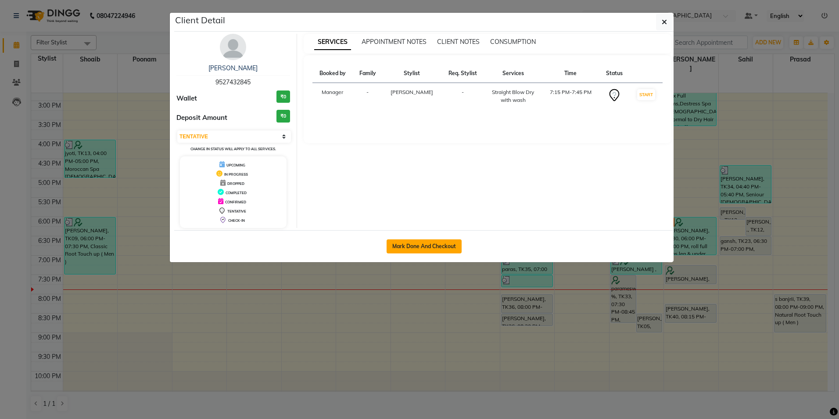
click at [441, 250] on button "Mark Done And Checkout" at bounding box center [424, 246] width 75 height 14
select select "4"
select select "service"
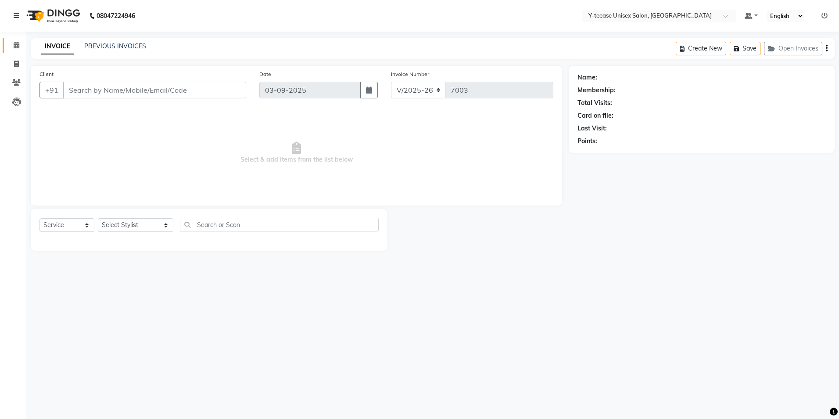
type input "95******45"
select select "86041"
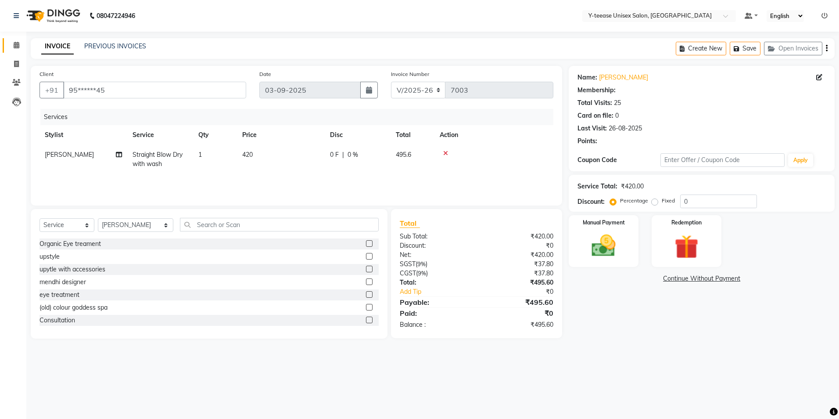
select select "1: Object"
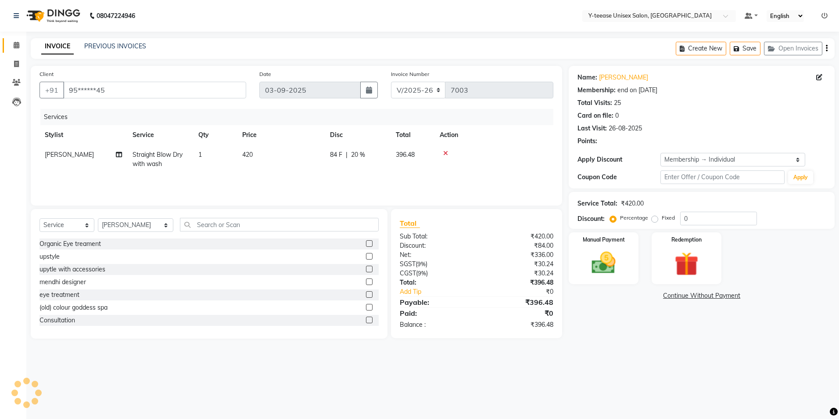
type input "20"
click at [445, 154] on icon at bounding box center [445, 153] width 5 height 6
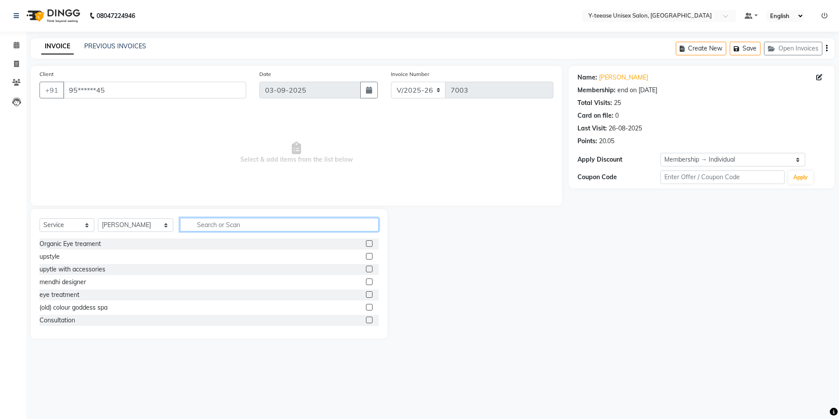
click at [292, 226] on input "text" at bounding box center [279, 225] width 199 height 14
type input "ult"
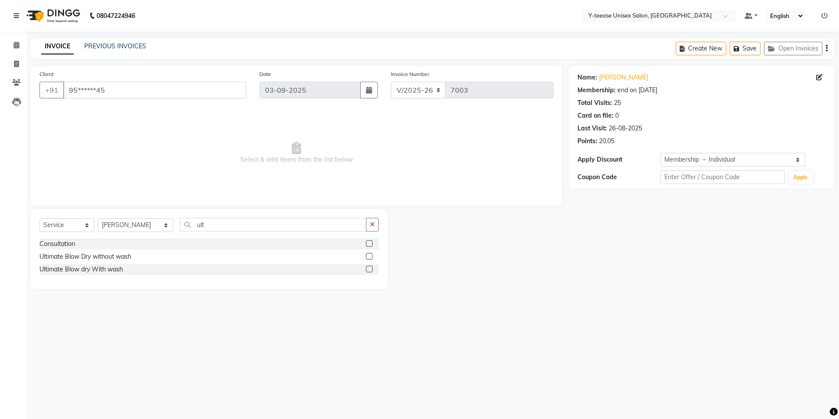
click at [370, 269] on label at bounding box center [369, 269] width 7 height 7
click at [370, 269] on input "checkbox" at bounding box center [369, 269] width 6 height 6
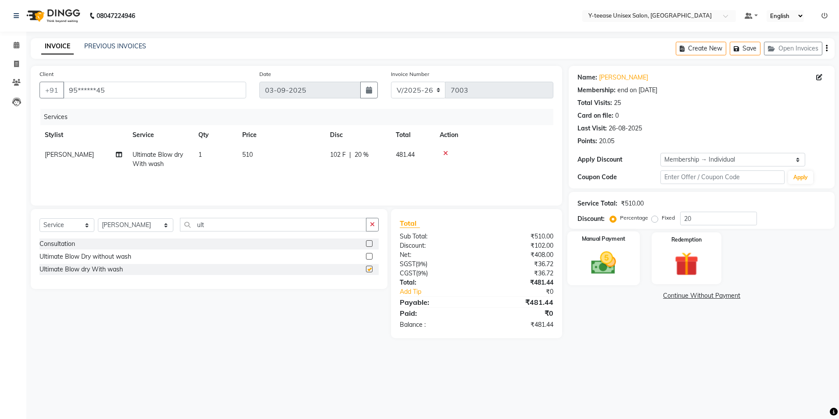
checkbox input "false"
click at [629, 256] on div "Manual Payment" at bounding box center [604, 258] width 72 height 54
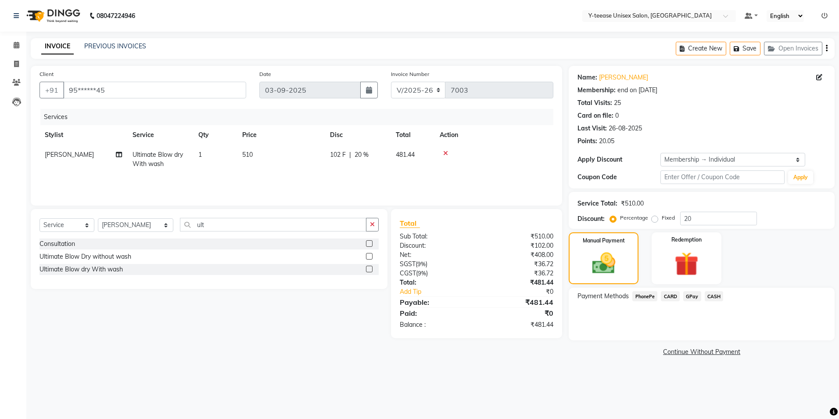
click at [716, 299] on span "CASH" at bounding box center [714, 296] width 19 height 10
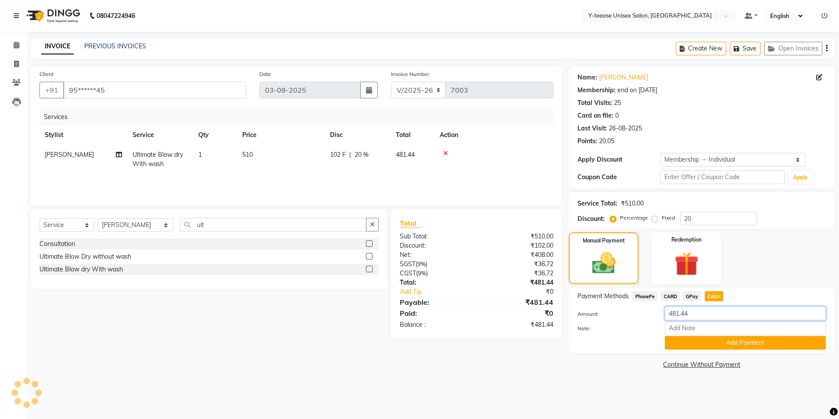
click at [713, 315] on input "481.44" at bounding box center [745, 313] width 161 height 14
type input "4"
type input "200"
click at [743, 345] on button "Add Payment" at bounding box center [745, 343] width 161 height 14
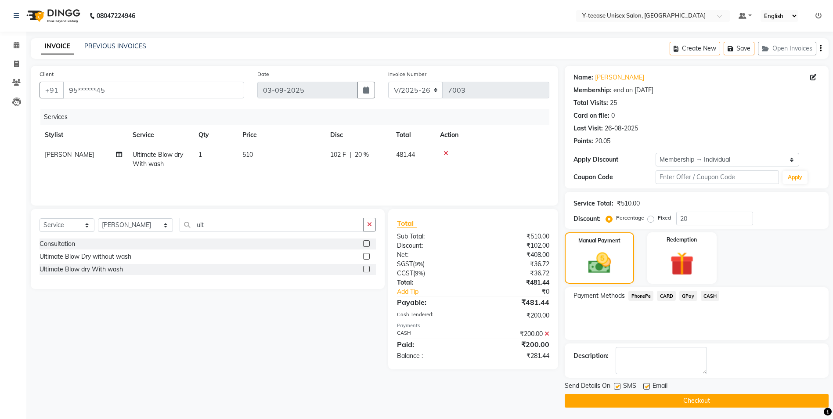
click at [689, 293] on span "GPay" at bounding box center [688, 296] width 18 height 10
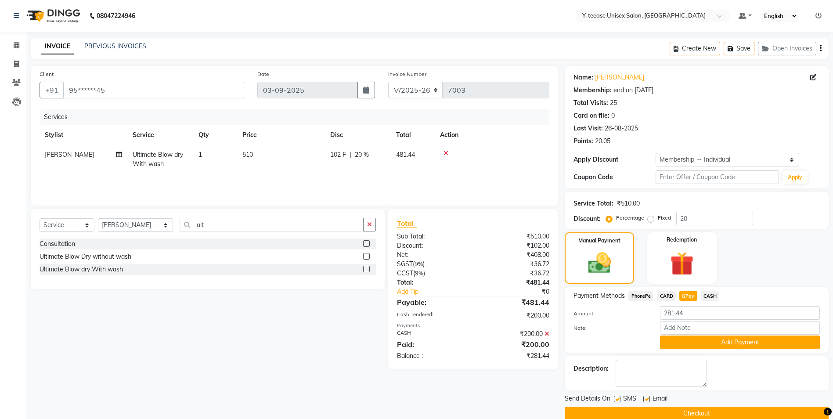
scroll to position [14, 0]
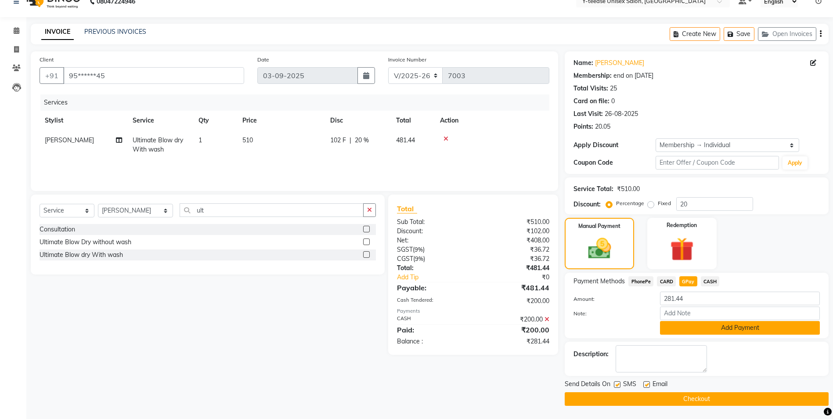
click at [709, 325] on button "Add Payment" at bounding box center [740, 328] width 160 height 14
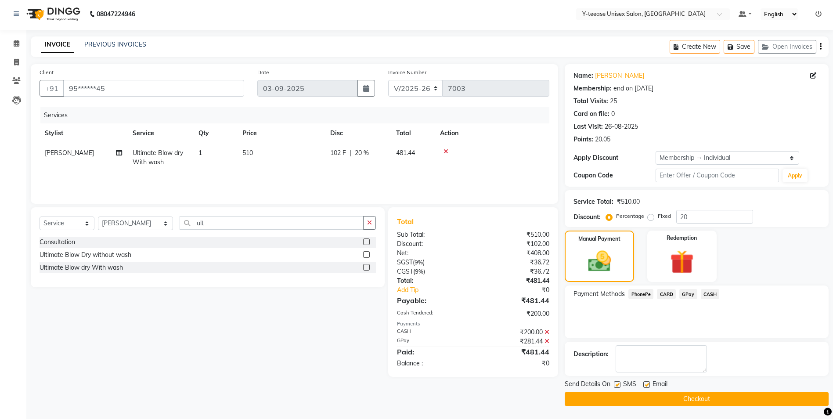
scroll to position [2, 0]
click at [742, 402] on button "Checkout" at bounding box center [697, 399] width 264 height 14
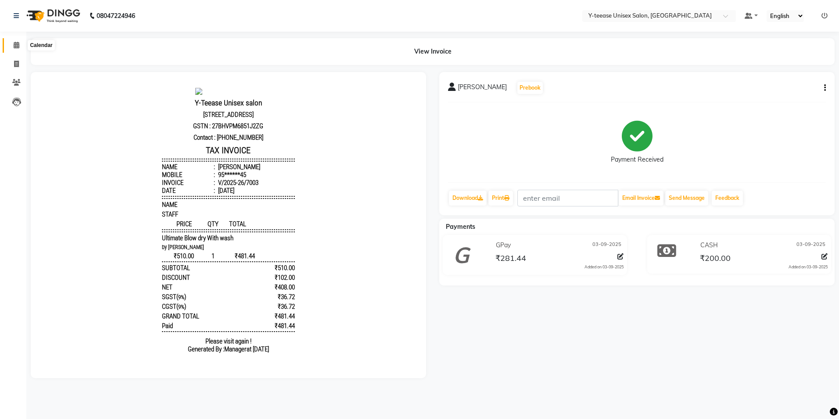
click at [11, 46] on span at bounding box center [16, 45] width 15 height 10
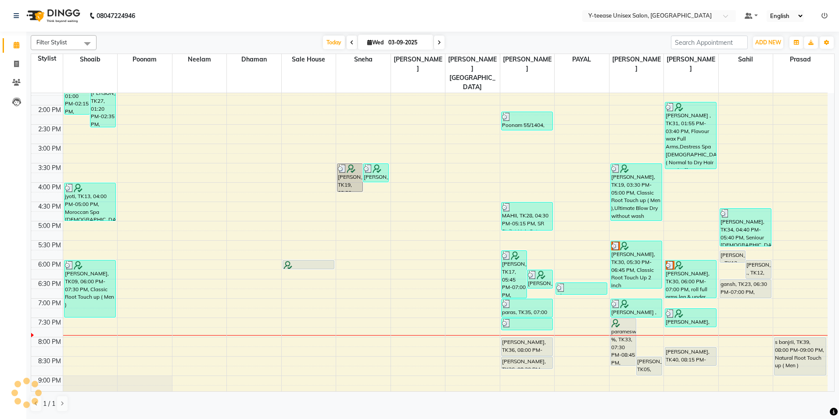
scroll to position [263, 0]
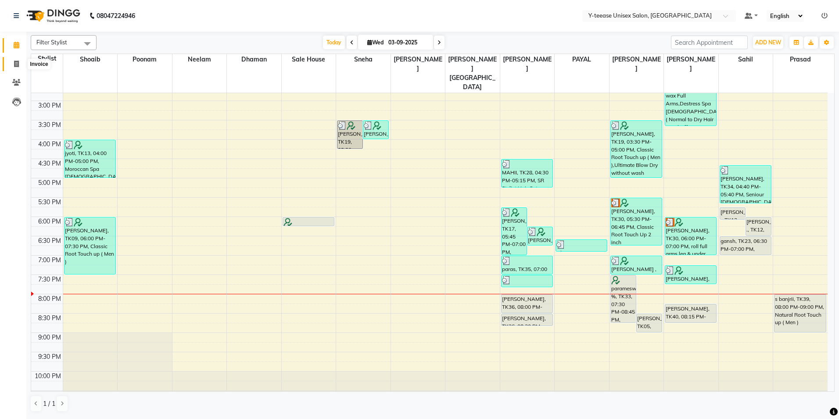
click at [16, 67] on icon at bounding box center [16, 64] width 5 height 7
select select "service"
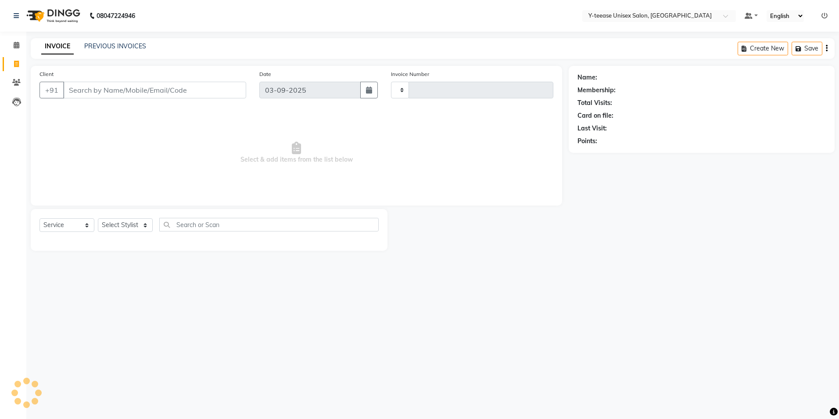
type input "7004"
select select "4"
click at [96, 95] on input "Client" at bounding box center [154, 90] width 183 height 17
click at [130, 230] on select "Select Stylist [PERSON_NAME] Dhaman [PERSON_NAME] [PERSON_NAME] nagar Manager M…" at bounding box center [136, 225] width 76 height 14
select select "88412"
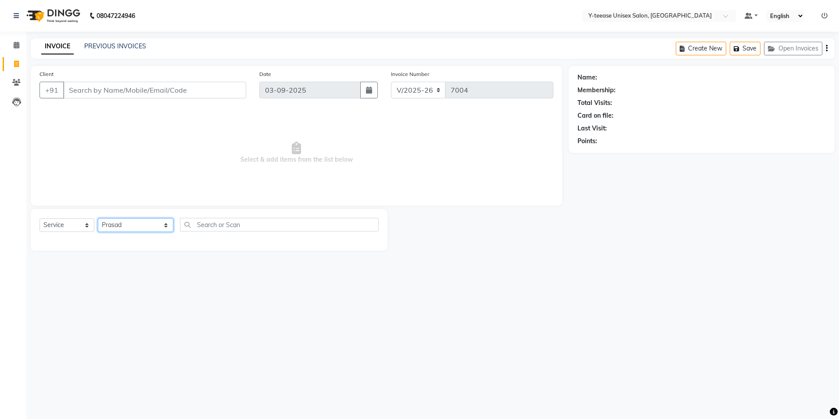
click at [98, 218] on select "Select Stylist [PERSON_NAME] Dhaman [PERSON_NAME] [PERSON_NAME] nagar Manager M…" at bounding box center [136, 225] width 76 height 14
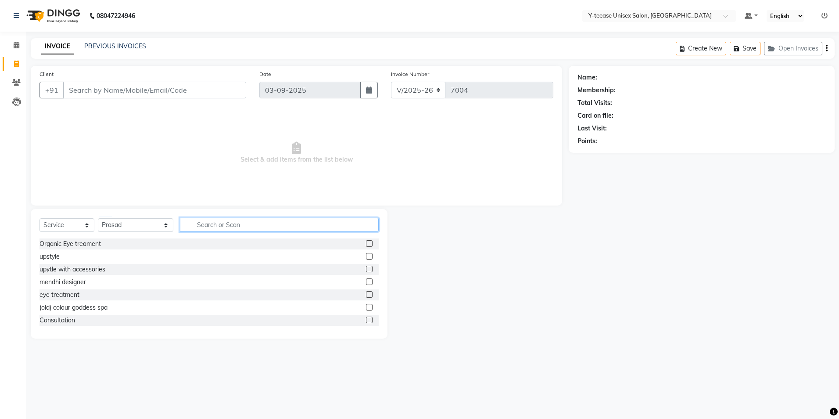
click at [218, 226] on input "text" at bounding box center [279, 225] width 199 height 14
type input "fri"
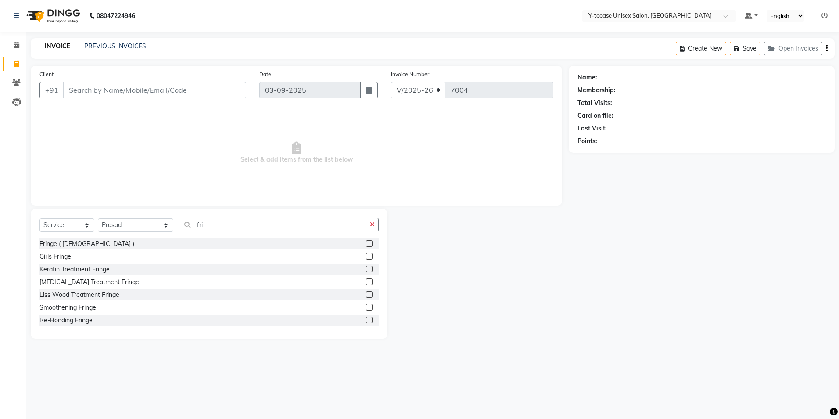
click at [366, 255] on label at bounding box center [369, 256] width 7 height 7
click at [366, 255] on input "checkbox" at bounding box center [369, 257] width 6 height 6
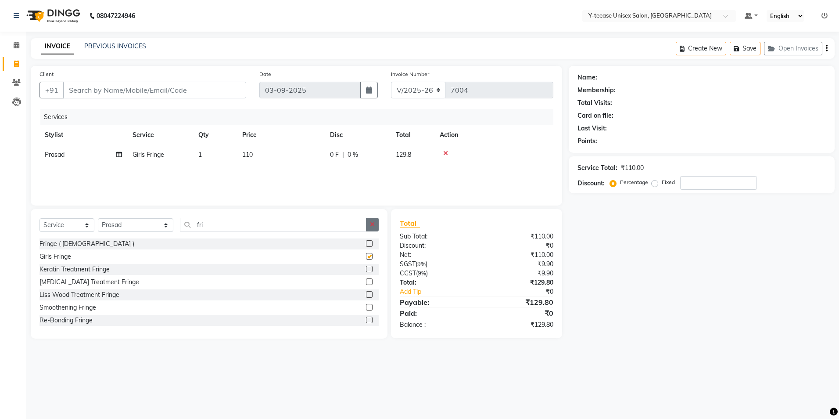
checkbox input "false"
click at [367, 228] on button "button" at bounding box center [372, 225] width 13 height 14
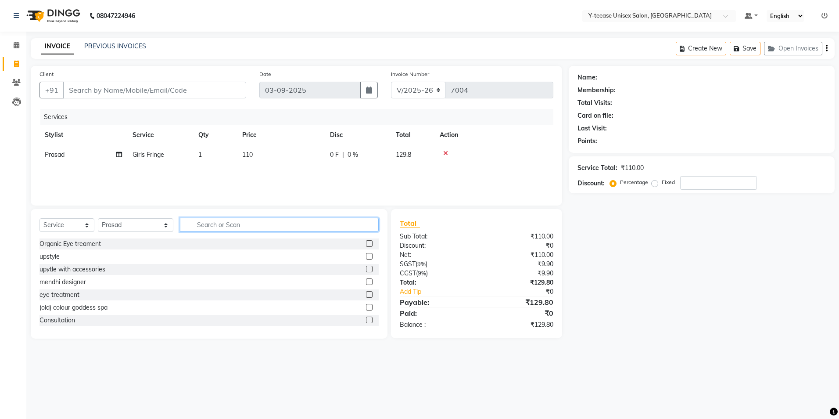
click at [324, 230] on input "text" at bounding box center [279, 225] width 199 height 14
type input "ult"
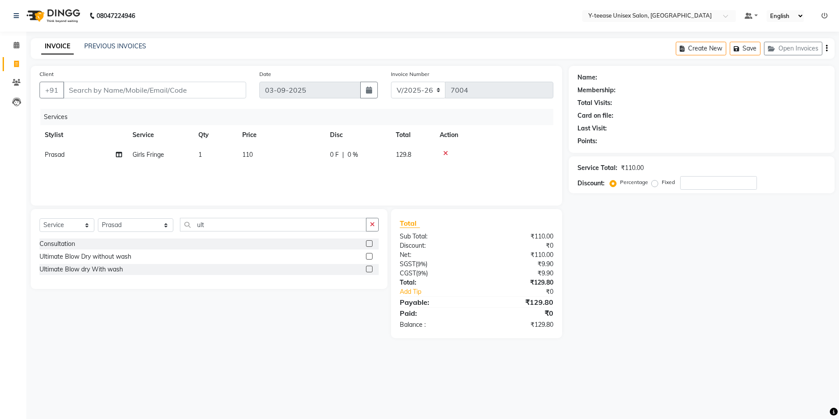
click at [371, 269] on label at bounding box center [369, 269] width 7 height 7
click at [371, 269] on input "checkbox" at bounding box center [369, 269] width 6 height 6
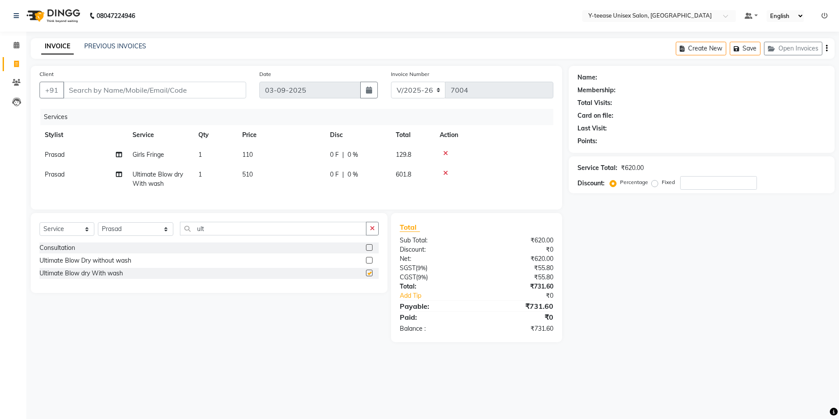
checkbox input "false"
click at [213, 95] on input "Client" at bounding box center [154, 90] width 183 height 17
type input "9"
type input "0"
click at [130, 111] on ngb-highlight "98******22" at bounding box center [117, 110] width 36 height 9
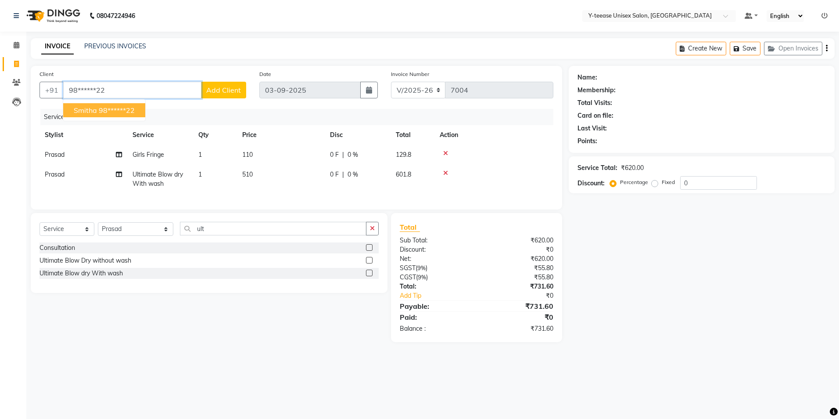
type input "98******22"
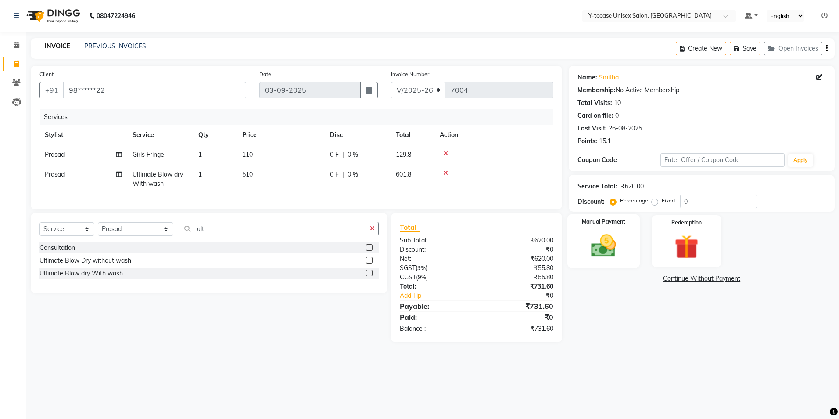
click at [607, 242] on img at bounding box center [603, 245] width 41 height 29
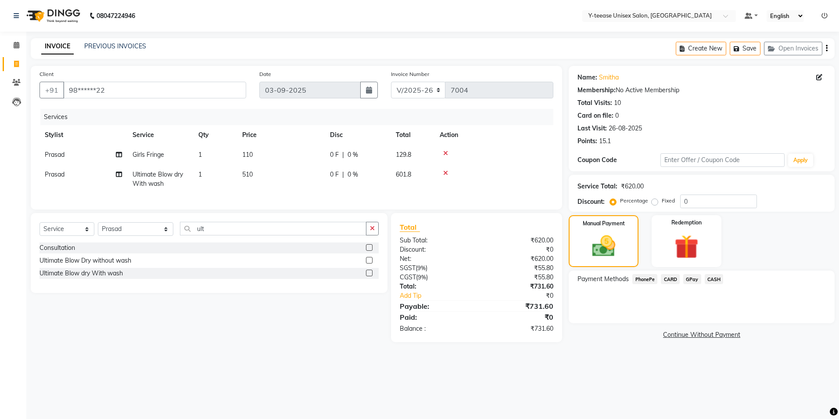
click at [692, 281] on span "GPay" at bounding box center [692, 279] width 18 height 10
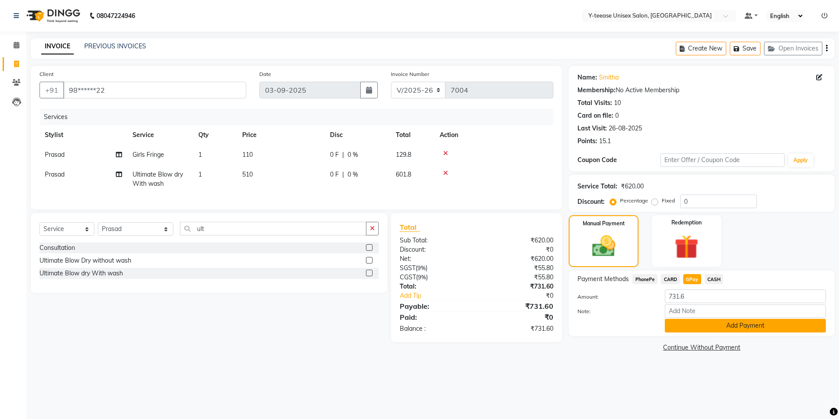
click at [725, 327] on button "Add Payment" at bounding box center [745, 326] width 161 height 14
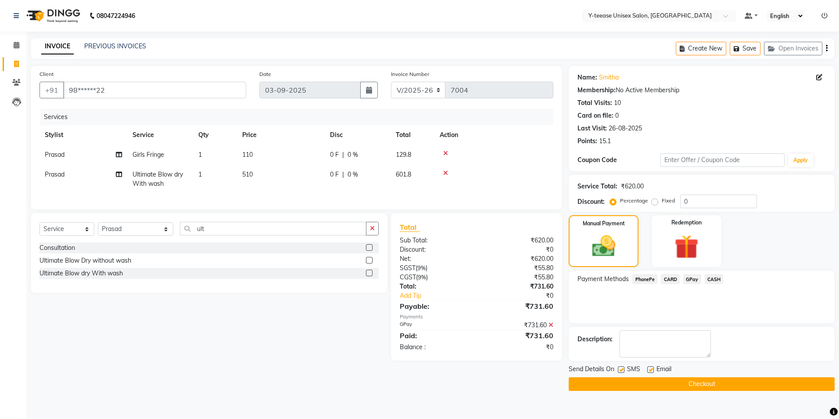
click at [728, 385] on button "Checkout" at bounding box center [702, 384] width 266 height 14
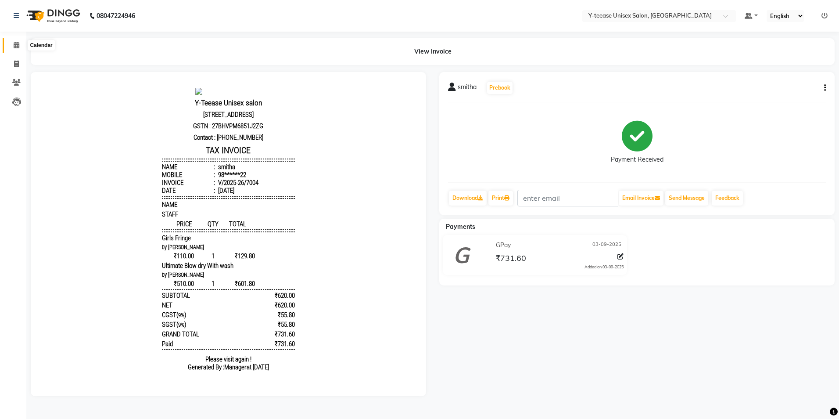
click at [22, 43] on span at bounding box center [16, 45] width 15 height 10
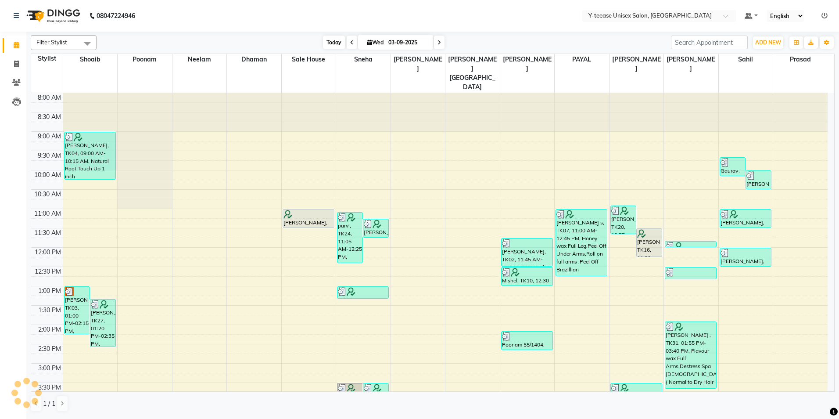
click at [329, 45] on span "Today" at bounding box center [334, 43] width 22 height 14
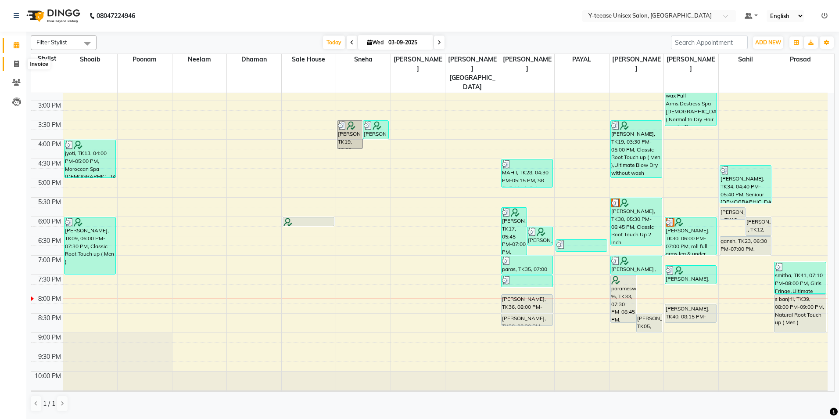
click at [18, 65] on icon at bounding box center [16, 64] width 5 height 7
select select "service"
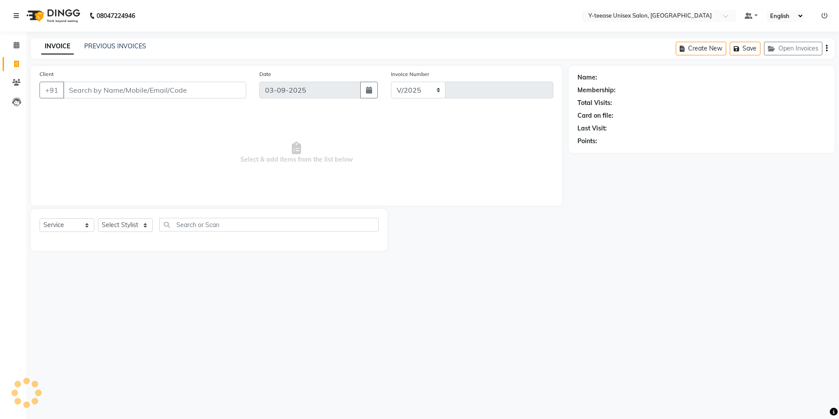
select select "4"
type input "7005"
click at [121, 87] on input "Client" at bounding box center [154, 90] width 183 height 17
type input "97******14"
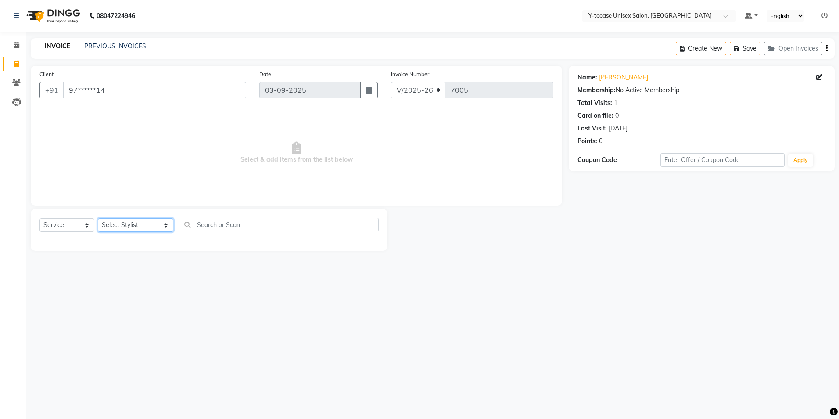
click at [131, 224] on select "Select Stylist [PERSON_NAME] Dhaman [PERSON_NAME] [PERSON_NAME] nagar Manager M…" at bounding box center [136, 225] width 76 height 14
select select "86041"
click at [98, 218] on select "Select Stylist [PERSON_NAME] Dhaman [PERSON_NAME] [PERSON_NAME] nagar Manager M…" at bounding box center [136, 225] width 76 height 14
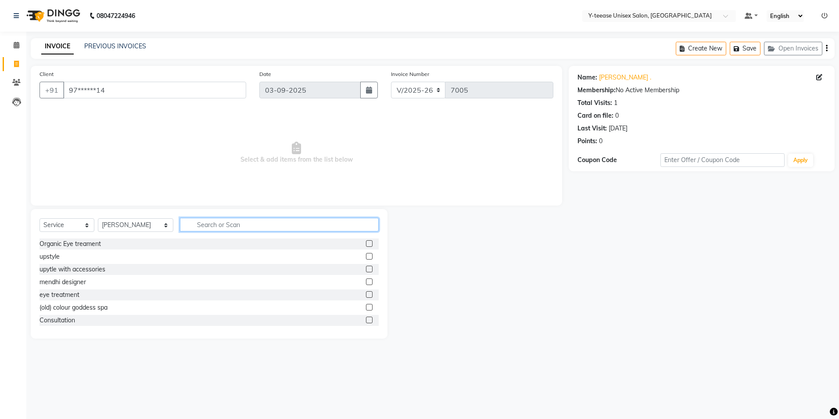
click at [230, 228] on input "text" at bounding box center [279, 225] width 199 height 14
type input "eye"
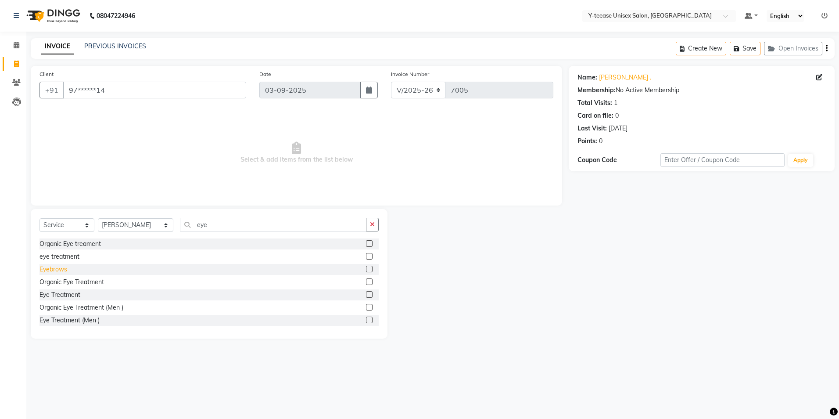
click at [48, 267] on div "Eyebrows" at bounding box center [54, 269] width 28 height 9
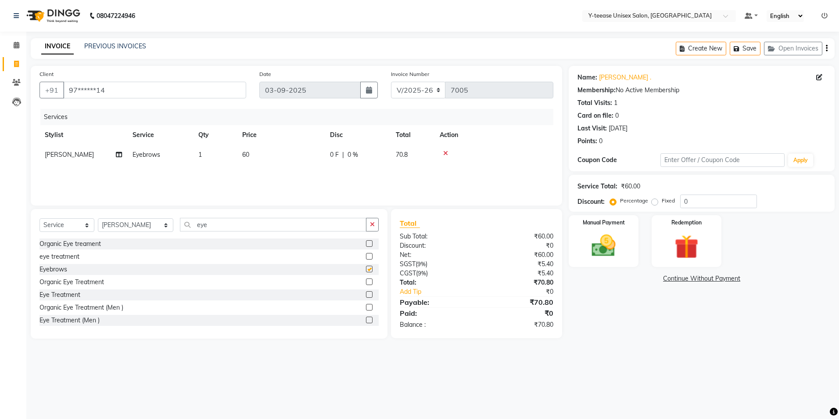
checkbox input "false"
click at [201, 167] on div "Services Stylist Service Qty Price Disc Total Action [PERSON_NAME] Eyebrows 1 6…" at bounding box center [297, 153] width 514 height 88
click at [215, 153] on td "1" at bounding box center [215, 155] width 44 height 20
click at [243, 155] on input "1" at bounding box center [256, 157] width 33 height 14
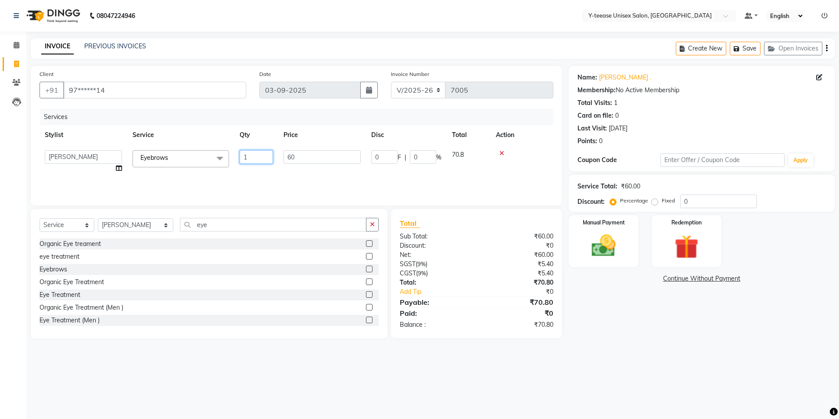
type input "2"
click at [668, 345] on main "INVOICE PREVIOUS INVOICES Create New Save Open Invoices Client +91 97******14 D…" at bounding box center [432, 194] width 813 height 313
drag, startPoint x: 377, startPoint y: 225, endPoint x: 350, endPoint y: 223, distance: 26.8
click at [371, 223] on button "button" at bounding box center [372, 225] width 13 height 14
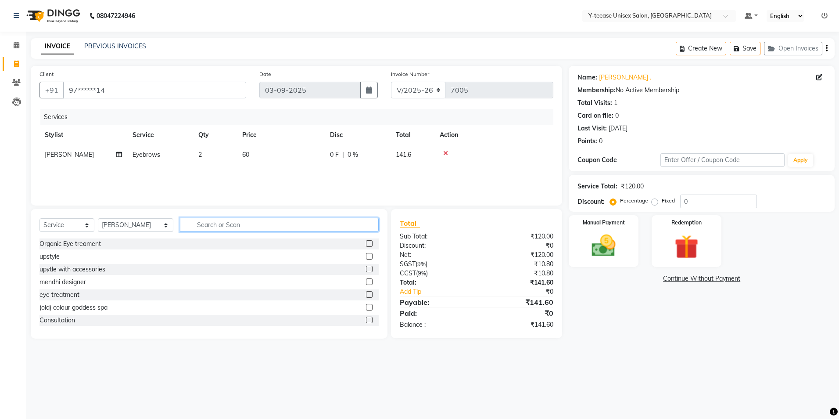
click at [337, 223] on input "text" at bounding box center [279, 225] width 199 height 14
type input "fore"
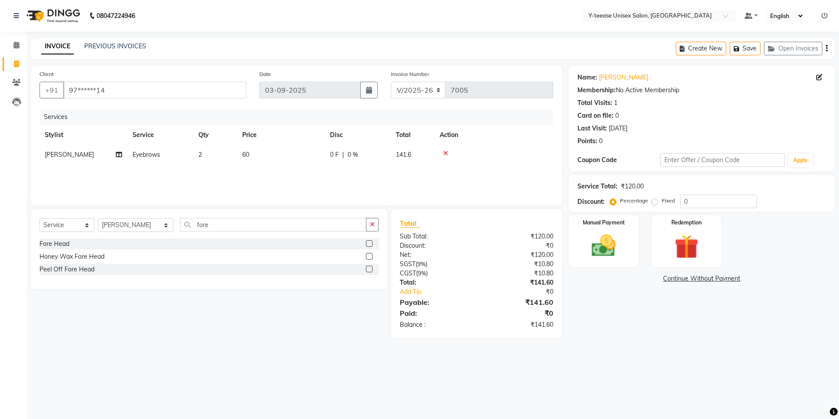
click at [371, 245] on label at bounding box center [369, 243] width 7 height 7
click at [371, 245] on input "checkbox" at bounding box center [369, 244] width 6 height 6
checkbox input "false"
click at [615, 237] on img at bounding box center [603, 245] width 41 height 29
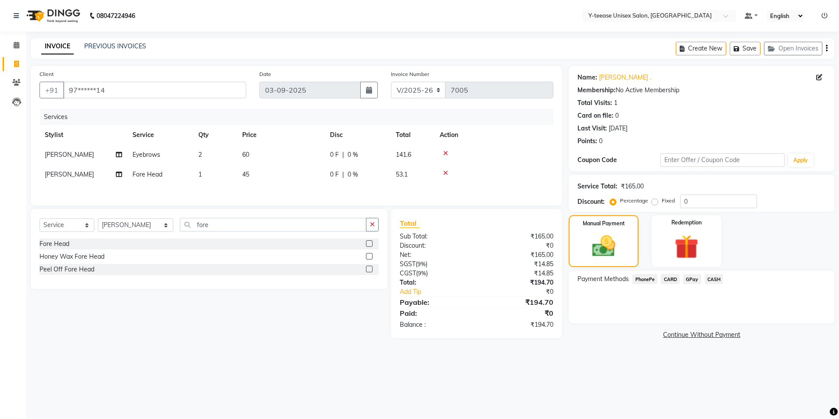
click at [688, 280] on span "GPay" at bounding box center [692, 279] width 18 height 10
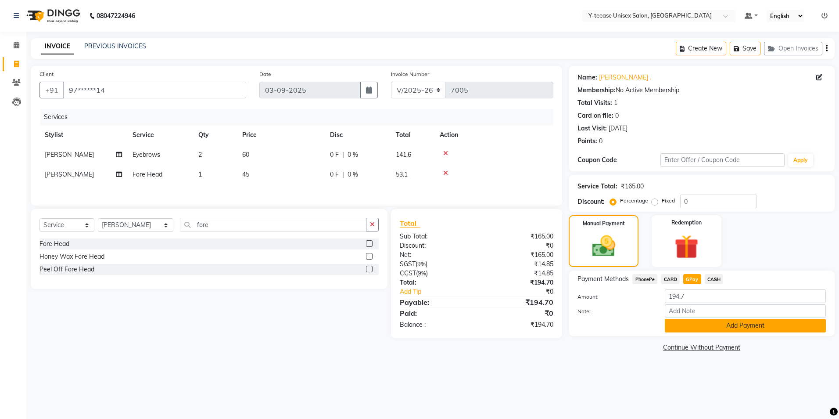
click at [706, 327] on button "Add Payment" at bounding box center [745, 326] width 161 height 14
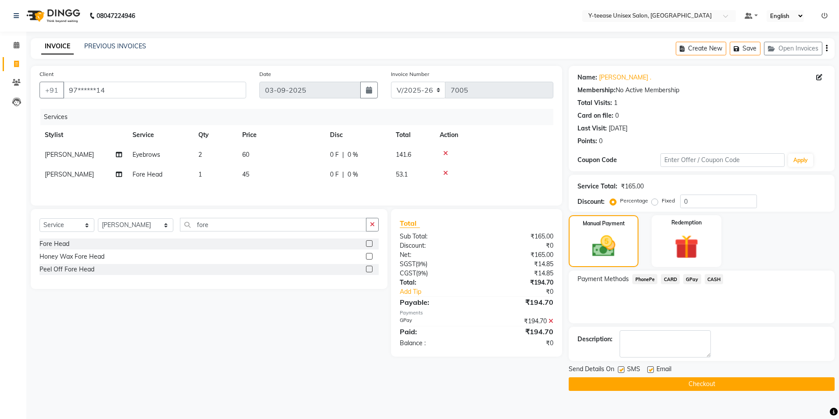
click at [723, 378] on button "Checkout" at bounding box center [702, 384] width 266 height 14
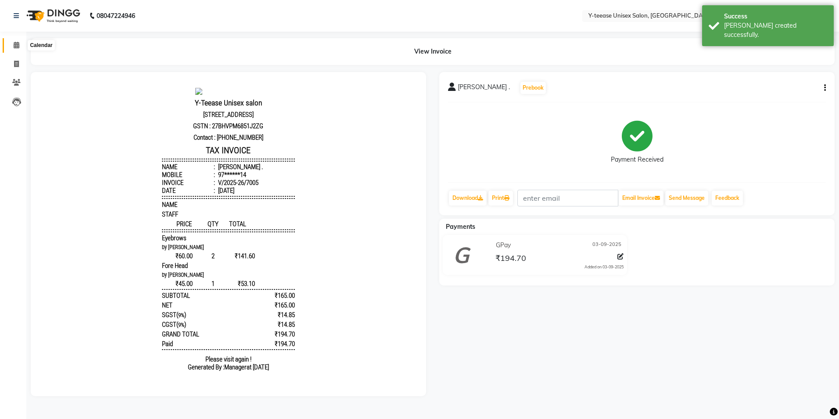
click at [18, 44] on icon at bounding box center [17, 45] width 6 height 7
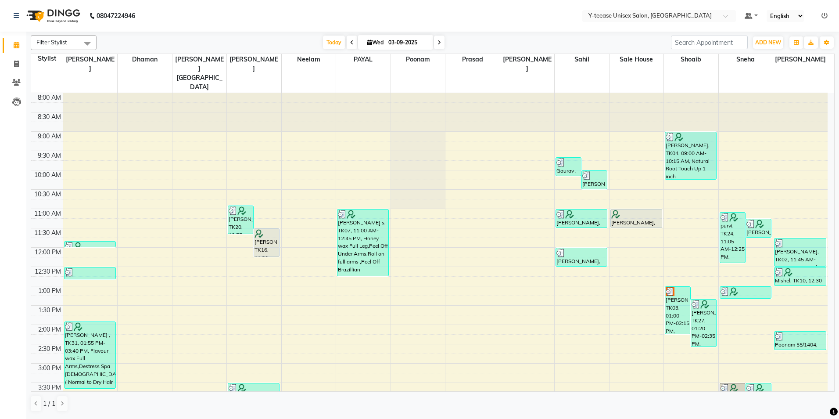
click at [439, 43] on icon at bounding box center [440, 42] width 4 height 5
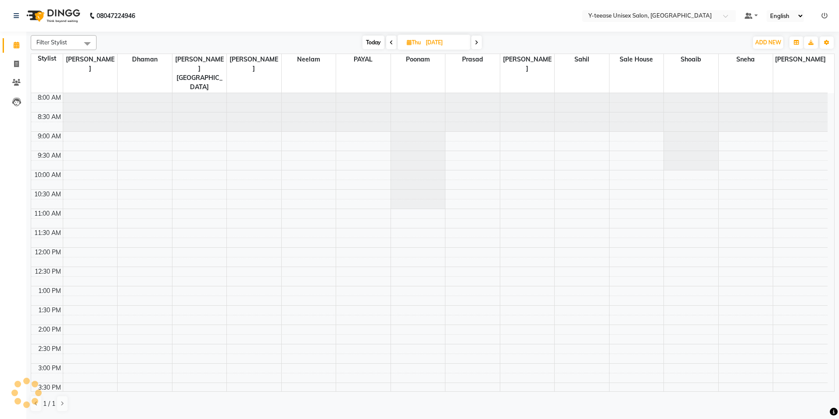
scroll to position [263, 0]
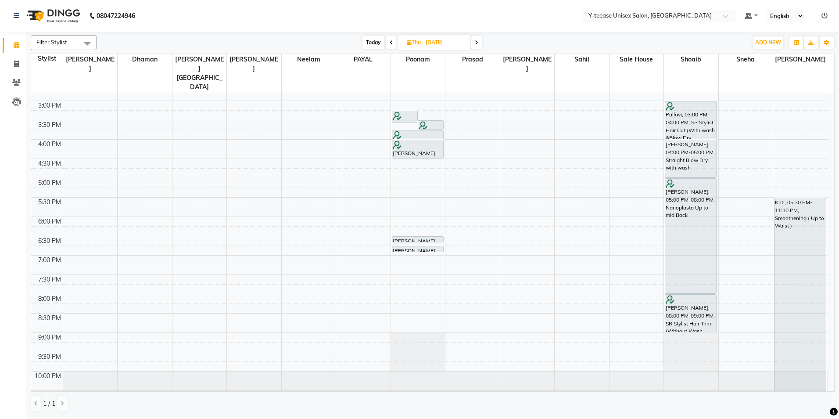
click at [392, 45] on icon at bounding box center [392, 42] width 4 height 5
type input "03-09-2025"
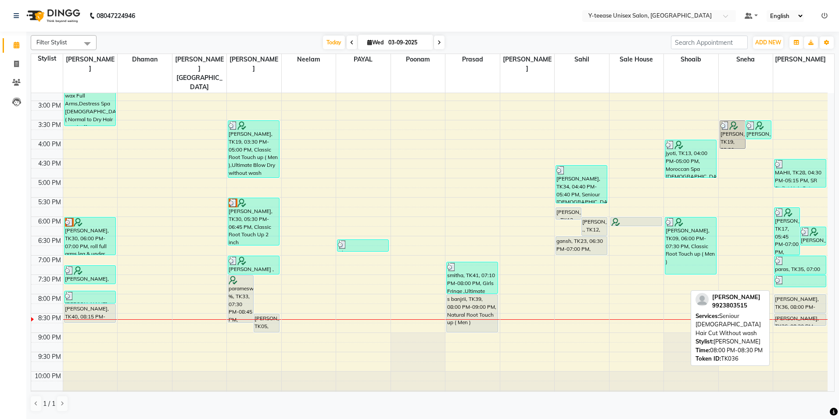
click at [788, 295] on div "[PERSON_NAME], TK36, 08:00 PM-08:30 PM, Seniour [DEMOGRAPHIC_DATA] Hair Cut Wit…" at bounding box center [800, 304] width 51 height 18
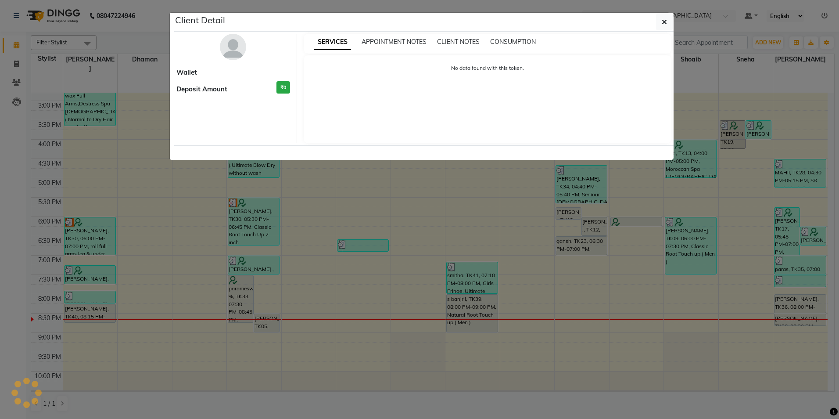
select select "7"
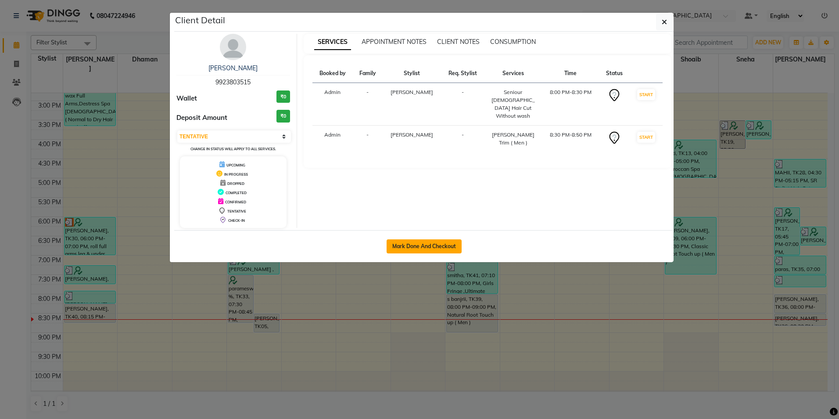
click at [407, 248] on button "Mark Done And Checkout" at bounding box center [424, 246] width 75 height 14
select select "service"
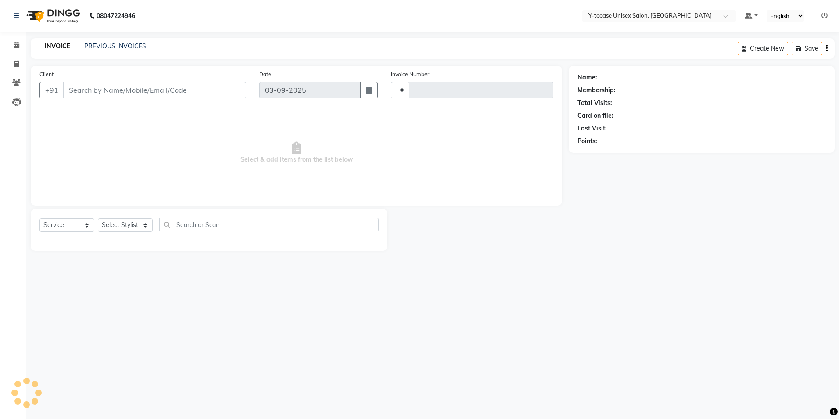
type input "7006"
select select "4"
type input "99******15"
select select "71319"
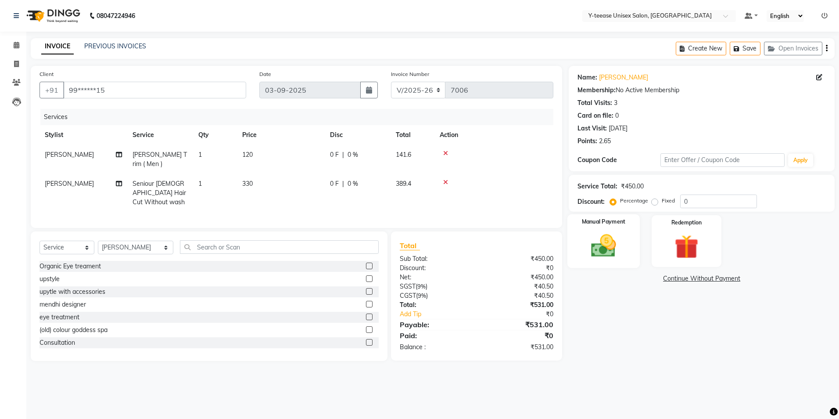
click at [611, 231] on div "Manual Payment" at bounding box center [604, 241] width 72 height 54
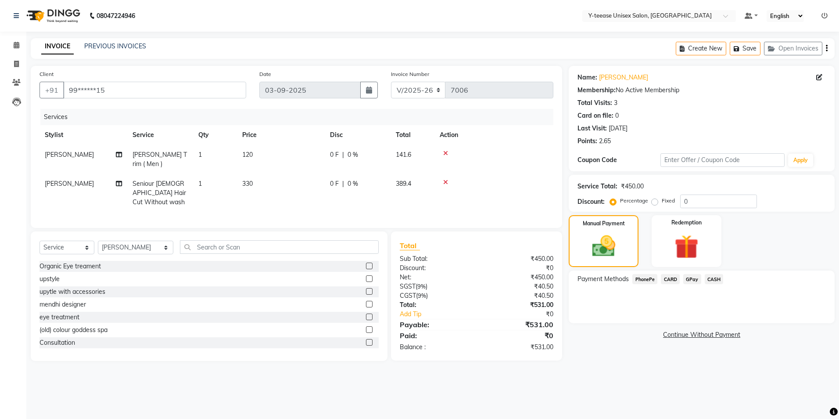
click at [689, 280] on span "GPay" at bounding box center [692, 279] width 18 height 10
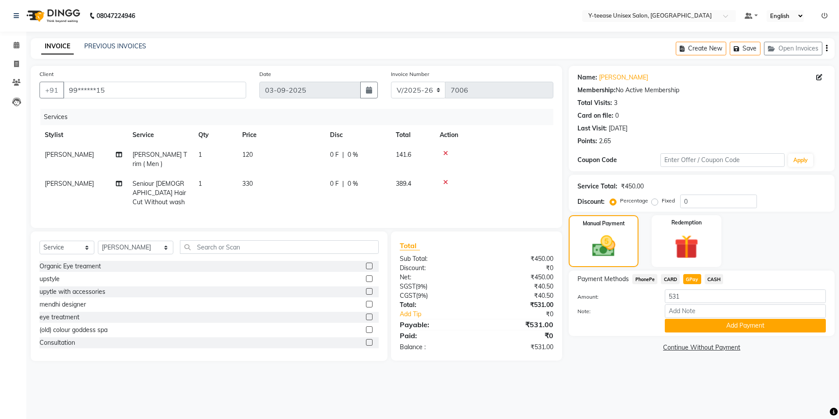
click at [716, 325] on button "Add Payment" at bounding box center [745, 326] width 161 height 14
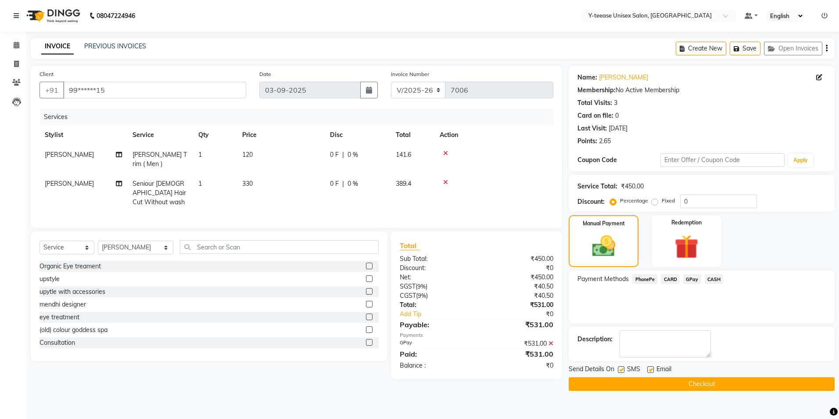
click at [670, 383] on button "Checkout" at bounding box center [702, 384] width 266 height 14
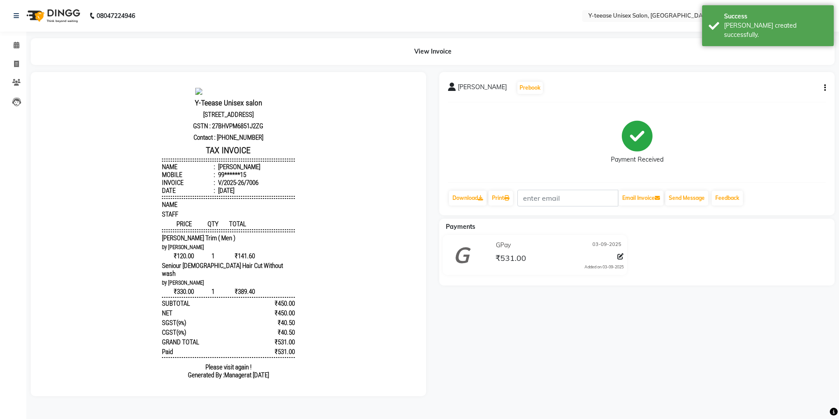
click at [778, 295] on div "[PERSON_NAME] Prebook Payment Received Download Print Email Invoice Send Messag…" at bounding box center [637, 234] width 409 height 324
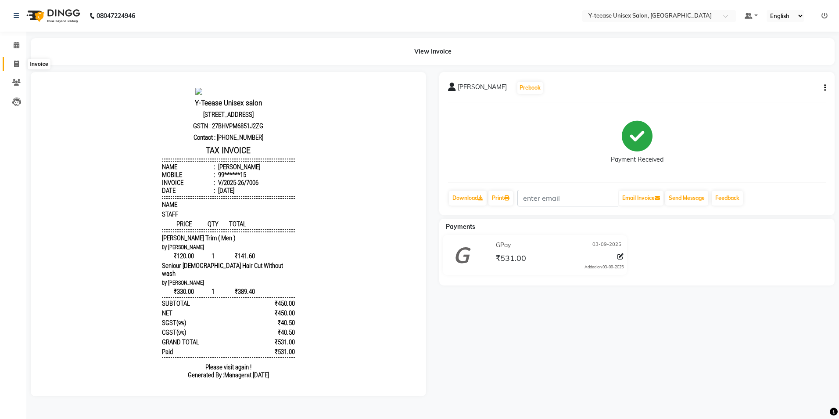
click at [17, 60] on span at bounding box center [16, 64] width 15 height 10
select select "service"
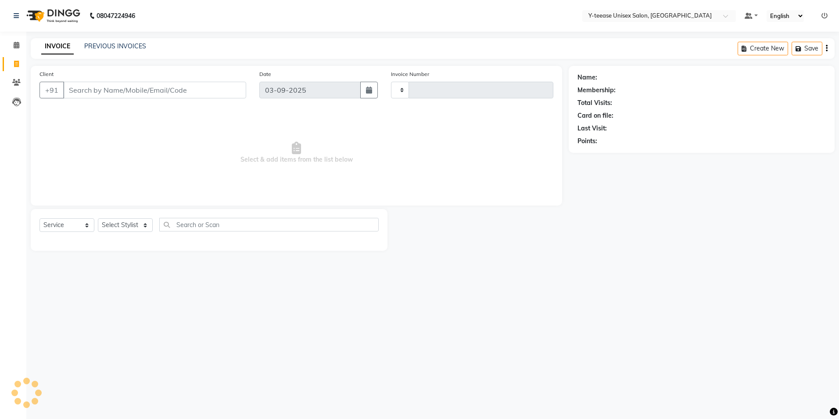
type input "7007"
select select "4"
click at [17, 45] on icon at bounding box center [17, 45] width 6 height 7
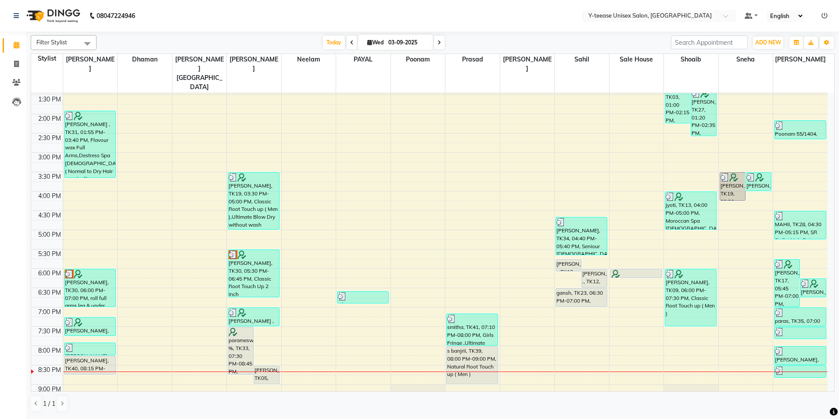
scroll to position [263, 0]
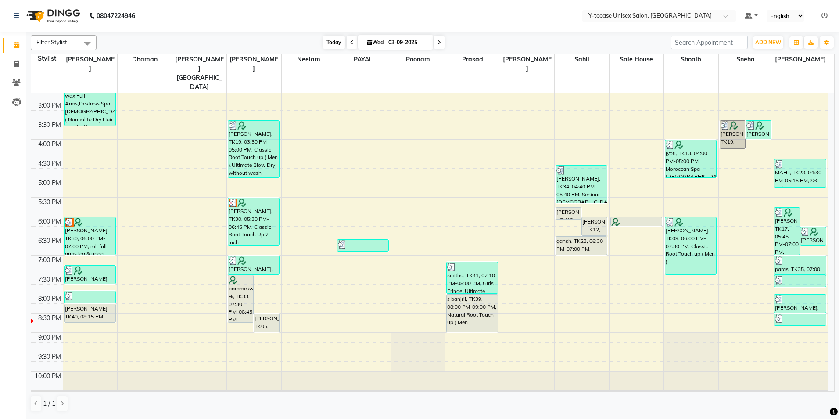
click at [325, 41] on span "Today" at bounding box center [334, 43] width 22 height 14
click at [334, 40] on span "Today" at bounding box center [334, 43] width 22 height 14
click at [358, 21] on nav "08047224946 Select Location × Y-teease Unisex Salon, Amanora Default Panel My P…" at bounding box center [419, 16] width 839 height 32
click at [828, 43] on icon "button" at bounding box center [826, 42] width 5 height 5
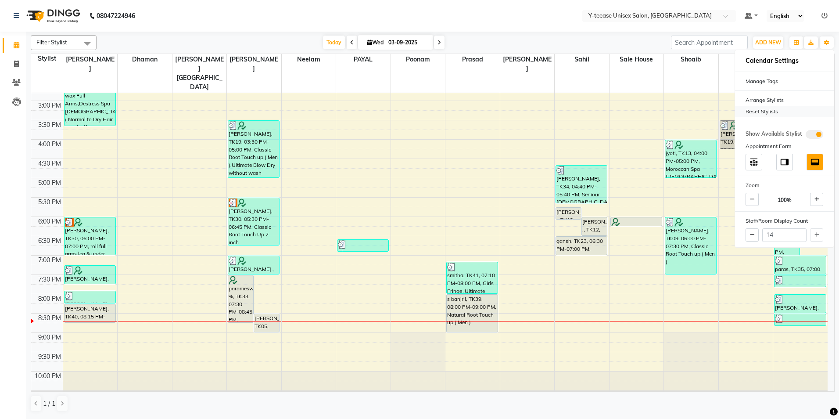
click at [781, 109] on div "Reset Stylists" at bounding box center [784, 111] width 99 height 11
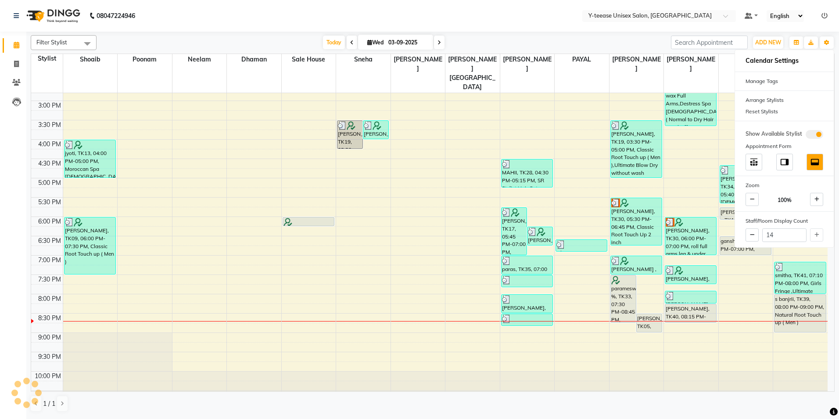
click at [567, 30] on nav "08047224946 Select Location × Y-teease Unisex Salon, Amanora Default Panel My P…" at bounding box center [419, 16] width 839 height 32
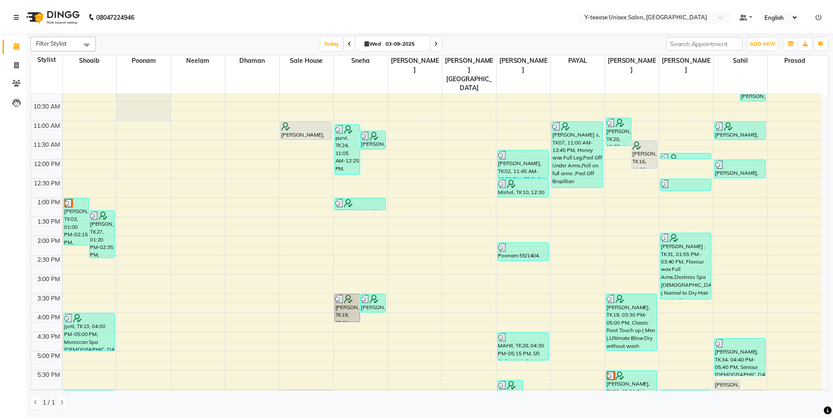
scroll to position [87, 0]
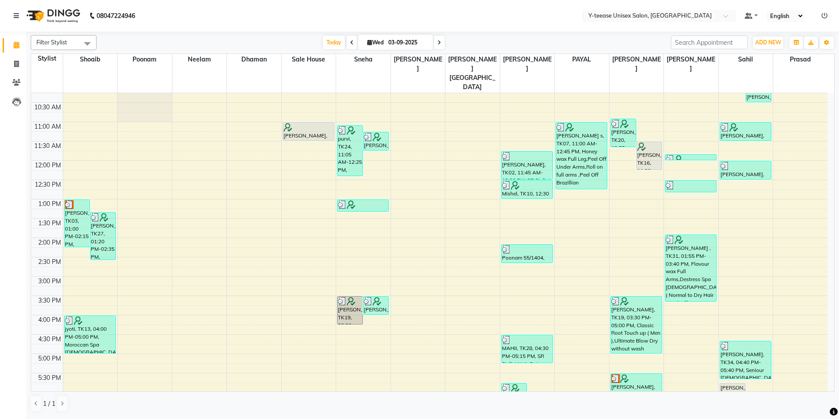
click at [823, 19] on link at bounding box center [825, 16] width 6 height 8
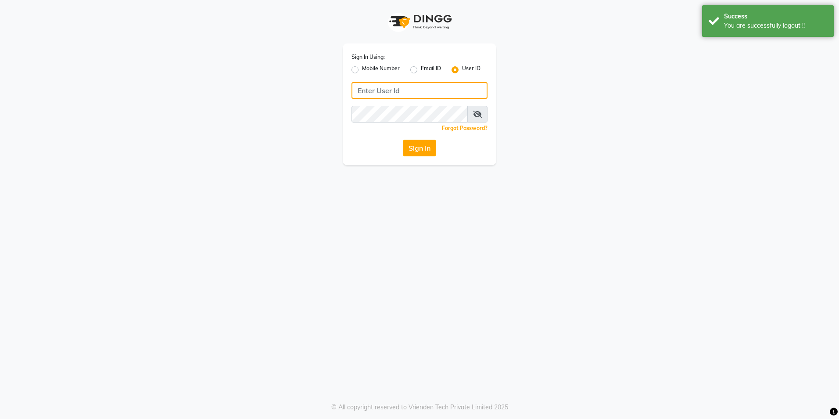
type input "8999679795"
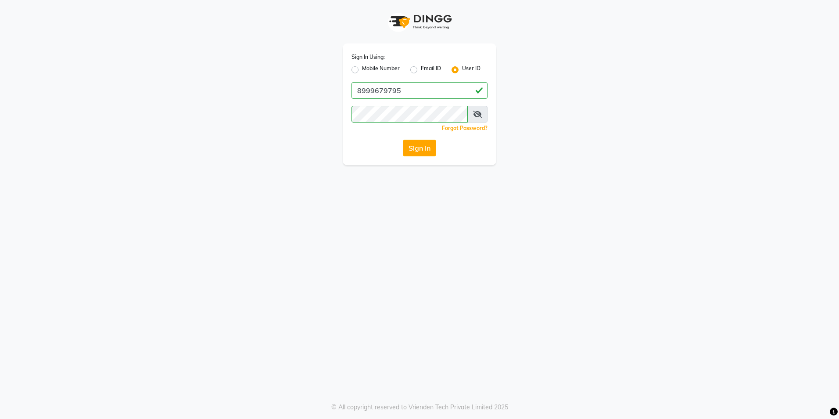
click at [362, 70] on label "Mobile Number" at bounding box center [381, 70] width 38 height 11
click at [362, 70] on input "Mobile Number" at bounding box center [365, 68] width 6 height 6
radio input "true"
radio input "false"
click at [401, 86] on input "Username" at bounding box center [434, 90] width 107 height 17
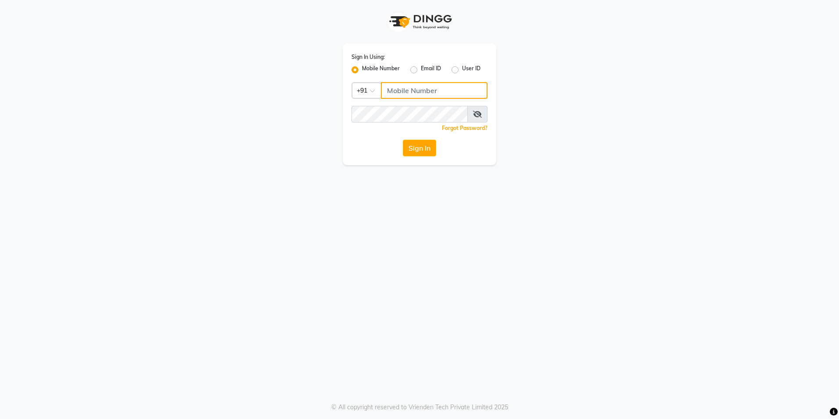
type input "8999679795"
click at [414, 144] on button "Sign In" at bounding box center [419, 148] width 33 height 17
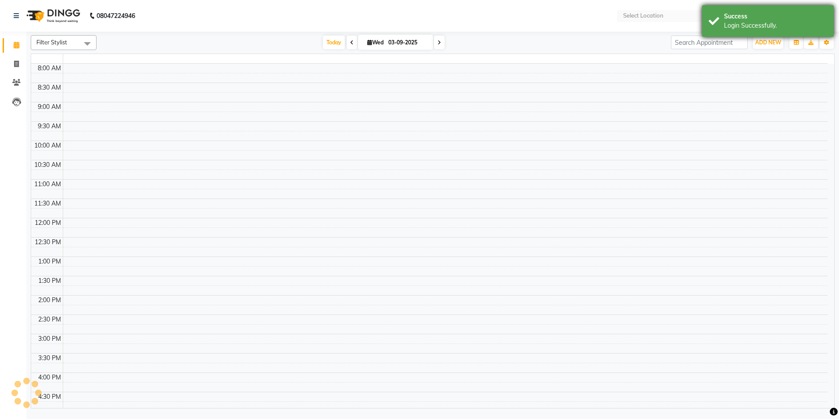
select select "en"
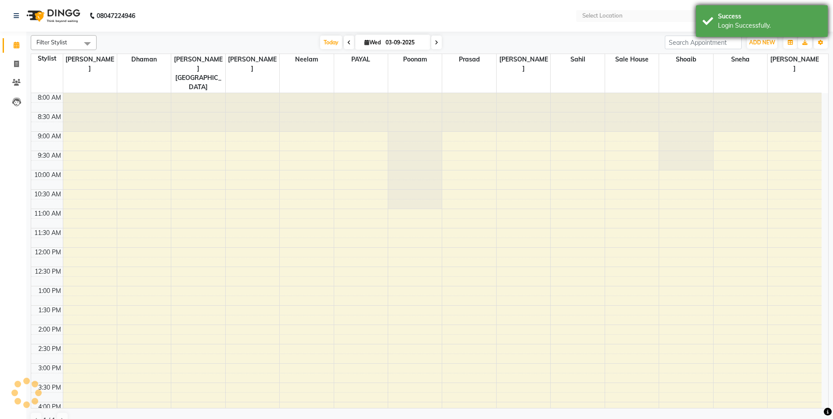
click at [745, 27] on div "Login Successfully." at bounding box center [769, 25] width 103 height 9
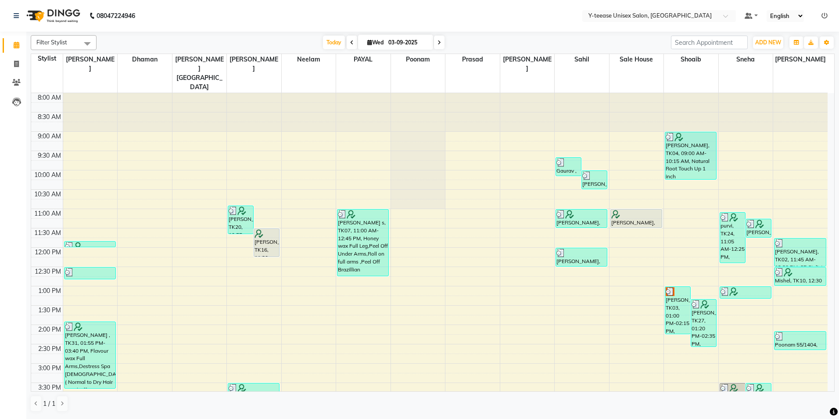
click at [433, 41] on div "[DATE] [DATE]" at bounding box center [383, 42] width 123 height 13
click at [438, 41] on icon at bounding box center [440, 42] width 4 height 5
type input "[DATE]"
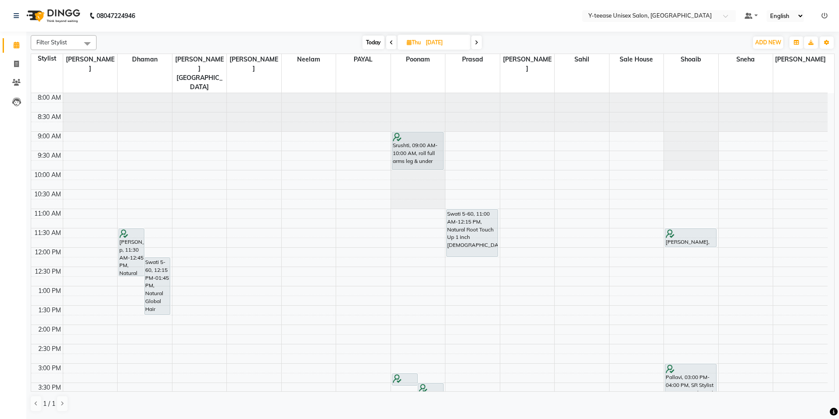
click at [422, 45] on span "Thu" at bounding box center [414, 42] width 18 height 7
select select "9"
select select "2025"
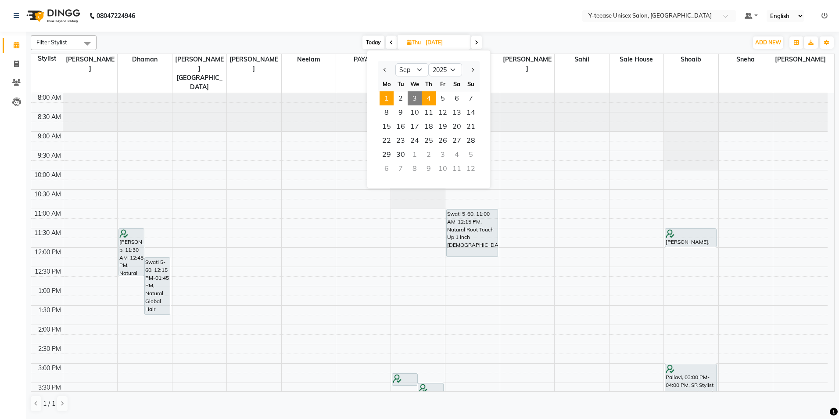
click at [386, 97] on span "1" at bounding box center [387, 98] width 14 height 14
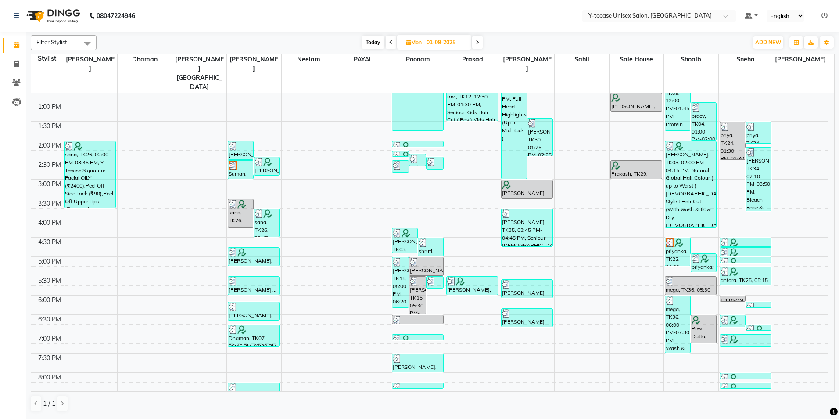
scroll to position [43, 0]
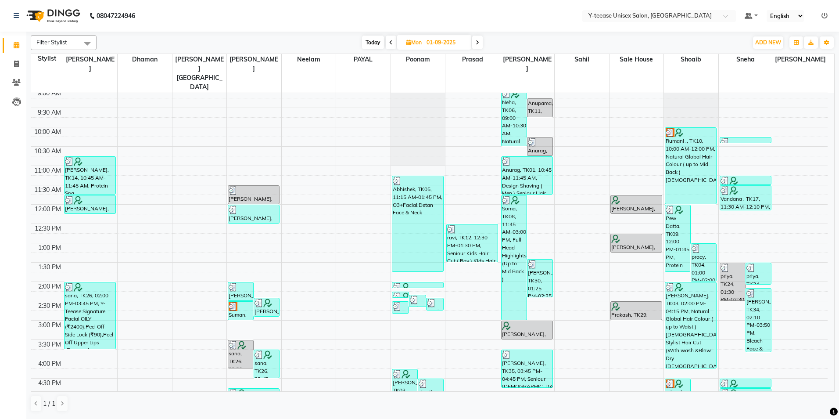
click at [476, 39] on span at bounding box center [477, 43] width 11 height 14
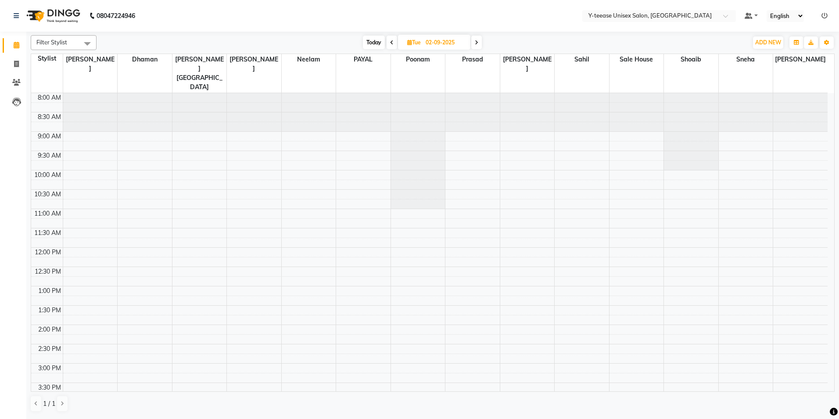
scroll to position [263, 0]
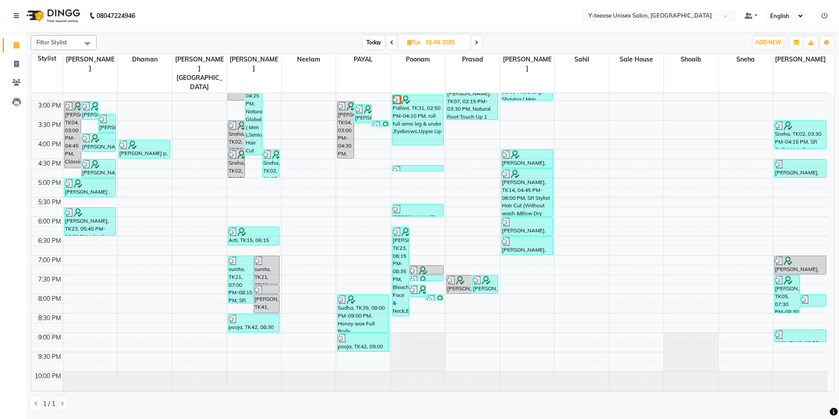
click at [476, 39] on span at bounding box center [476, 43] width 11 height 14
type input "03-09-2025"
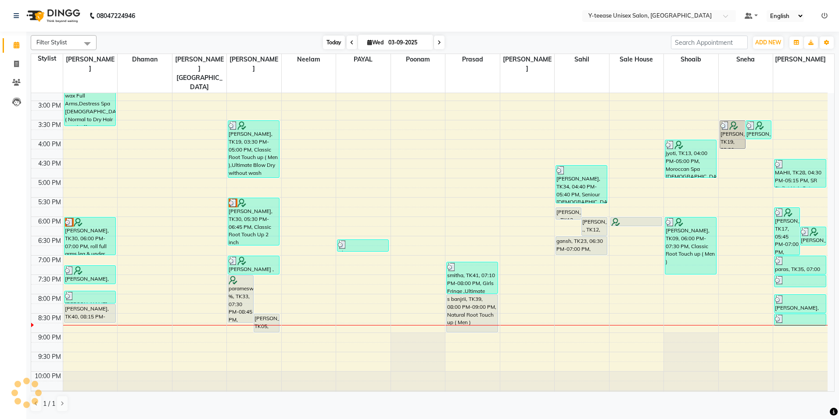
click at [333, 45] on span "Today" at bounding box center [334, 43] width 22 height 14
click at [11, 67] on span at bounding box center [16, 64] width 15 height 10
select select "service"
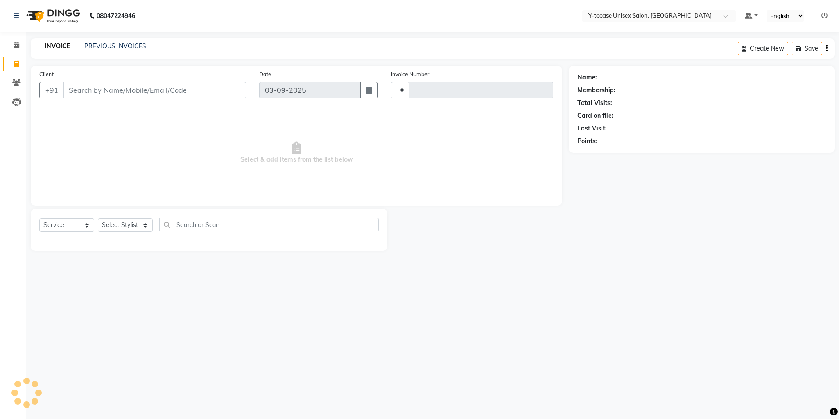
type input "7007"
select select "4"
click at [130, 226] on select "Select Stylist [PERSON_NAME] Dhaman [PERSON_NAME] [PERSON_NAME] nagar Manager M…" at bounding box center [136, 225] width 76 height 14
select select "49846"
click at [98, 218] on select "Select Stylist [PERSON_NAME] Dhaman [PERSON_NAME] [PERSON_NAME] nagar Manager M…" at bounding box center [136, 225] width 76 height 14
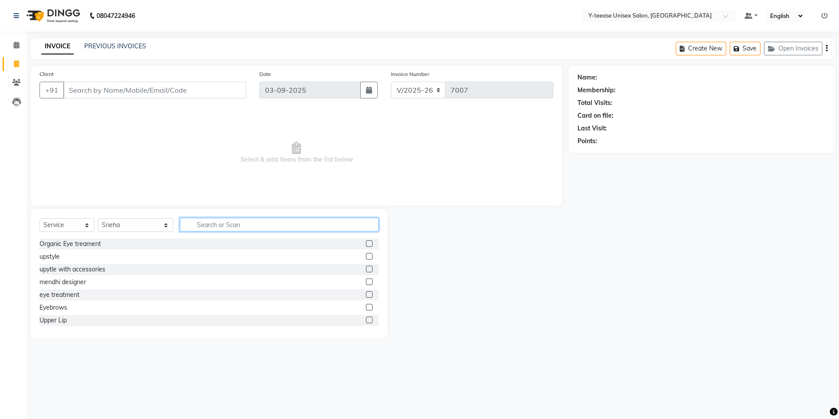
click at [194, 229] on input "text" at bounding box center [279, 225] width 199 height 14
type input "Side"
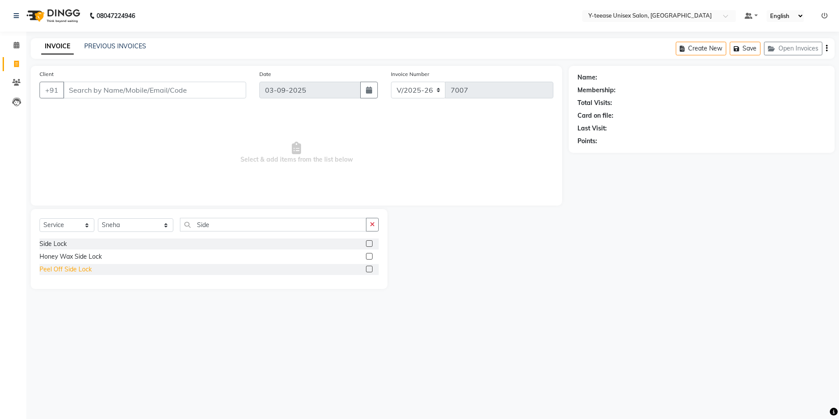
click at [58, 270] on div "Peel Off Side Lock" at bounding box center [66, 269] width 52 height 9
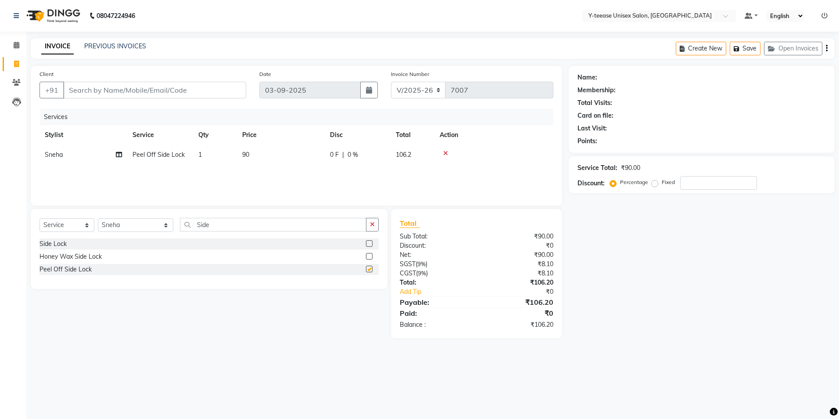
checkbox input "false"
click at [148, 94] on input "Client" at bounding box center [154, 90] width 183 height 17
type input "7"
type input "0"
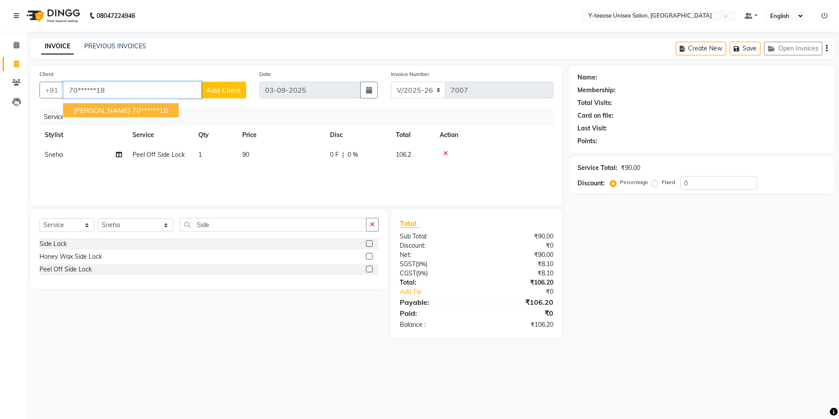
type input "70******18"
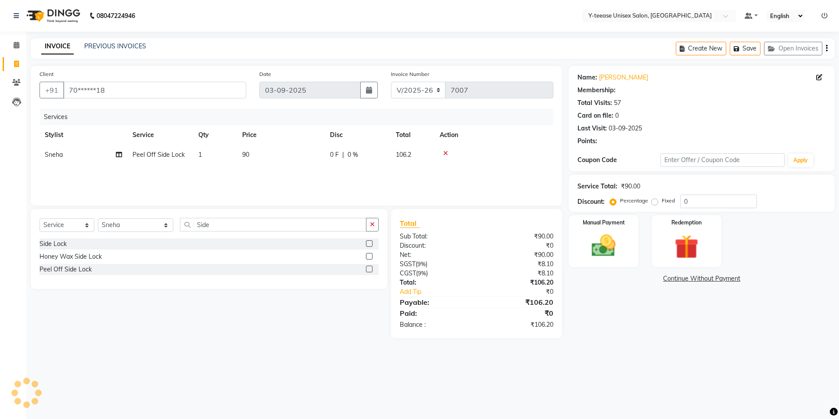
select select "1: Object"
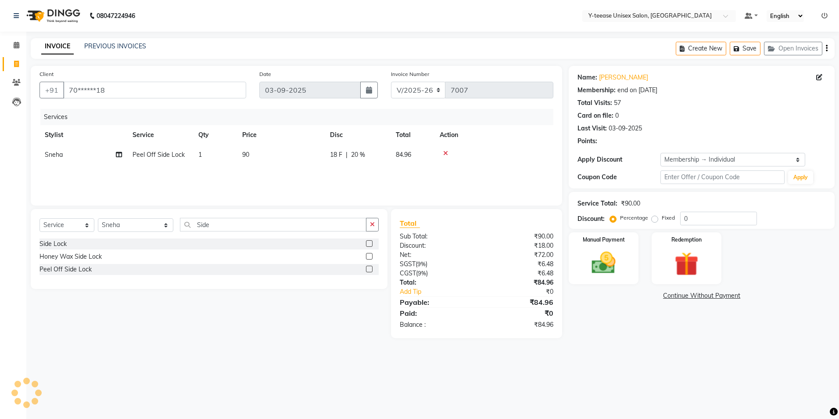
type input "20"
click at [623, 265] on img at bounding box center [603, 262] width 41 height 29
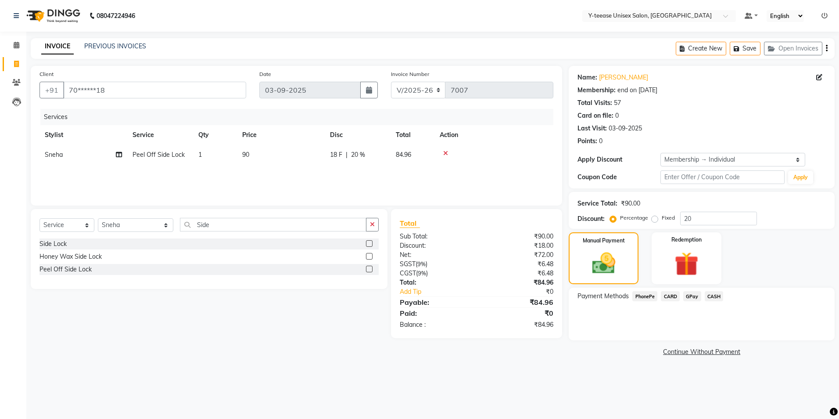
click at [687, 296] on span "GPay" at bounding box center [692, 296] width 18 height 10
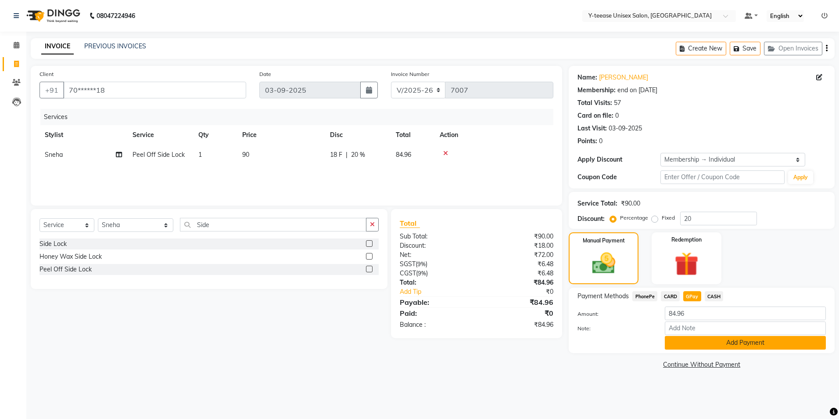
click at [698, 348] on button "Add Payment" at bounding box center [745, 343] width 161 height 14
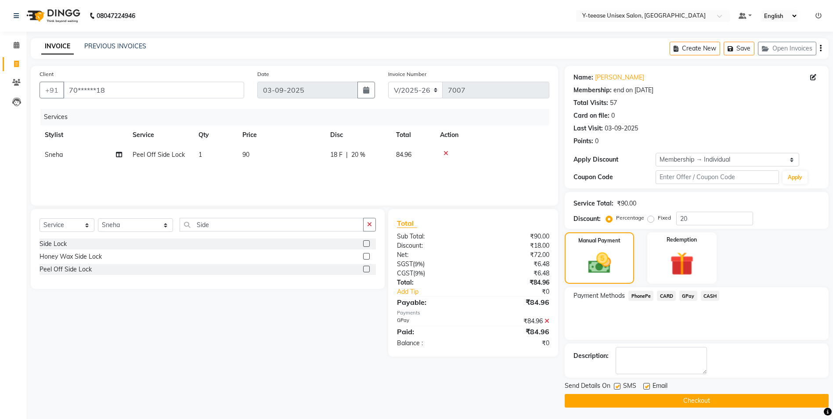
click at [701, 394] on div "Send Details On SMS Email Checkout" at bounding box center [697, 394] width 264 height 26
click at [699, 400] on button "Checkout" at bounding box center [697, 401] width 264 height 14
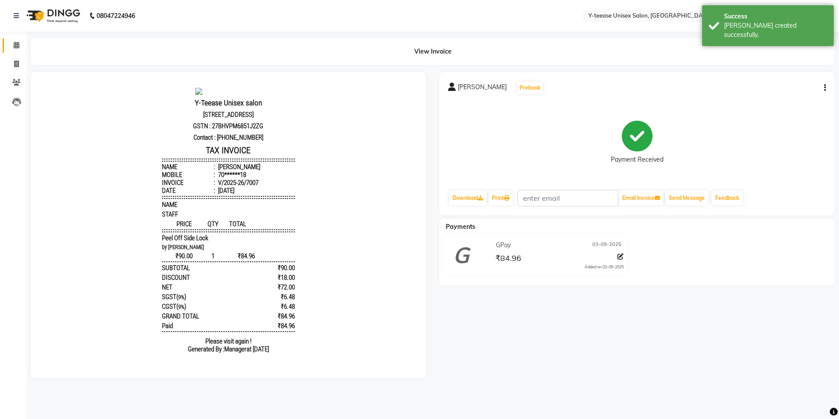
click at [13, 40] on link "Calendar" at bounding box center [13, 45] width 21 height 14
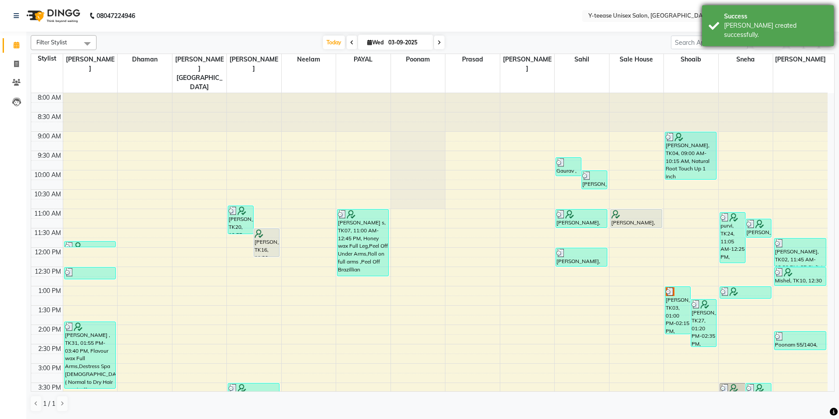
click at [743, 27] on div "[PERSON_NAME] created successfully." at bounding box center [775, 30] width 103 height 18
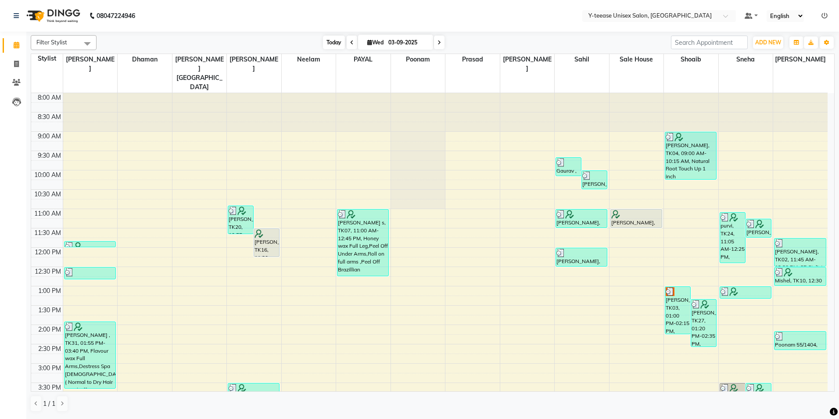
click at [332, 43] on span "Today" at bounding box center [334, 43] width 22 height 14
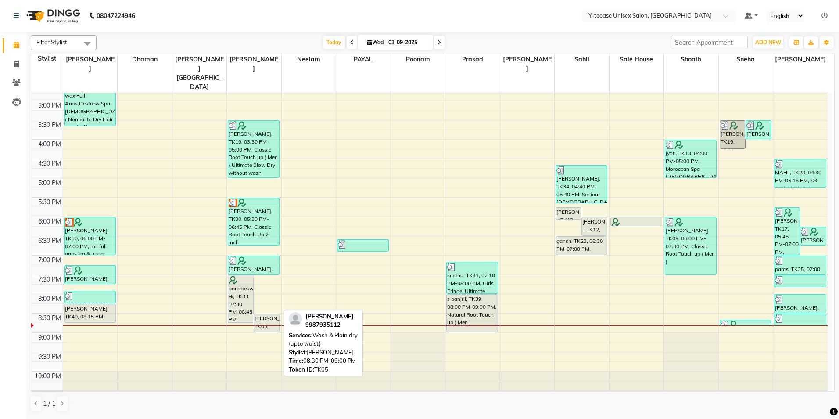
click at [271, 314] on div "[PERSON_NAME], TK05, 08:30 PM-09:00 PM, Wash & Plain dry (upto waist)" at bounding box center [266, 323] width 25 height 18
select select "7"
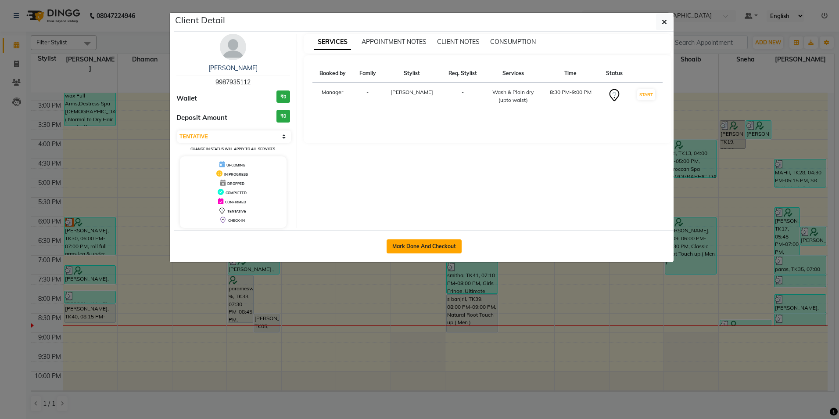
click at [444, 245] on button "Mark Done And Checkout" at bounding box center [424, 246] width 75 height 14
select select "service"
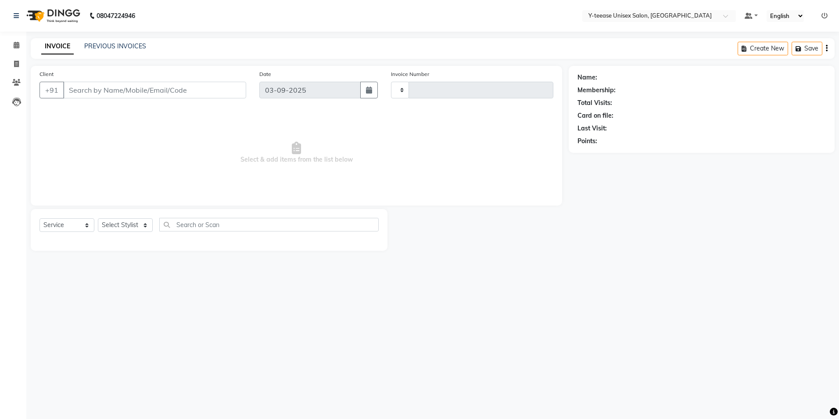
type input "7008"
select select "4"
type input "99******12"
select select "81457"
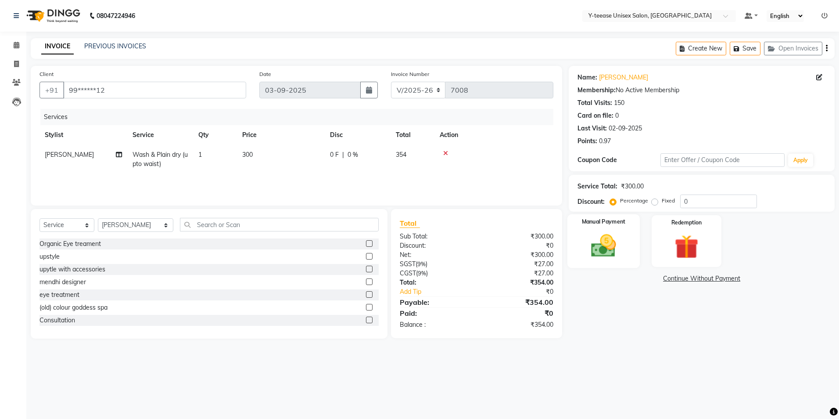
click at [630, 245] on div "Manual Payment" at bounding box center [604, 241] width 72 height 54
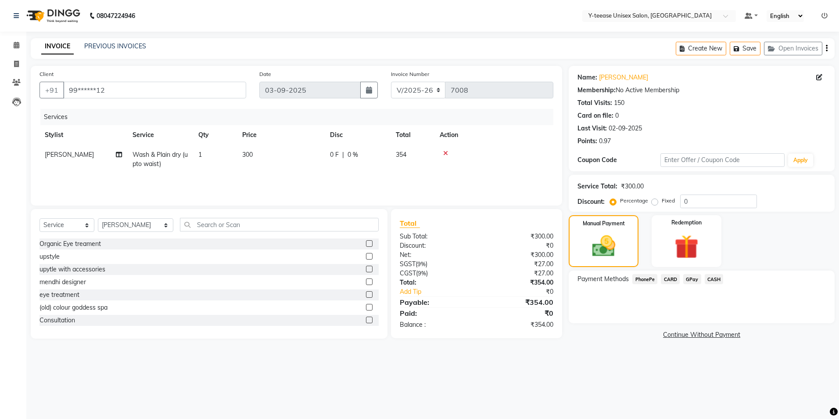
click at [712, 277] on span "CASH" at bounding box center [714, 279] width 19 height 10
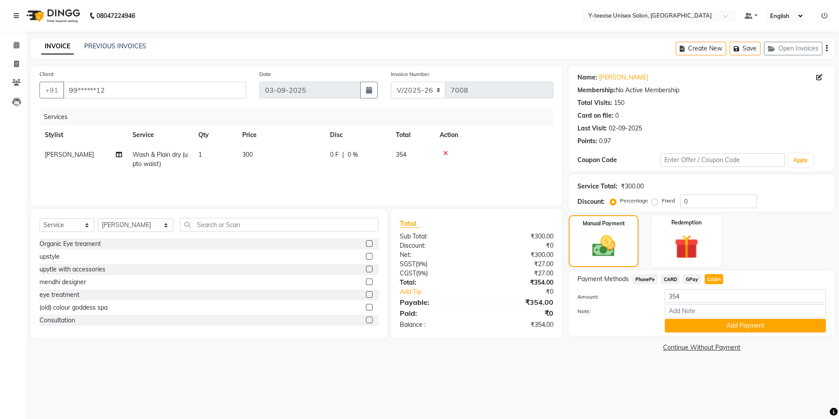
click at [694, 279] on span "GPay" at bounding box center [692, 279] width 18 height 10
click at [695, 323] on button "Add Payment" at bounding box center [745, 326] width 161 height 14
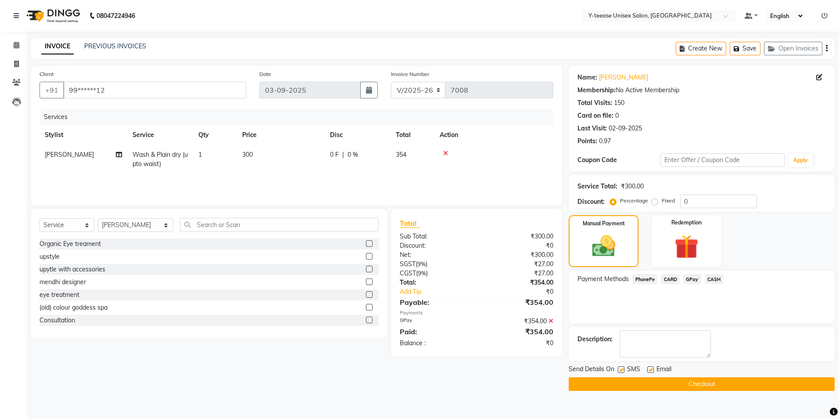
click at [681, 383] on button "Checkout" at bounding box center [702, 384] width 266 height 14
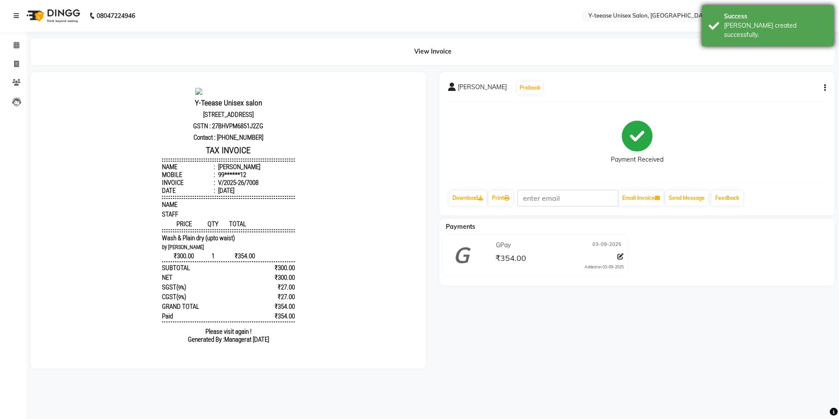
click at [814, 23] on div "[PERSON_NAME] created successfully." at bounding box center [775, 30] width 103 height 18
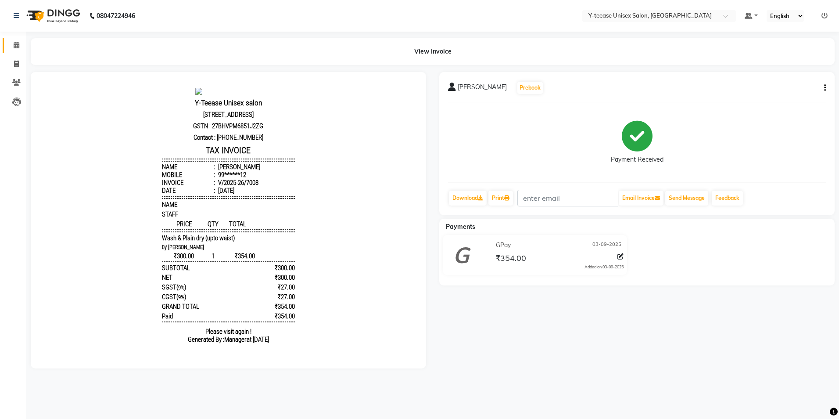
click at [12, 40] on link "Calendar" at bounding box center [13, 45] width 21 height 14
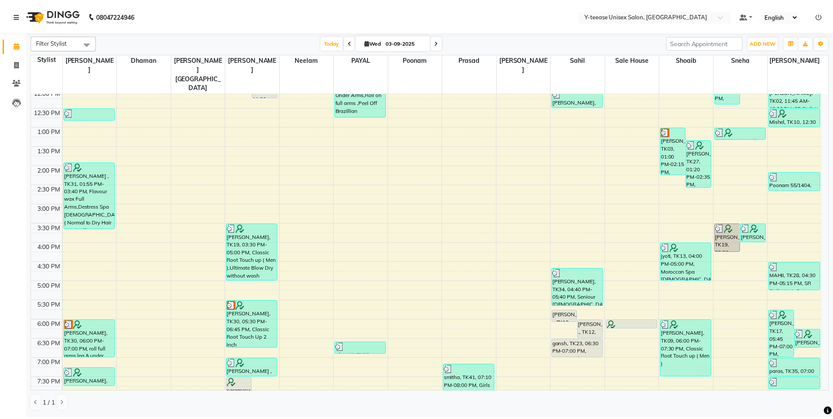
scroll to position [219, 0]
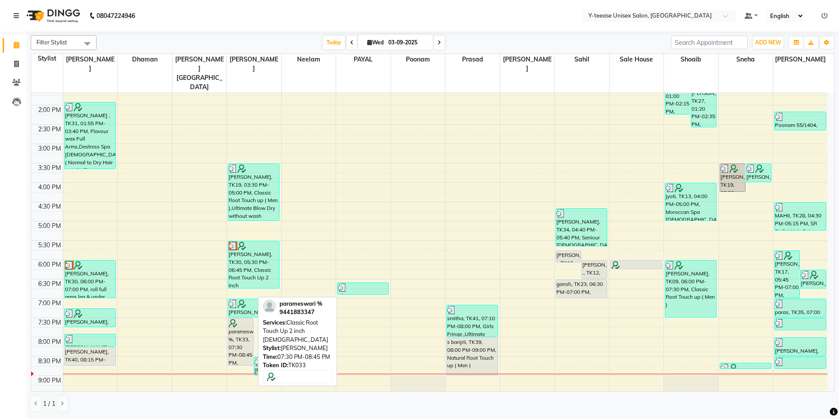
click at [243, 324] on div "parameswari %, TK33, 07:30 PM-08:45 PM, Classic Root Touch Up 2 inch [DEMOGRAPH…" at bounding box center [240, 341] width 25 height 47
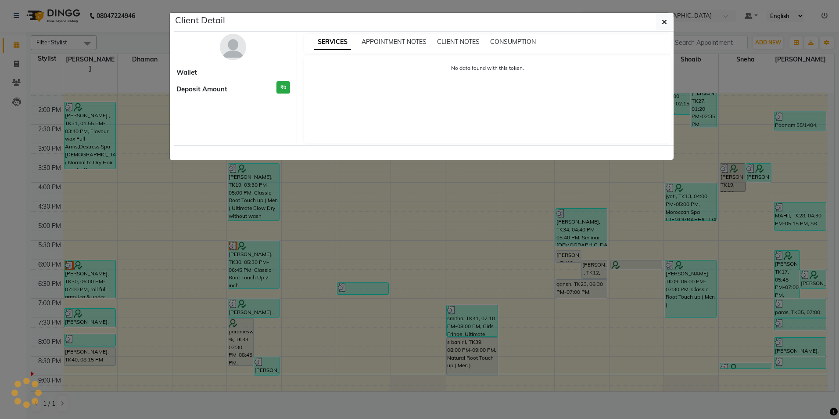
select select "7"
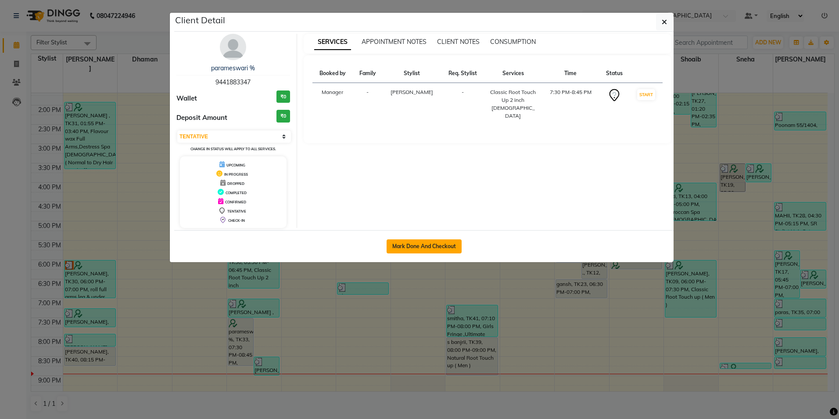
click at [418, 249] on button "Mark Done And Checkout" at bounding box center [424, 246] width 75 height 14
select select "service"
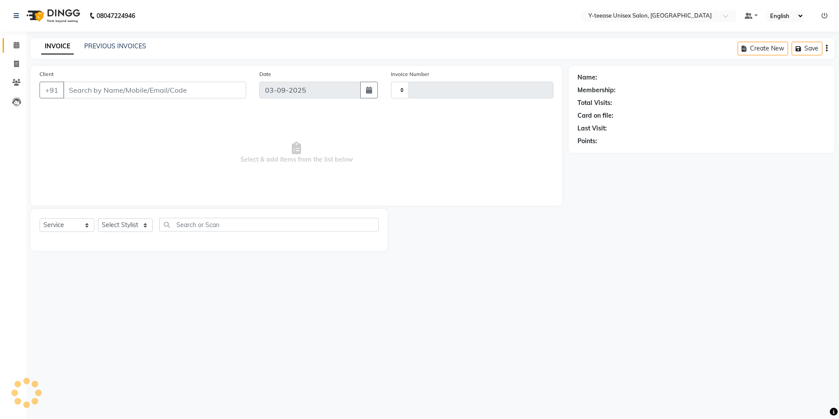
type input "7009"
select select "4"
type input "94******47"
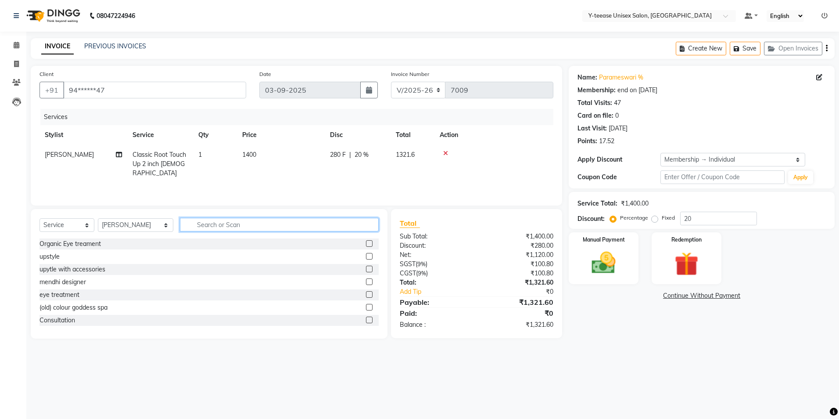
click at [197, 227] on input "text" at bounding box center [279, 225] width 199 height 14
click at [366, 243] on label at bounding box center [369, 243] width 7 height 7
click at [366, 243] on input "checkbox" at bounding box center [369, 244] width 6 height 6
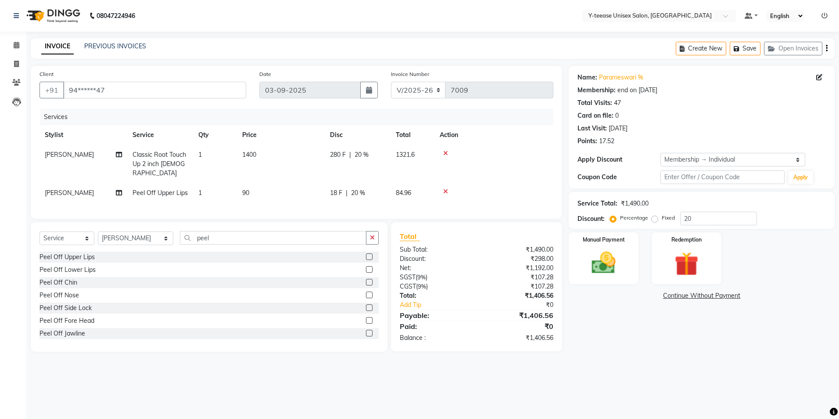
click at [366, 266] on label at bounding box center [369, 269] width 7 height 7
click at [366, 267] on input "checkbox" at bounding box center [369, 270] width 6 height 6
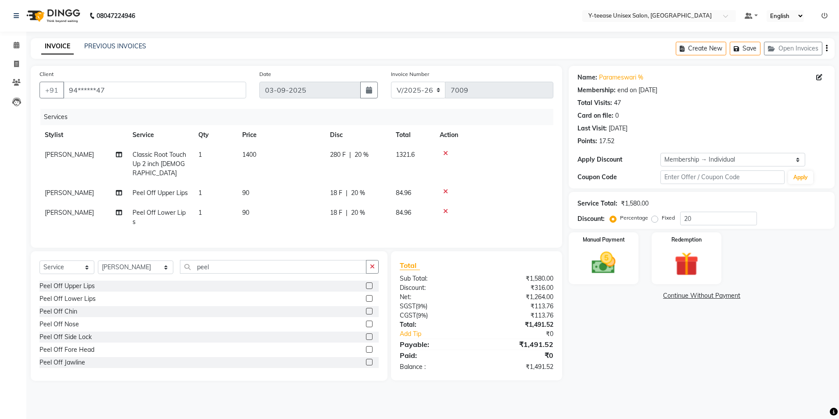
click at [366, 308] on label at bounding box center [369, 311] width 7 height 7
click at [366, 309] on input "checkbox" at bounding box center [369, 312] width 6 height 6
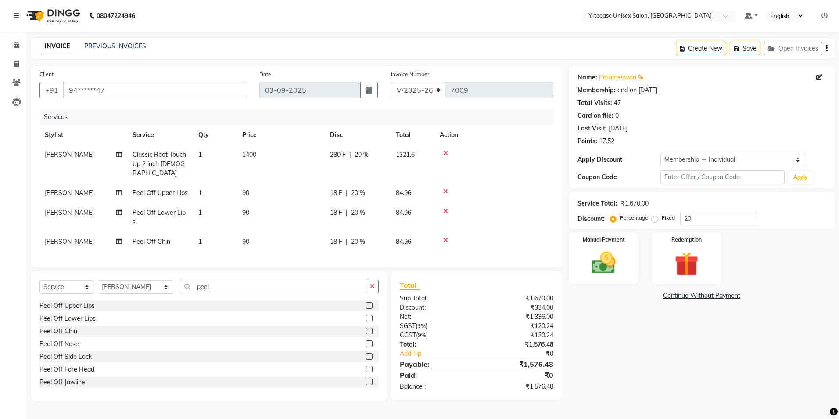
click at [366, 327] on label at bounding box center [369, 330] width 7 height 7
click at [366, 328] on input "checkbox" at bounding box center [369, 331] width 6 height 6
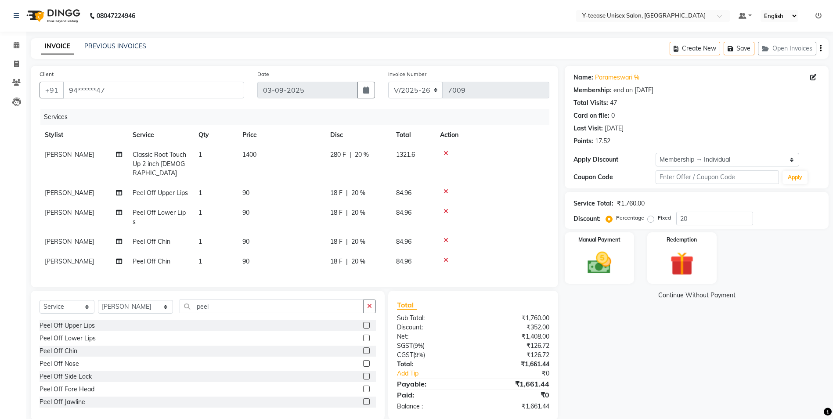
click at [48, 257] on span "[PERSON_NAME]" at bounding box center [69, 261] width 49 height 8
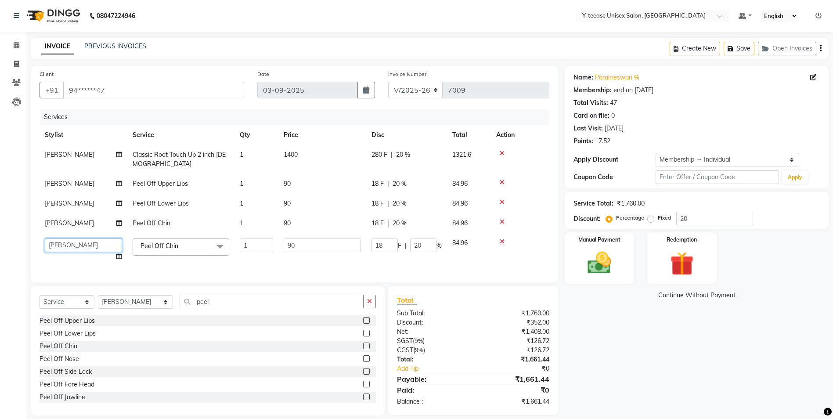
click at [75, 246] on select "[PERSON_NAME] Dhaman [PERSON_NAME] [PERSON_NAME] nagar Manager [PERSON_NAME] [P…" at bounding box center [83, 245] width 77 height 14
click at [61, 221] on span "[PERSON_NAME]" at bounding box center [69, 223] width 49 height 8
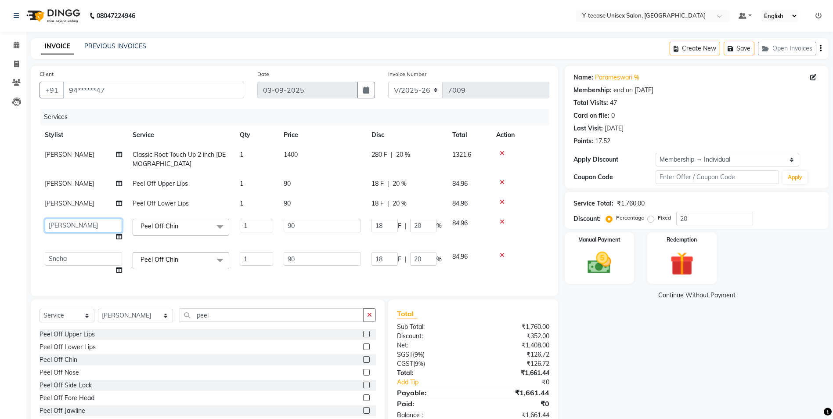
click at [63, 225] on select "[PERSON_NAME] Dhaman [PERSON_NAME] [PERSON_NAME] nagar Manager [PERSON_NAME] [P…" at bounding box center [83, 226] width 77 height 14
click at [76, 205] on span "[PERSON_NAME]" at bounding box center [69, 203] width 49 height 8
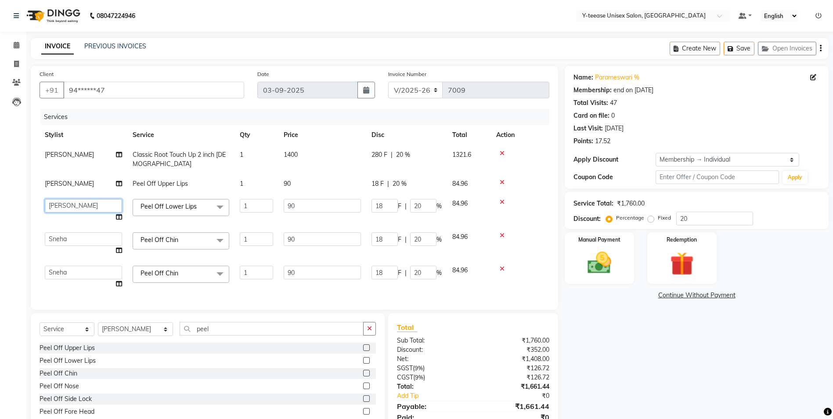
click at [75, 205] on select "[PERSON_NAME] Dhaman [PERSON_NAME] [PERSON_NAME] nagar Manager [PERSON_NAME] [P…" at bounding box center [83, 206] width 77 height 14
click at [97, 183] on td "[PERSON_NAME]" at bounding box center [84, 184] width 88 height 20
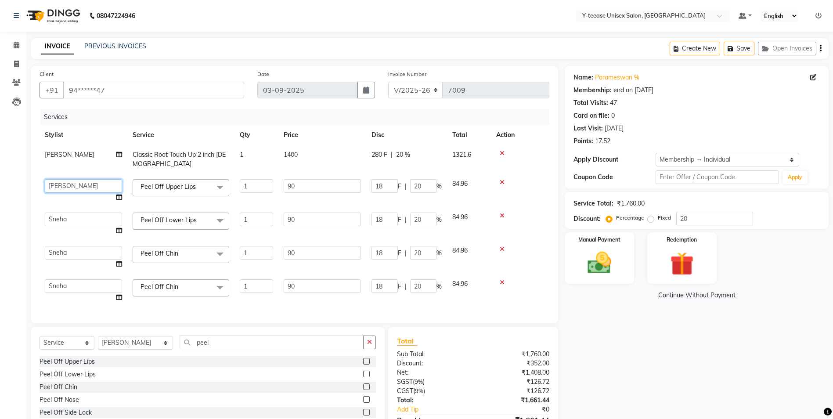
click at [78, 187] on select "[PERSON_NAME] Dhaman [PERSON_NAME] [PERSON_NAME] nagar Manager [PERSON_NAME] [P…" at bounding box center [83, 186] width 77 height 14
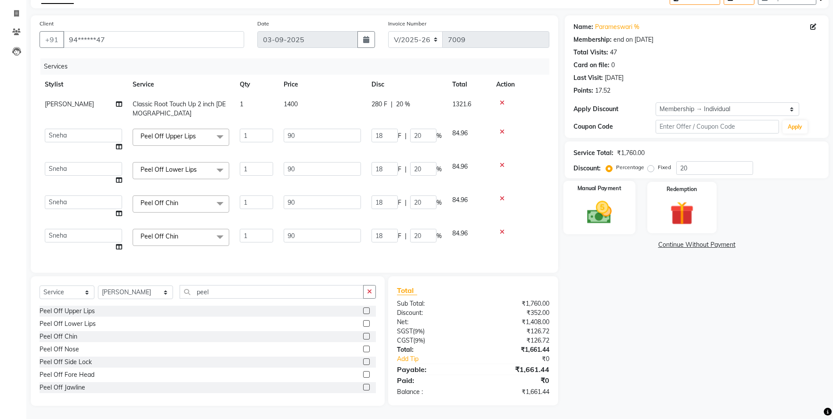
click at [588, 229] on div "Manual Payment" at bounding box center [599, 208] width 72 height 54
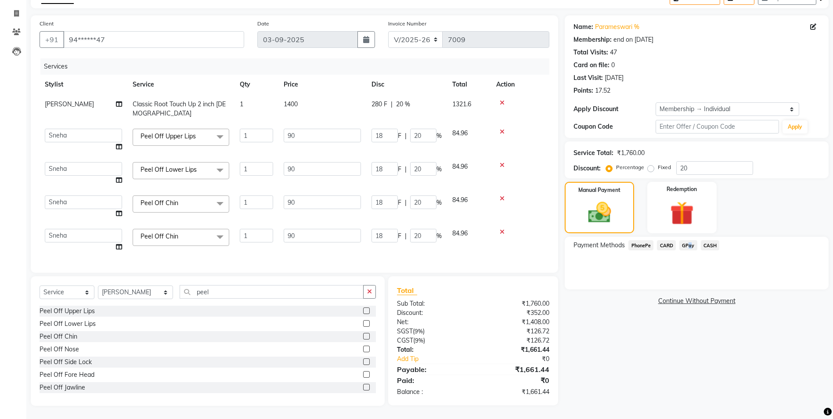
click at [687, 243] on span "GPay" at bounding box center [688, 245] width 18 height 10
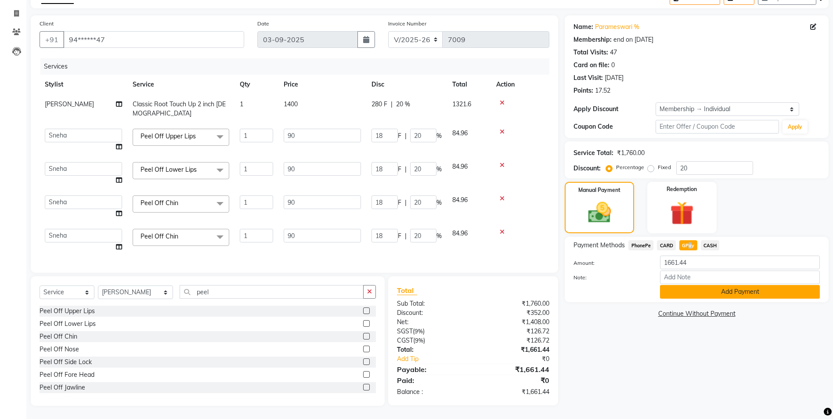
click at [681, 289] on button "Add Payment" at bounding box center [740, 292] width 160 height 14
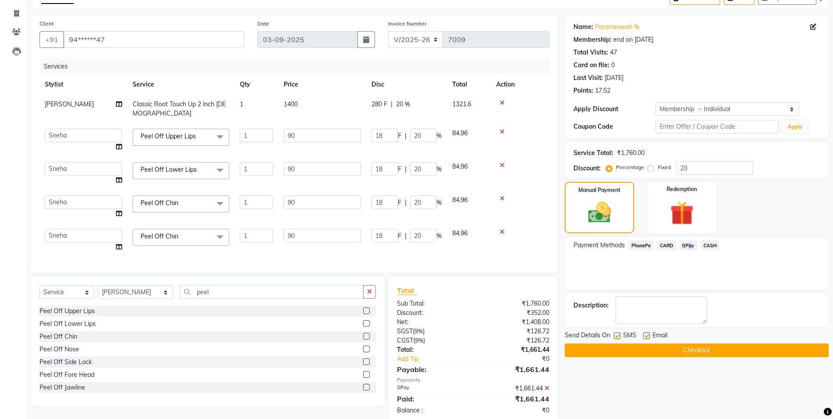
click at [701, 352] on button "Checkout" at bounding box center [697, 350] width 264 height 14
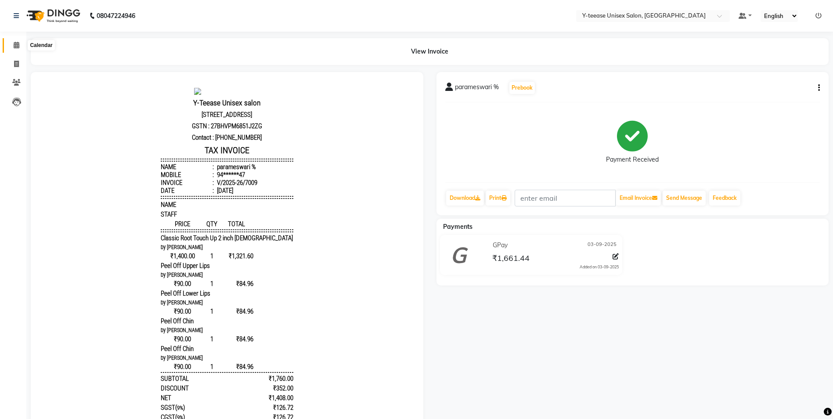
click at [19, 43] on icon at bounding box center [17, 45] width 6 height 7
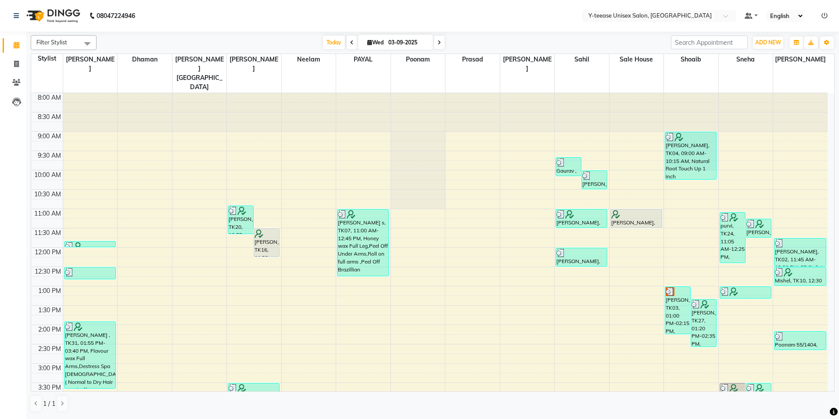
click at [439, 43] on icon at bounding box center [440, 42] width 4 height 5
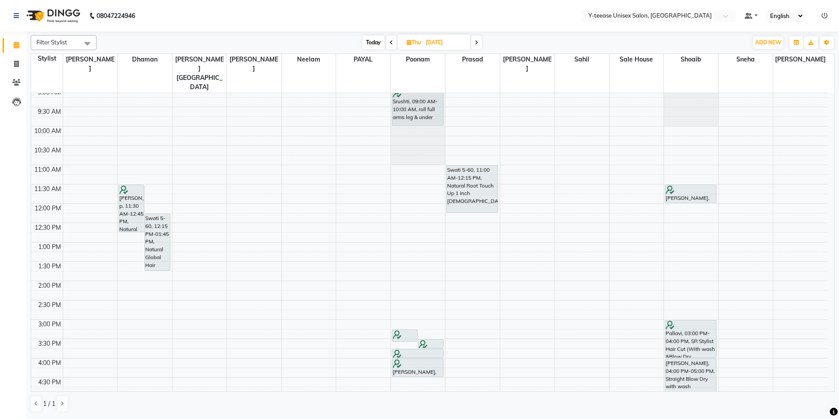
scroll to position [43, 0]
click at [363, 43] on span "Today" at bounding box center [374, 43] width 22 height 14
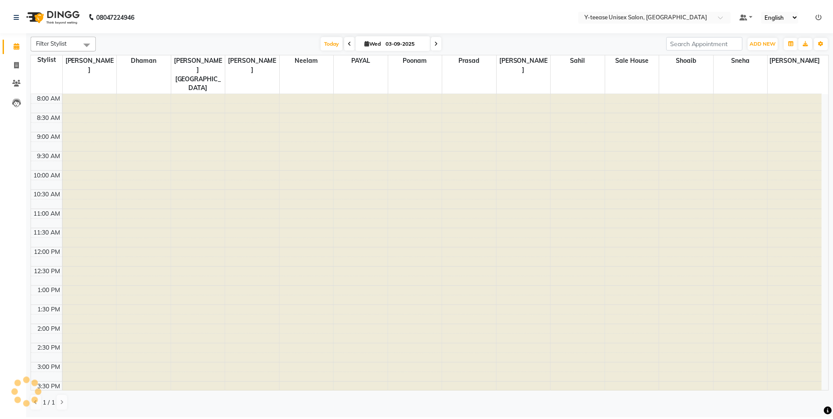
scroll to position [263, 0]
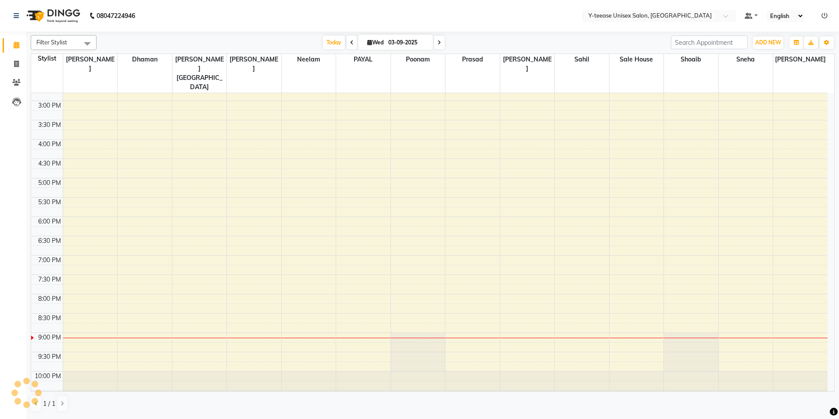
click at [353, 25] on nav "08047224946 Select Location × Y-teease Unisex Salon, Amanora Default Panel My P…" at bounding box center [419, 16] width 839 height 32
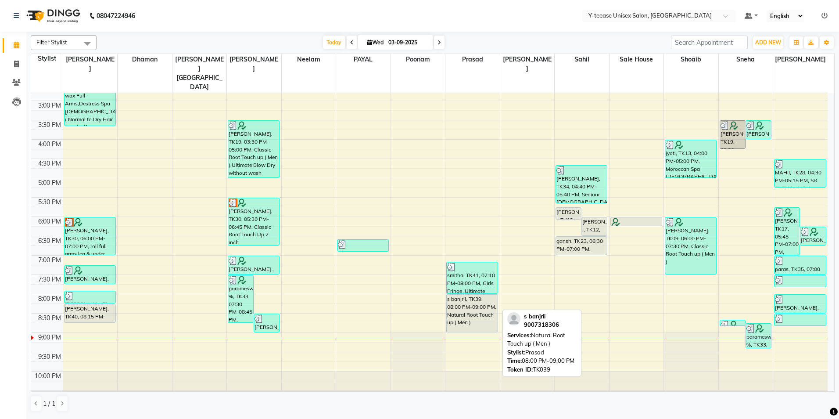
click at [459, 295] on div "s banjrii, TK39, 08:00 PM-09:00 PM, Natural Root Touch up ( Men )" at bounding box center [472, 313] width 51 height 37
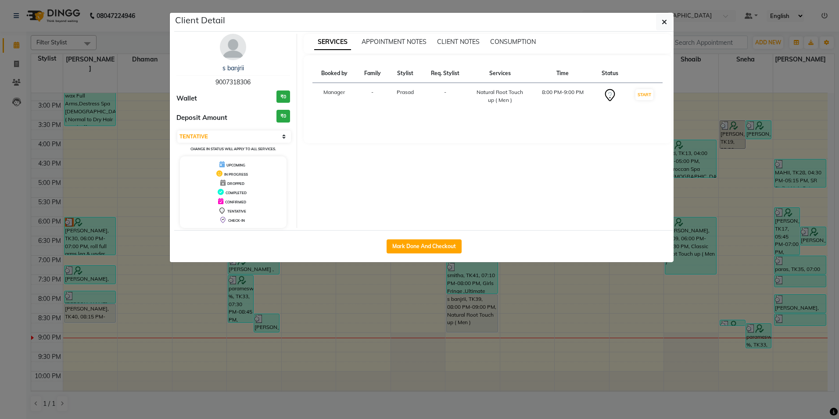
click at [557, 162] on div "SERVICES APPOINTMENT NOTES CLIENT NOTES CONSUMPTION Booked by Family Stylist Re…" at bounding box center [487, 131] width 381 height 194
click at [447, 248] on button "Mark Done And Checkout" at bounding box center [424, 246] width 75 height 14
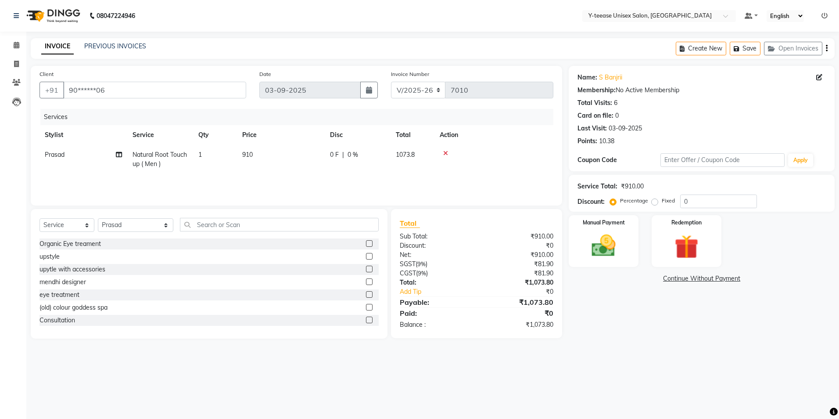
click at [162, 161] on td "Natural Root Touch up ( Men )" at bounding box center [160, 159] width 66 height 29
click at [162, 161] on span "Natural Root Touch up ( Men )" at bounding box center [173, 162] width 67 height 17
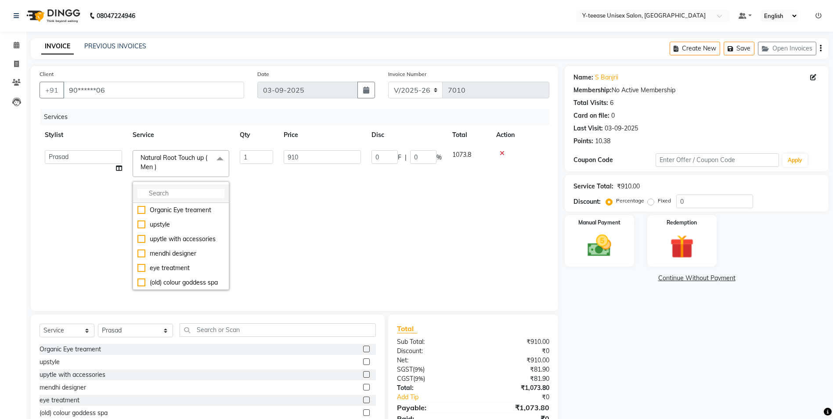
click at [169, 194] on input "multiselect-search" at bounding box center [180, 193] width 87 height 9
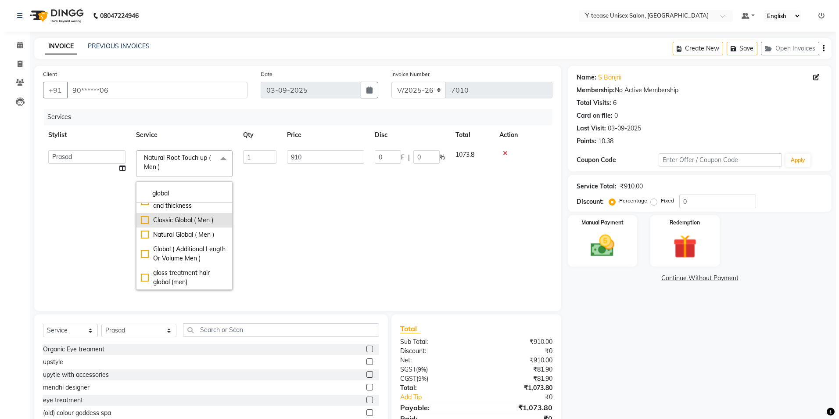
scroll to position [286, 0]
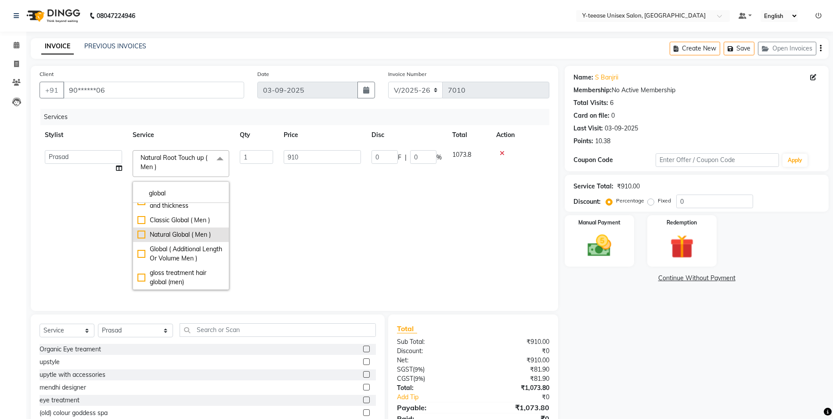
click at [181, 230] on div "Natural Global ( Men )" at bounding box center [180, 234] width 87 height 9
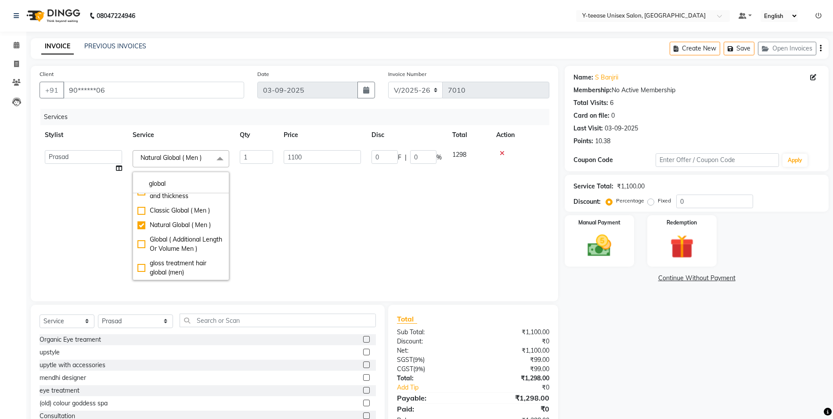
click at [344, 224] on td "1100" at bounding box center [322, 215] width 88 height 140
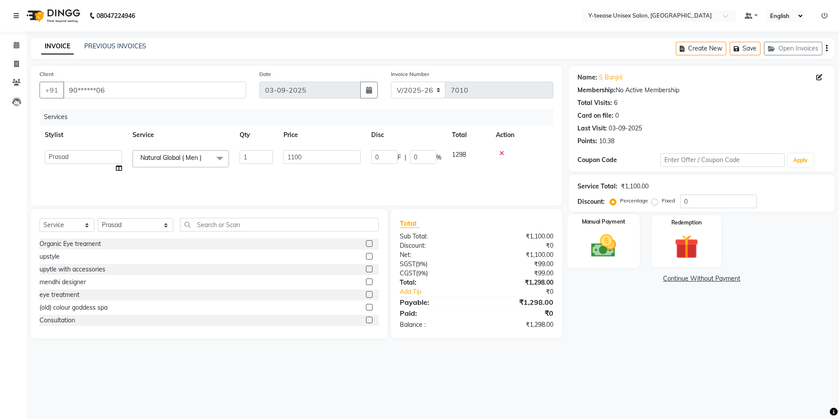
click at [625, 240] on div "Manual Payment" at bounding box center [604, 241] width 72 height 54
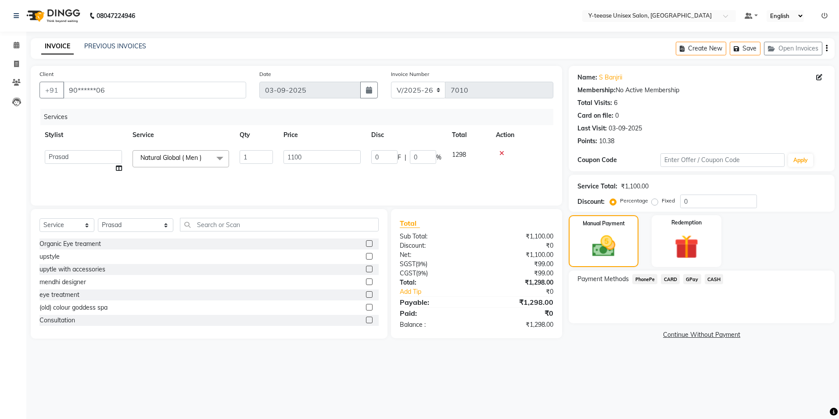
click at [699, 281] on span "GPay" at bounding box center [692, 279] width 18 height 10
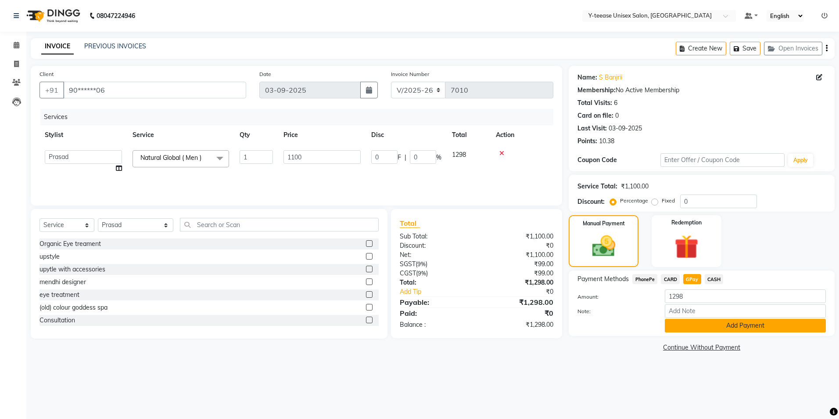
click at [709, 328] on button "Add Payment" at bounding box center [745, 326] width 161 height 14
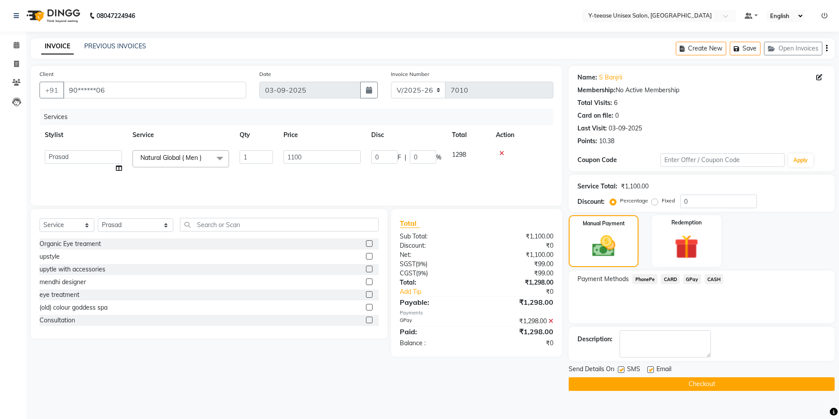
click at [710, 375] on div "Send Details On SMS Email" at bounding box center [702, 369] width 266 height 11
click at [710, 382] on button "Checkout" at bounding box center [702, 384] width 266 height 14
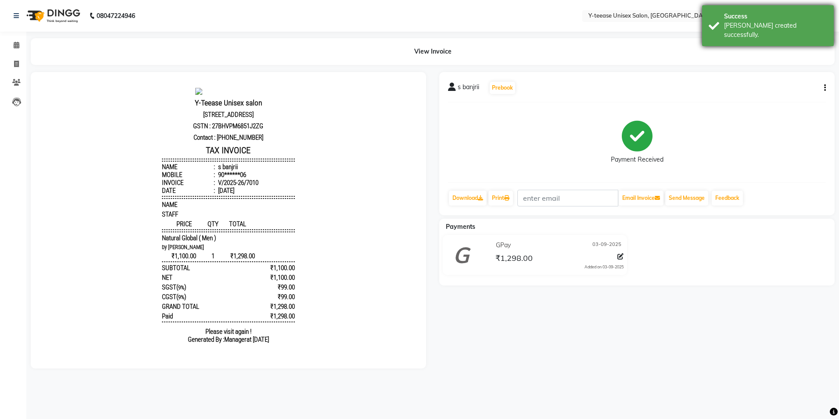
click at [723, 18] on div "Success [PERSON_NAME] created successfully." at bounding box center [768, 25] width 132 height 41
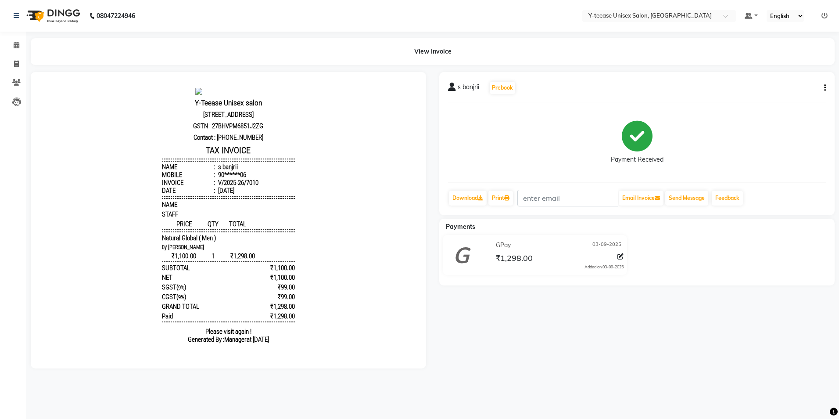
click at [827, 14] on icon at bounding box center [825, 16] width 6 height 6
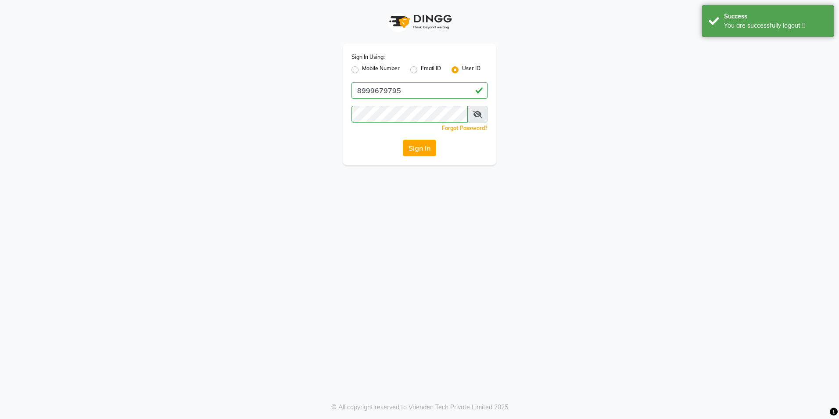
click at [362, 69] on label "Mobile Number" at bounding box center [381, 70] width 38 height 11
click at [362, 69] on input "Mobile Number" at bounding box center [365, 68] width 6 height 6
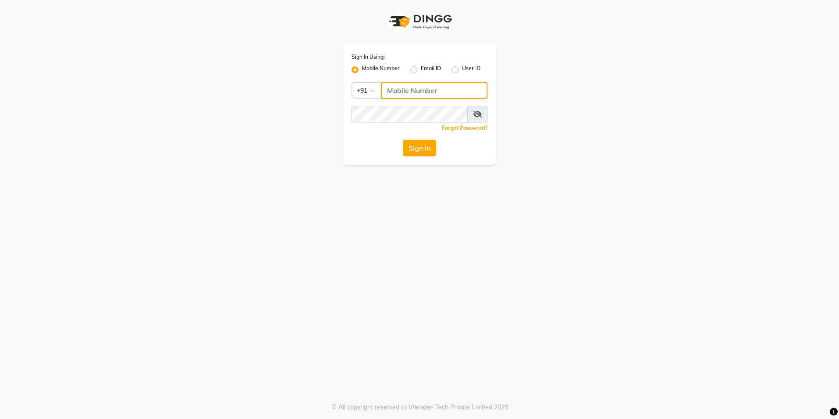
click at [415, 91] on input "Username" at bounding box center [434, 90] width 107 height 17
click at [408, 144] on button "Sign In" at bounding box center [419, 148] width 33 height 17
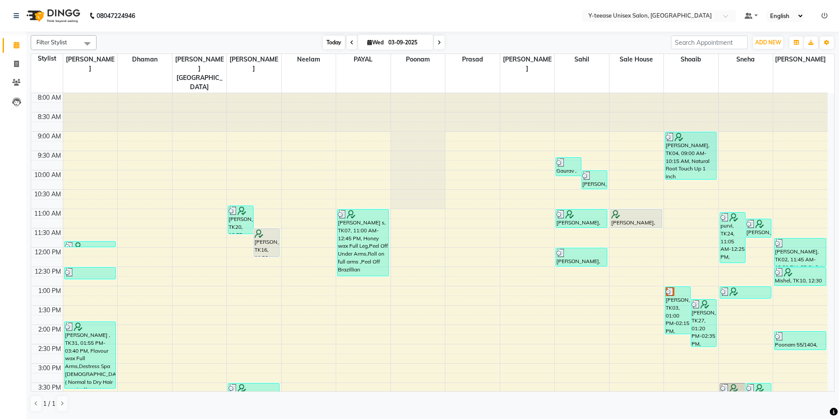
click at [332, 45] on span "Today" at bounding box center [334, 43] width 22 height 14
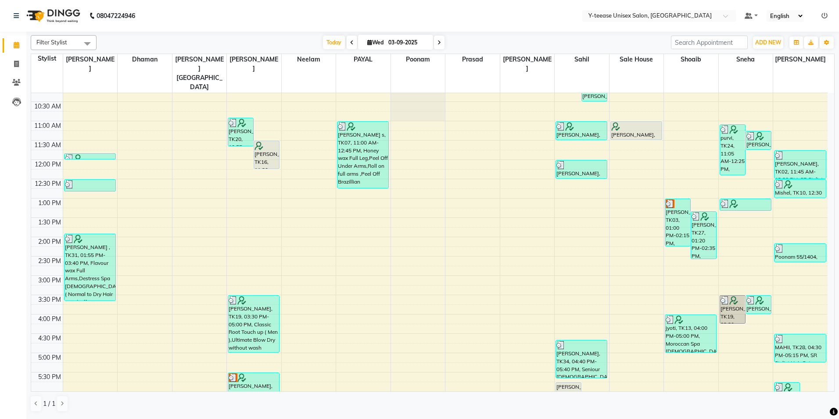
scroll to position [147, 0]
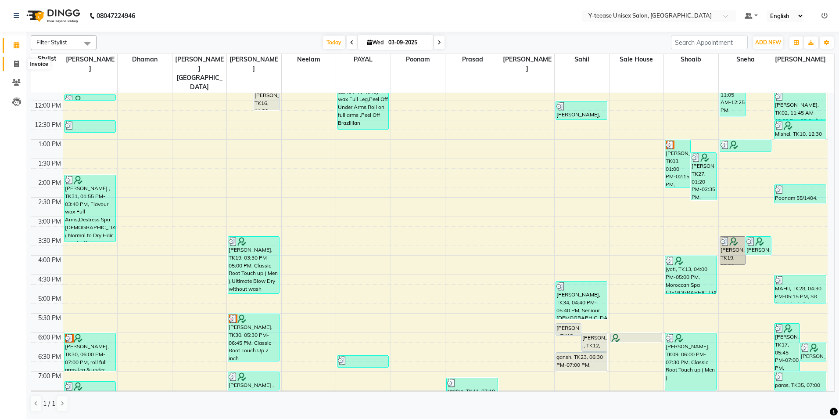
click at [18, 64] on span at bounding box center [16, 64] width 15 height 10
select select "4"
select select "service"
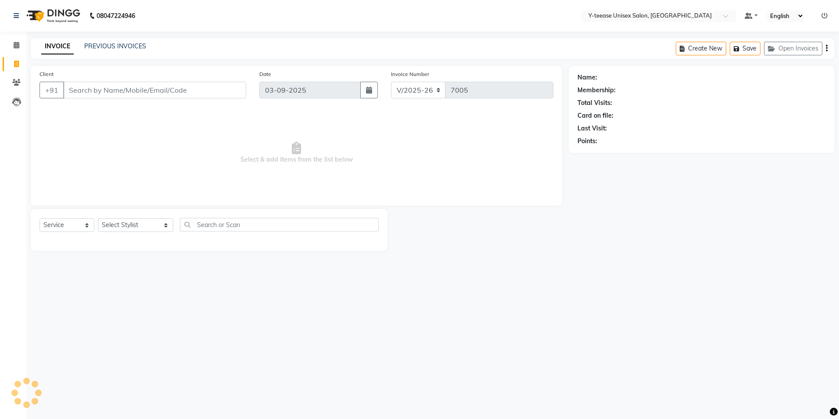
drag, startPoint x: 104, startPoint y: 94, endPoint x: 136, endPoint y: 158, distance: 71.1
click at [105, 97] on input "Client" at bounding box center [154, 90] width 183 height 17
click at [131, 227] on select "Select Stylist [PERSON_NAME] Dhaman [PERSON_NAME] [PERSON_NAME] nagar Manager M…" at bounding box center [136, 225] width 76 height 14
select select "86041"
click at [98, 218] on select "Select Stylist [PERSON_NAME] Dhaman [PERSON_NAME] [PERSON_NAME] nagar Manager M…" at bounding box center [136, 225] width 76 height 14
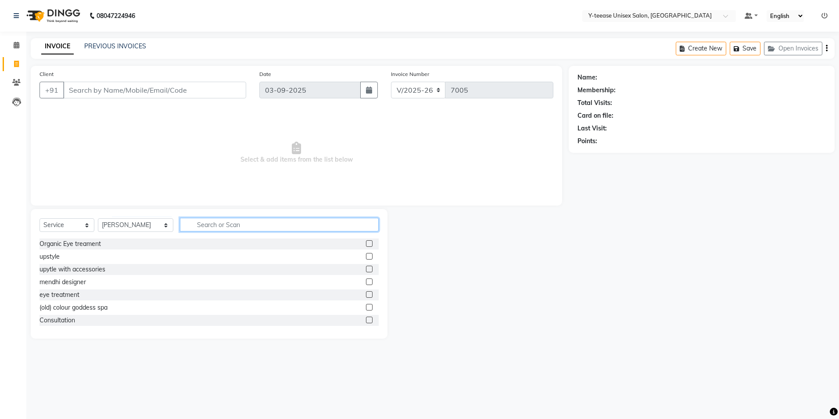
click at [215, 229] on input "text" at bounding box center [279, 225] width 199 height 14
type input "c"
type input "eye"
click at [366, 268] on label at bounding box center [369, 269] width 7 height 7
click at [366, 268] on input "checkbox" at bounding box center [369, 269] width 6 height 6
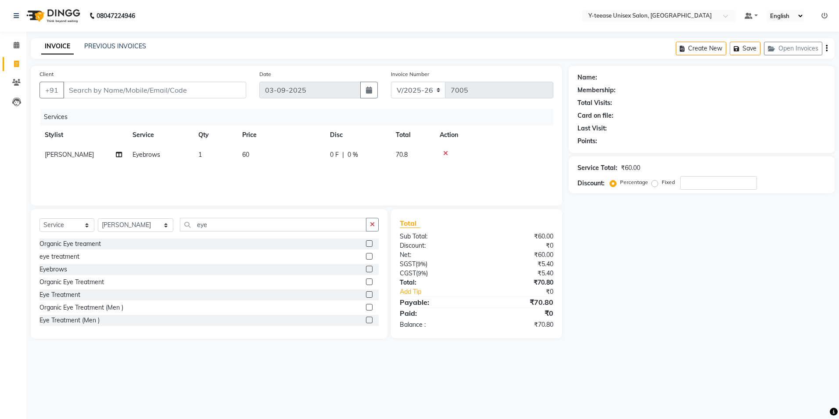
click at [366, 269] on label at bounding box center [369, 269] width 7 height 7
click at [366, 269] on input "checkbox" at bounding box center [369, 269] width 6 height 6
checkbox input "false"
